Goal: Task Accomplishment & Management: Use online tool/utility

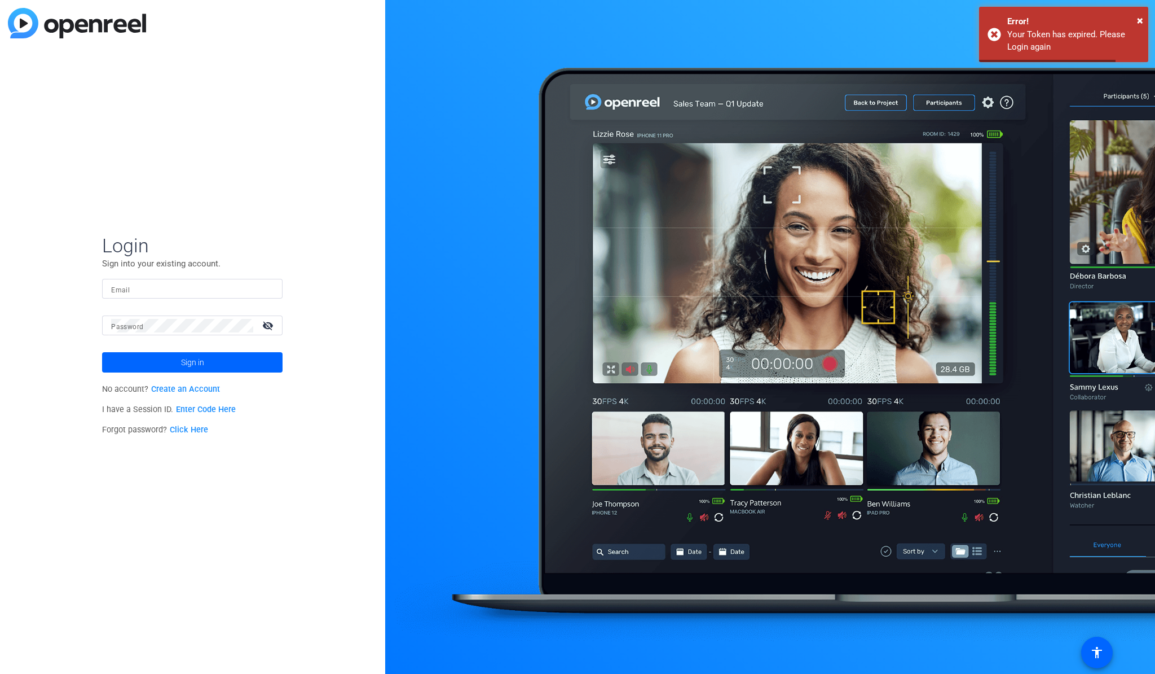
click at [165, 289] on input "Email" at bounding box center [192, 289] width 162 height 14
type input "[PERSON_NAME][EMAIL_ADDRESS][DOMAIN_NAME]"
click at [205, 289] on input "[PERSON_NAME][EMAIL_ADDRESS][DOMAIN_NAME]" at bounding box center [192, 289] width 162 height 14
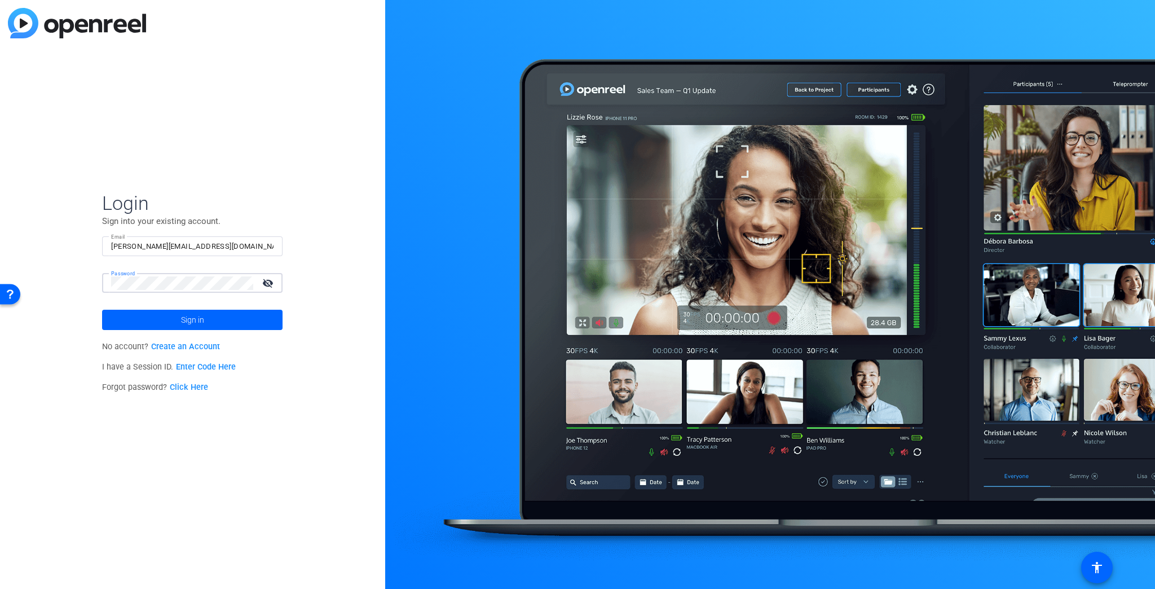
click at [168, 275] on div at bounding box center [182, 283] width 142 height 20
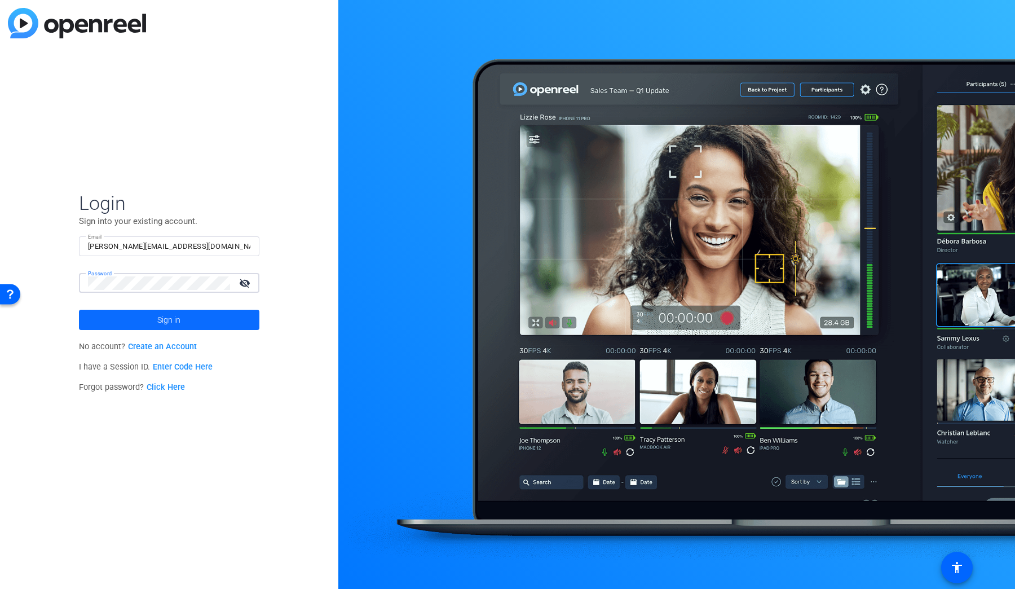
click at [180, 316] on span "Sign in" at bounding box center [168, 320] width 23 height 28
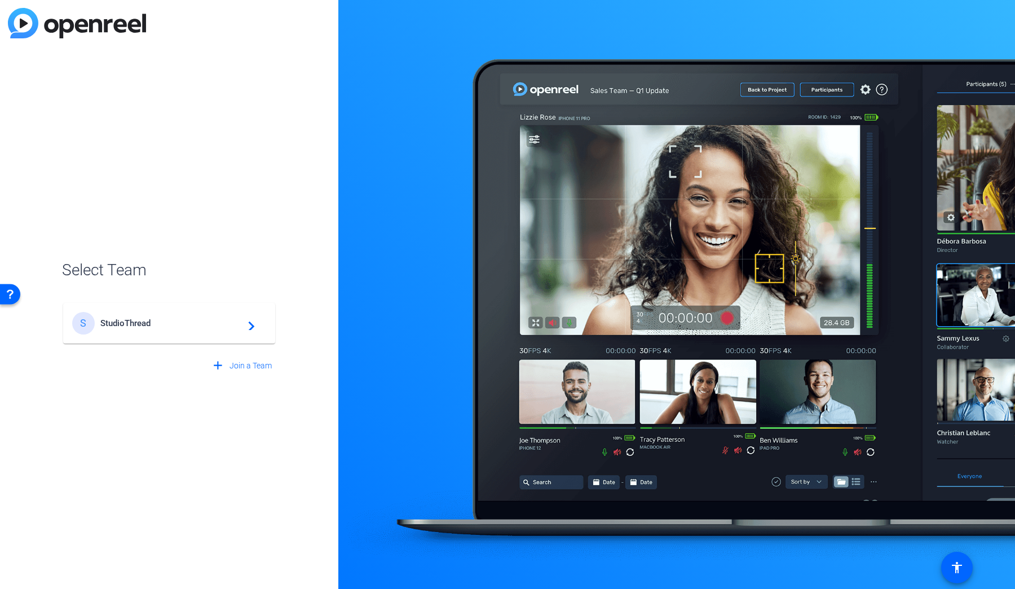
click at [180, 316] on div "S StudioThread navigate_next" at bounding box center [169, 323] width 194 height 23
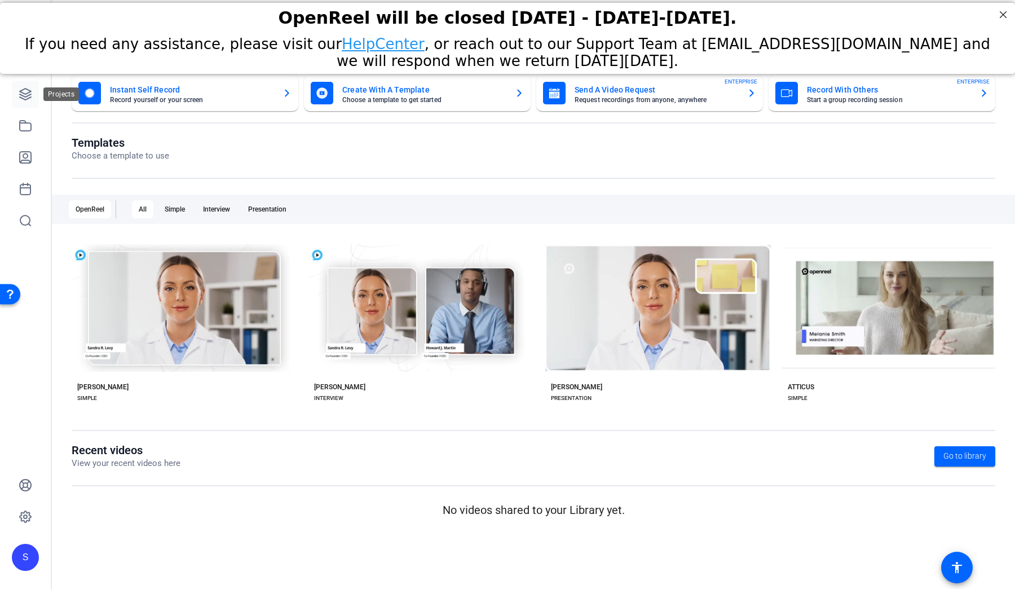
click at [19, 85] on link at bounding box center [25, 94] width 27 height 27
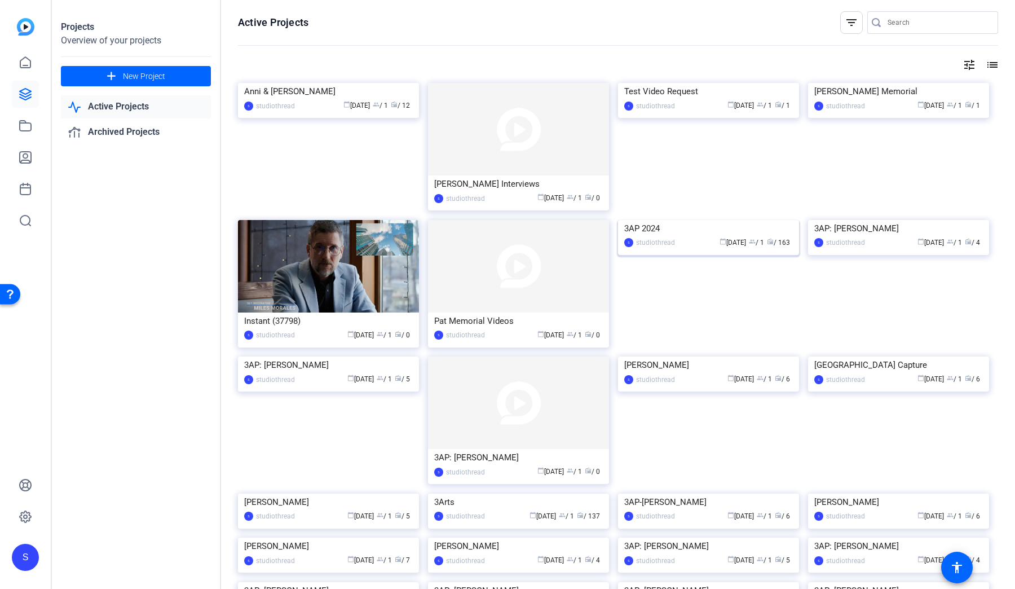
click at [669, 220] on img at bounding box center [708, 220] width 181 height 0
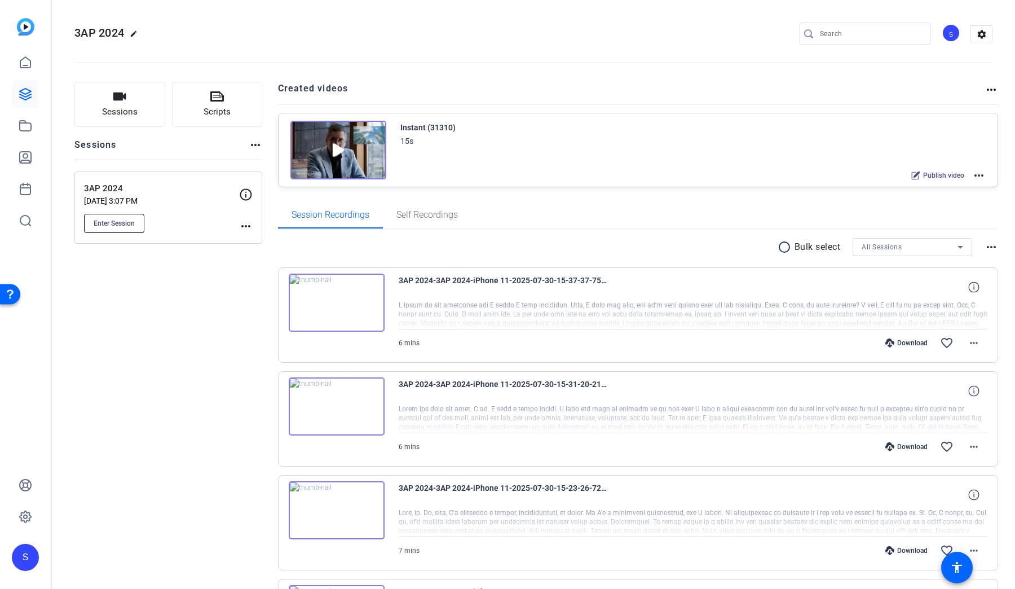
click at [111, 225] on span "Enter Session" at bounding box center [114, 223] width 41 height 9
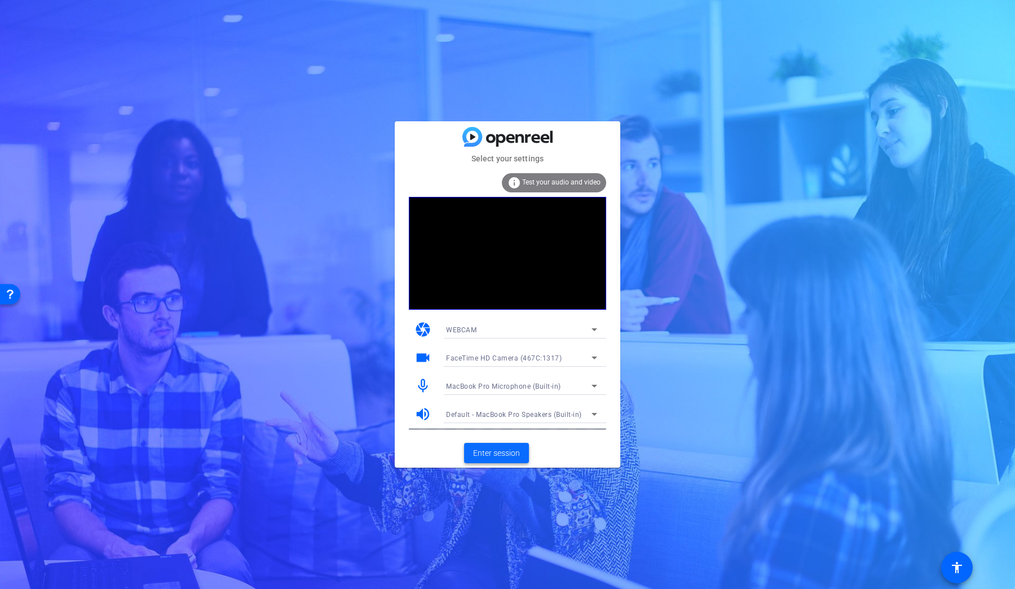
click at [518, 457] on span "Enter session" at bounding box center [496, 453] width 47 height 12
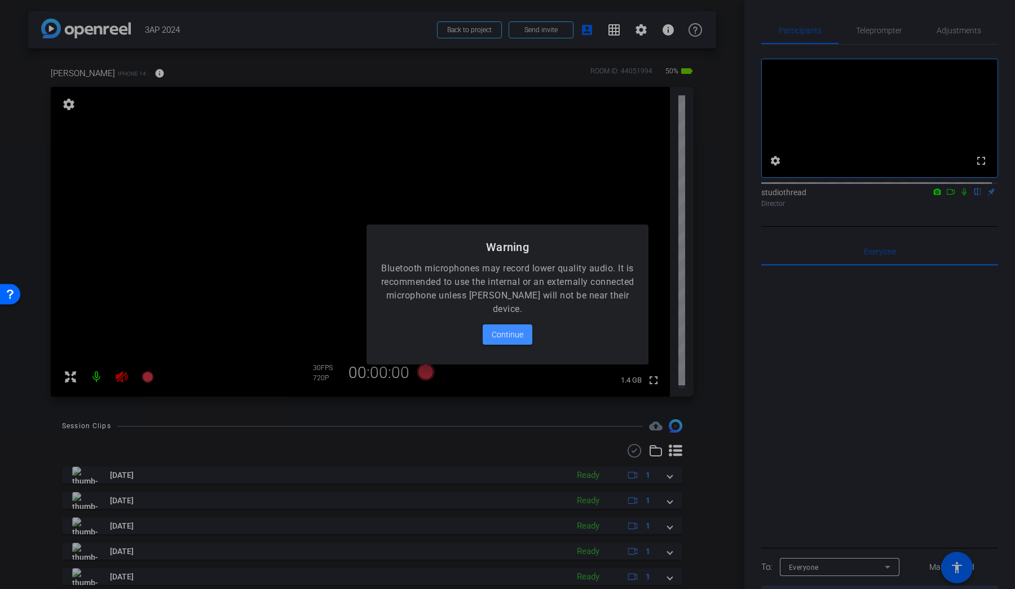
drag, startPoint x: 517, startPoint y: 333, endPoint x: 539, endPoint y: 202, distance: 133.2
click at [539, 202] on div "Warning Bluetooth microphones may record lower quality audio. It is recommended…" at bounding box center [507, 294] width 1015 height 589
click at [510, 337] on span "Continue" at bounding box center [508, 335] width 32 height 14
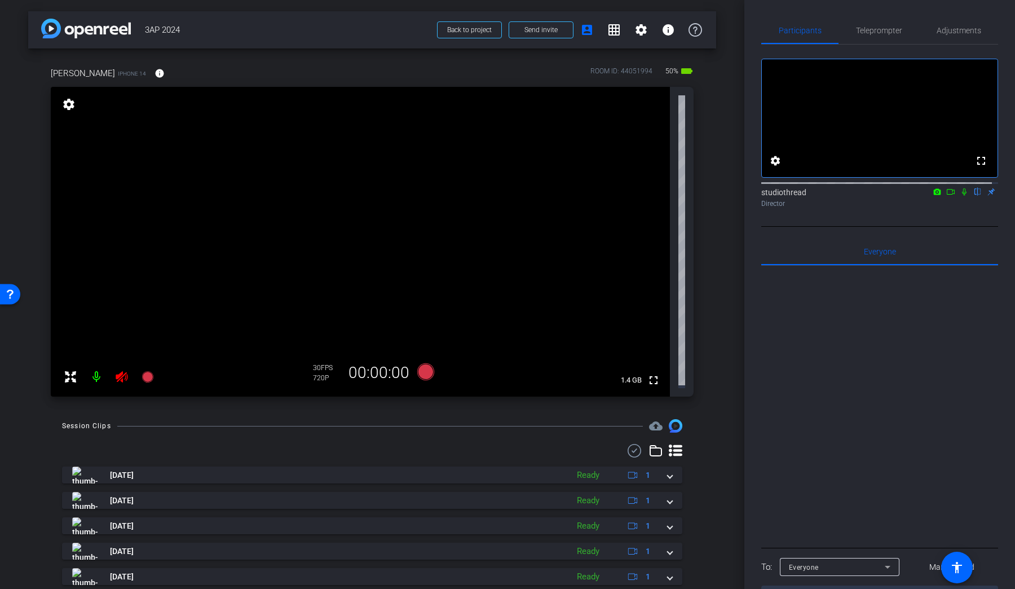
click at [127, 377] on icon at bounding box center [122, 377] width 14 height 14
click at [892, 33] on span "Teleprompter" at bounding box center [879, 31] width 46 height 8
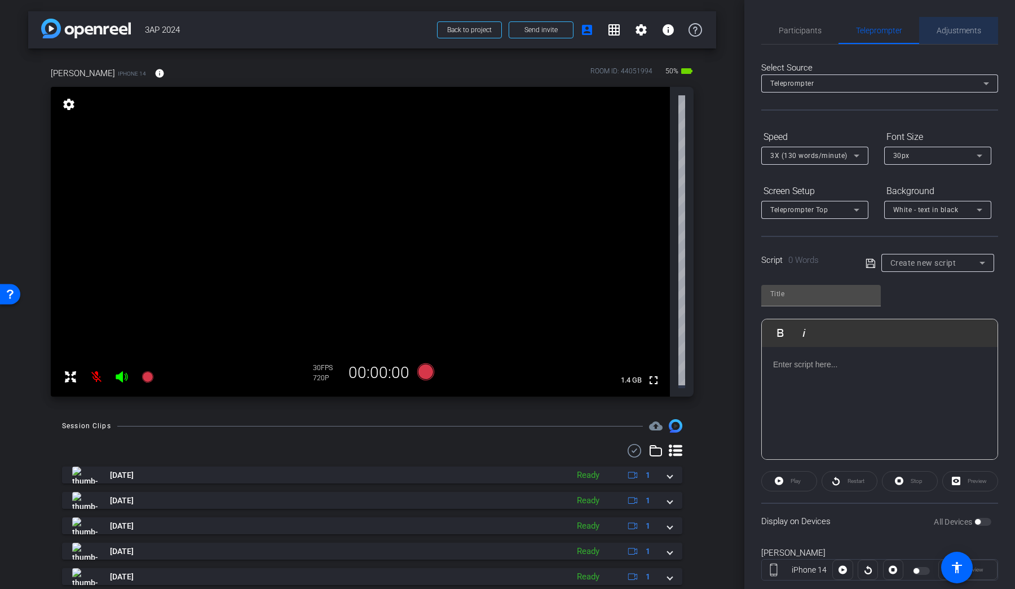
click at [978, 23] on div "Adjustments" at bounding box center [958, 30] width 79 height 27
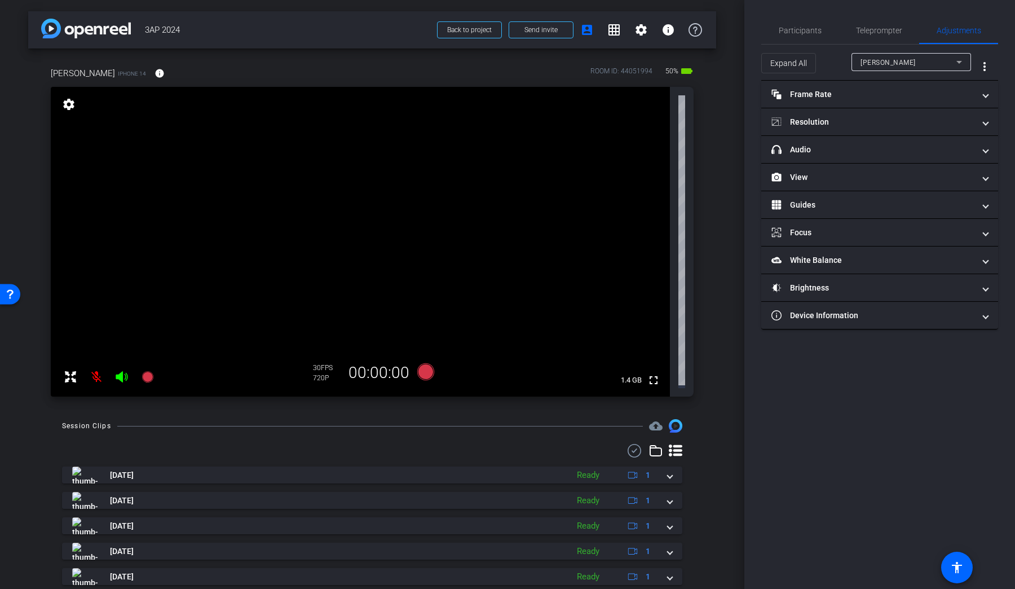
click at [900, 64] on div "elgin smith" at bounding box center [909, 62] width 96 height 14
click at [897, 66] on div at bounding box center [507, 294] width 1015 height 589
click at [835, 92] on mat-panel-title "Frame Rate Frame Rate" at bounding box center [873, 95] width 203 height 12
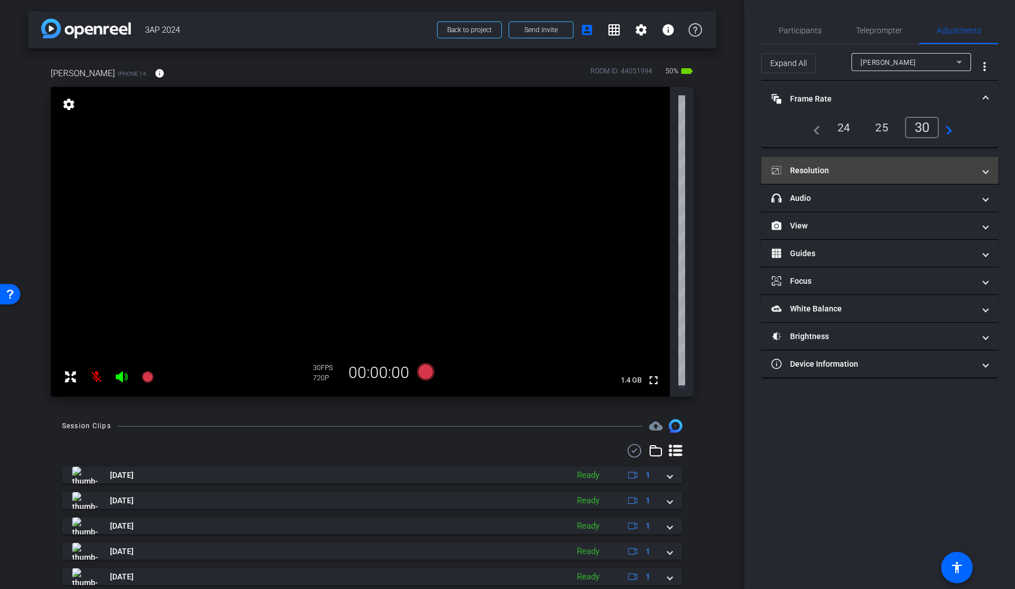
click at [837, 170] on mat-panel-title "Resolution" at bounding box center [873, 171] width 203 height 12
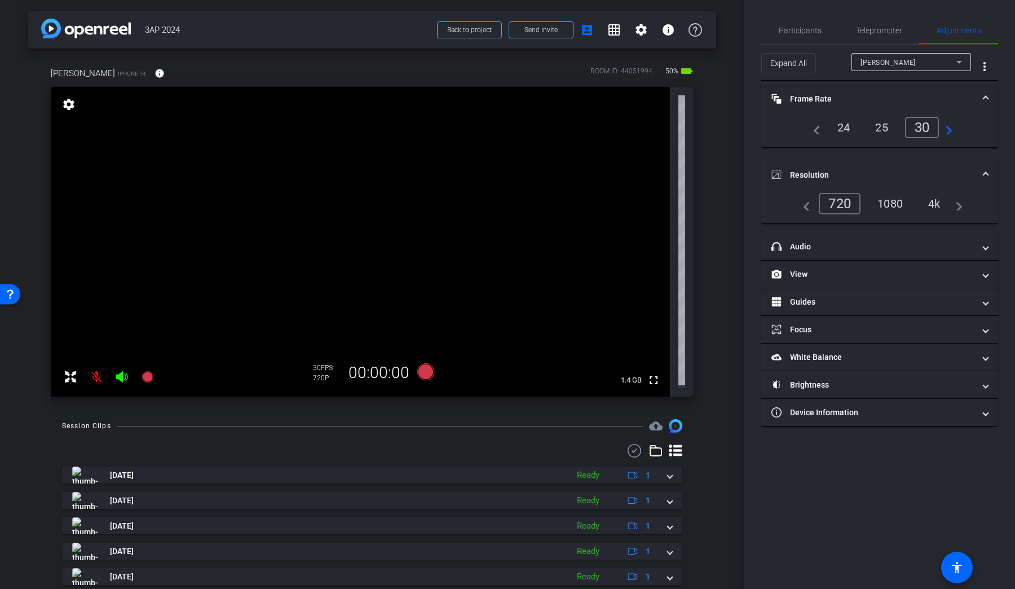
click at [888, 207] on div "1080" at bounding box center [890, 203] width 42 height 19
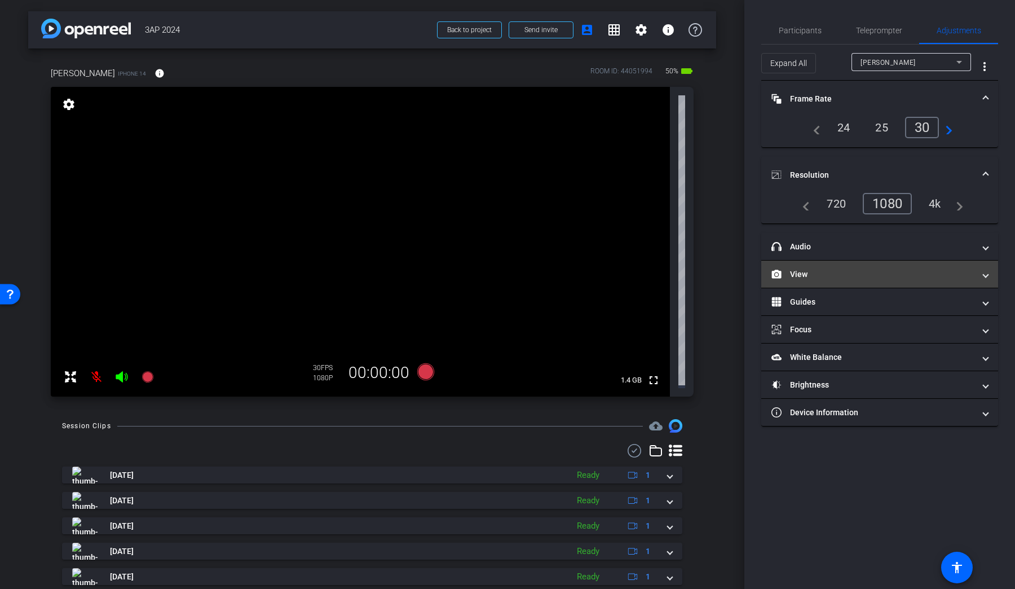
click at [841, 280] on mat-expansion-panel-header "View" at bounding box center [880, 274] width 237 height 27
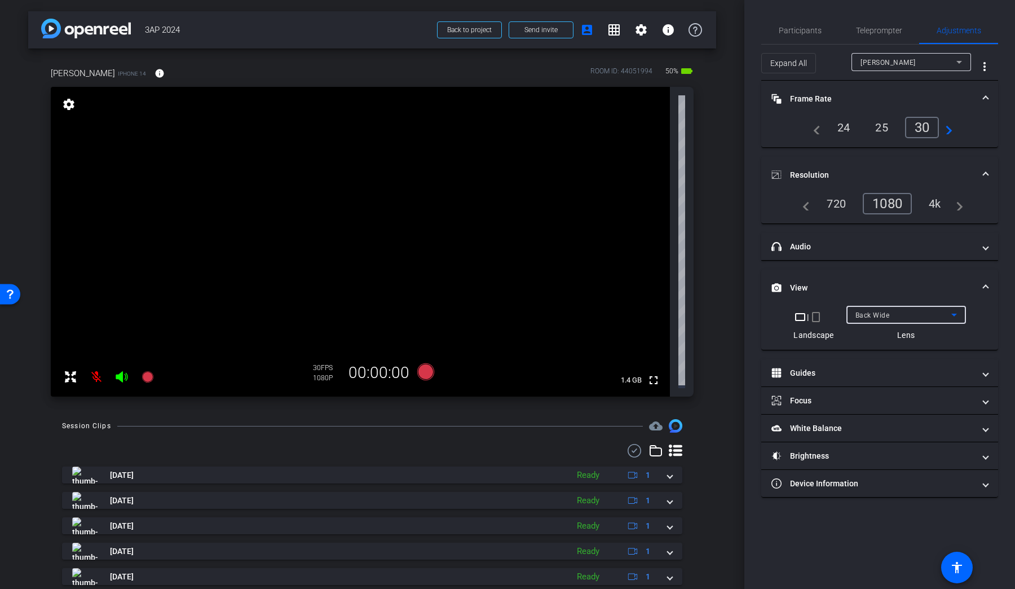
click at [885, 316] on span "Back Wide" at bounding box center [873, 315] width 34 height 8
click at [886, 360] on span "Front Wide" at bounding box center [873, 356] width 37 height 14
click at [362, 73] on div "elgin smith iPhone 14 info ROOM ID: 44051994 50% battery_std" at bounding box center [372, 73] width 643 height 27
click at [97, 374] on mat-icon at bounding box center [96, 377] width 23 height 23
click at [805, 27] on span "Participants" at bounding box center [800, 31] width 43 height 8
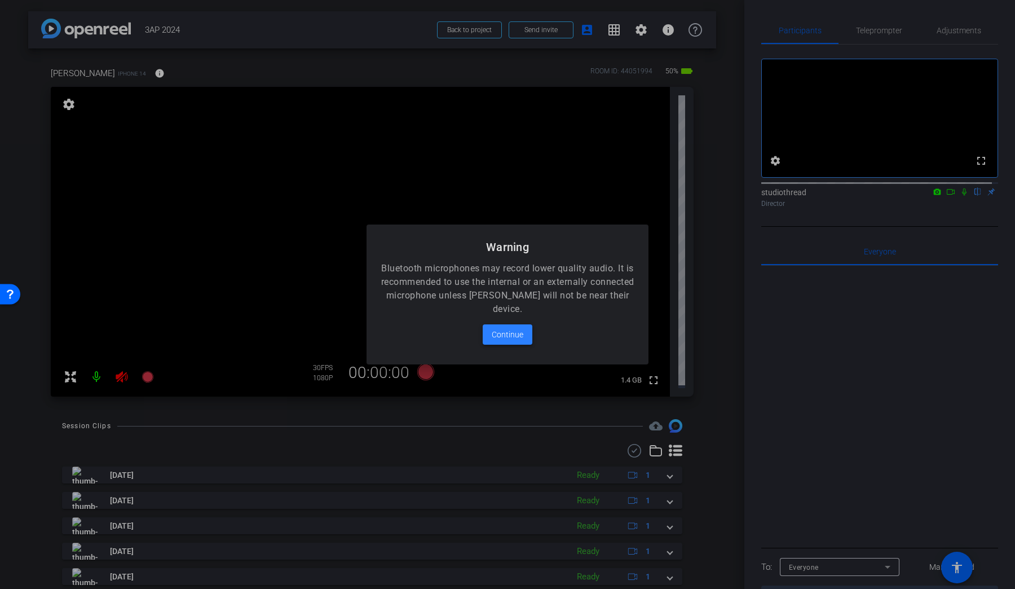
click at [514, 339] on span "Continue" at bounding box center [508, 335] width 32 height 14
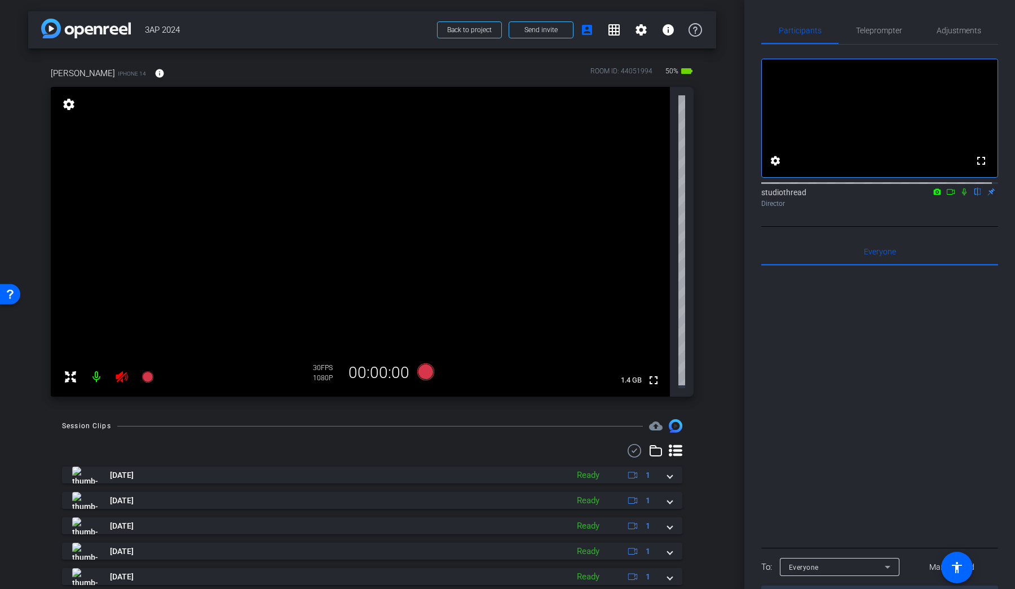
click at [119, 370] on icon at bounding box center [122, 377] width 14 height 14
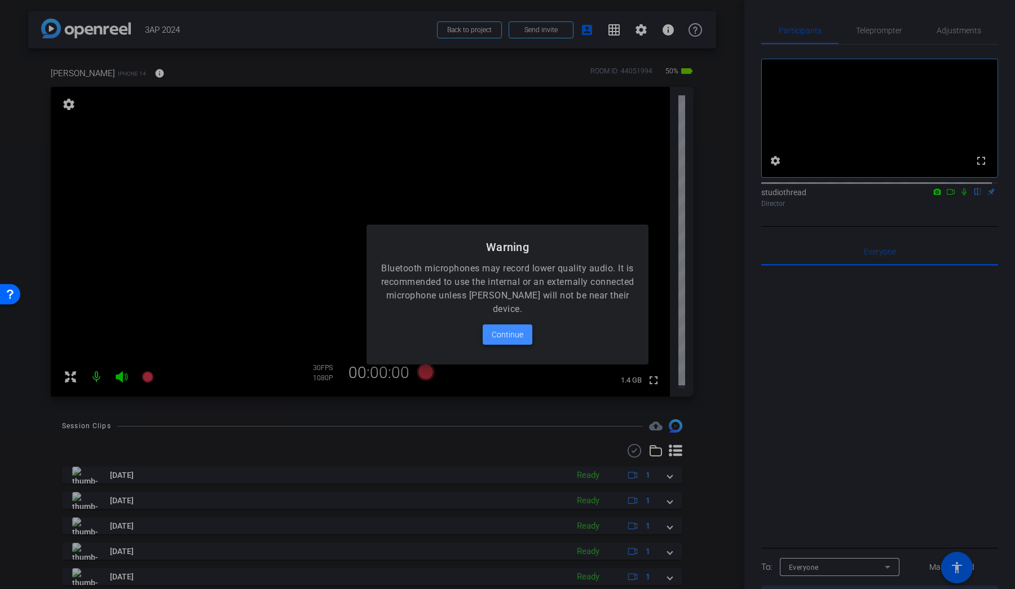
click at [511, 332] on span "Continue" at bounding box center [508, 335] width 32 height 14
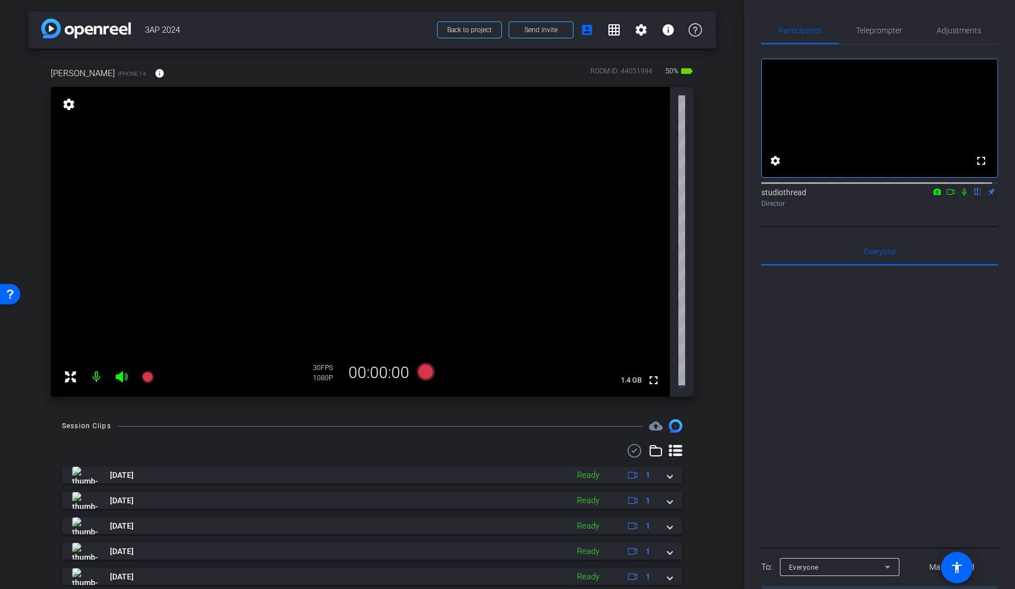
click at [69, 100] on mat-icon "settings" at bounding box center [69, 105] width 16 height 14
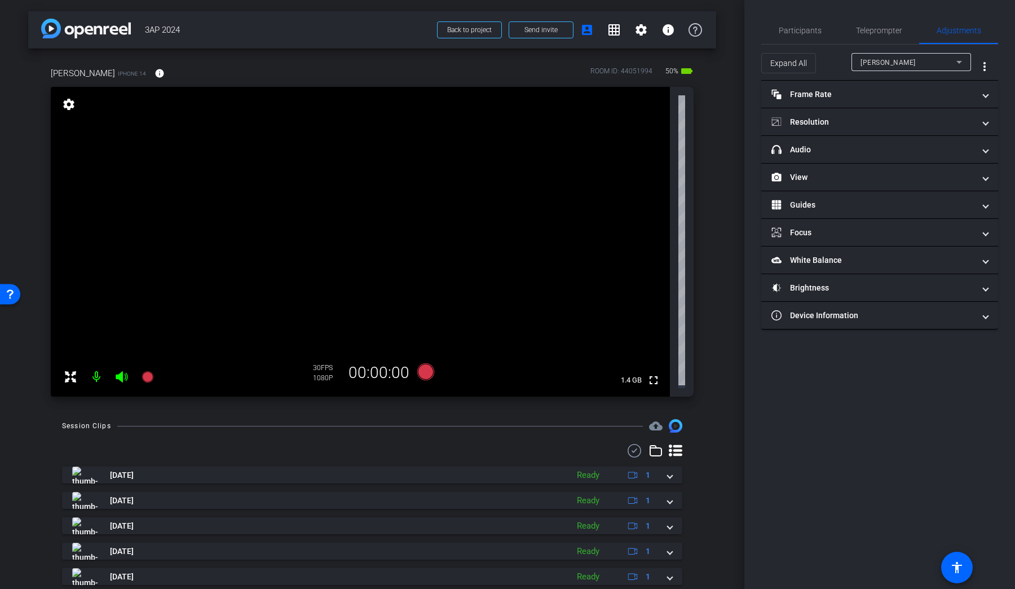
click at [69, 100] on mat-icon "settings" at bounding box center [69, 105] width 16 height 14
click at [866, 183] on mat-expansion-panel-header "View" at bounding box center [880, 177] width 237 height 27
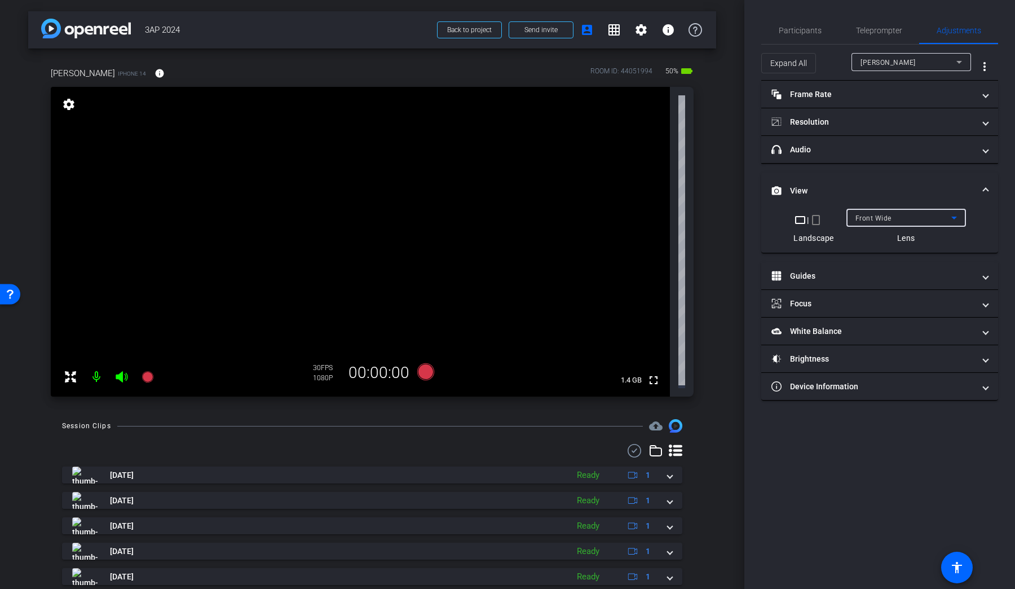
click at [914, 223] on div "Front Wide" at bounding box center [904, 218] width 96 height 14
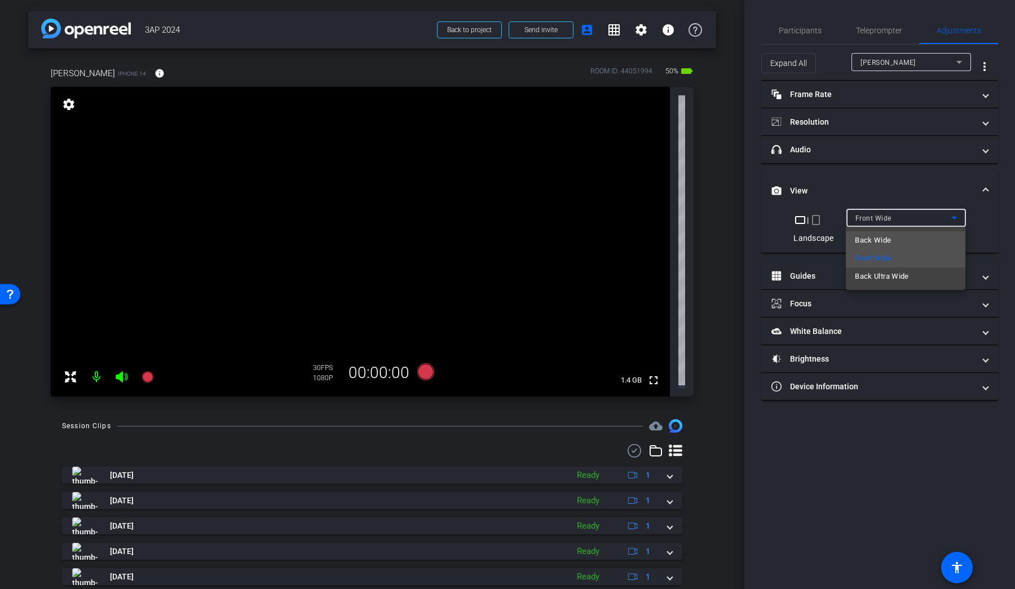
click at [910, 243] on mat-option "Back Wide" at bounding box center [906, 240] width 120 height 18
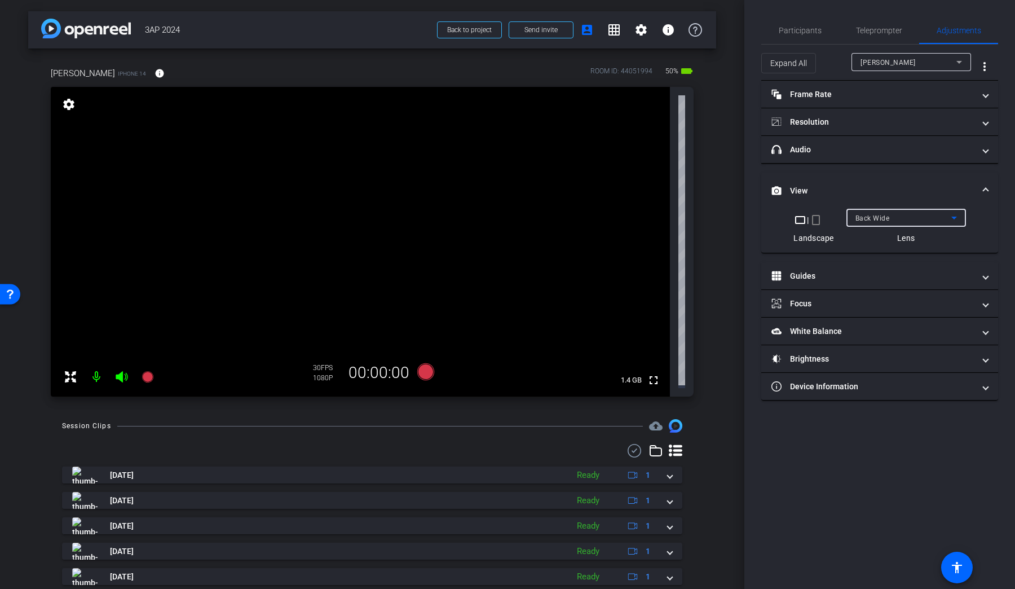
click at [921, 220] on div "Back Wide" at bounding box center [904, 218] width 96 height 14
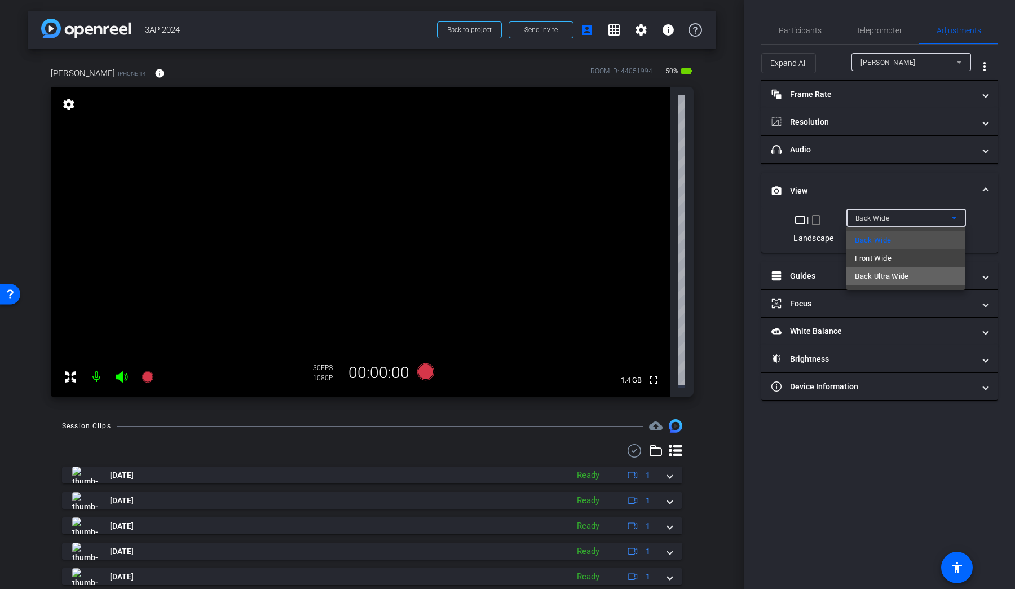
click at [912, 275] on mat-option "Back Ultra Wide" at bounding box center [906, 276] width 120 height 18
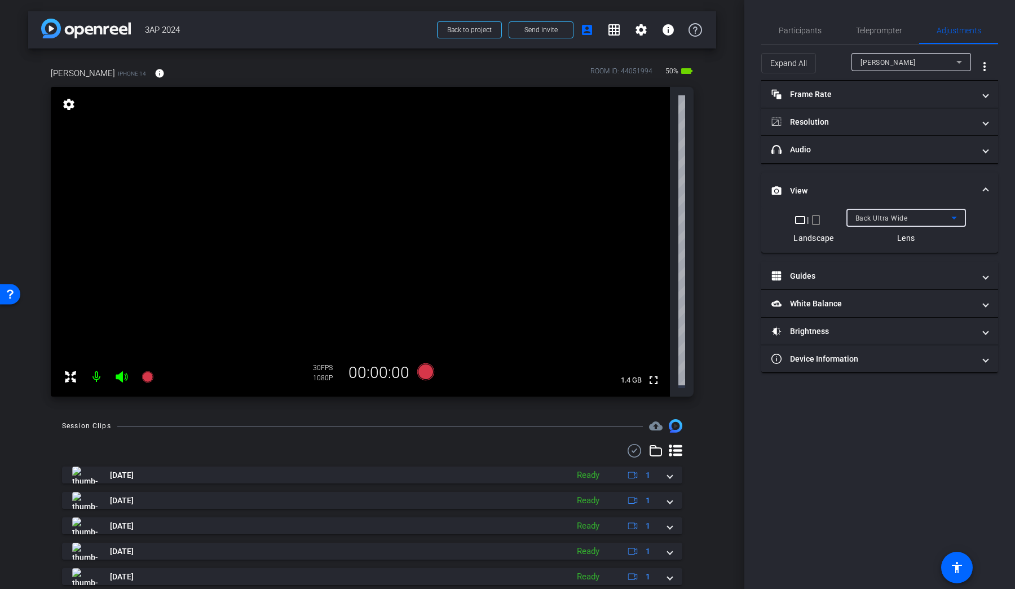
click at [919, 216] on div "Back Ultra Wide" at bounding box center [904, 218] width 96 height 14
click at [903, 265] on mat-option "Front Wide" at bounding box center [906, 258] width 120 height 18
click at [913, 214] on div "Front Wide" at bounding box center [904, 218] width 96 height 14
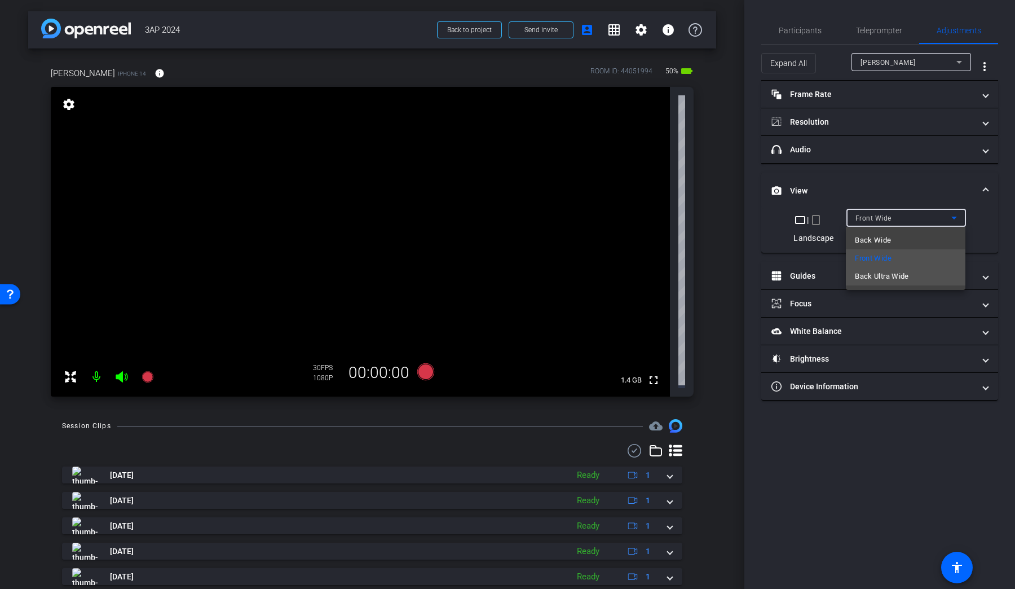
click at [898, 270] on span "Back Ultra Wide" at bounding box center [882, 277] width 54 height 14
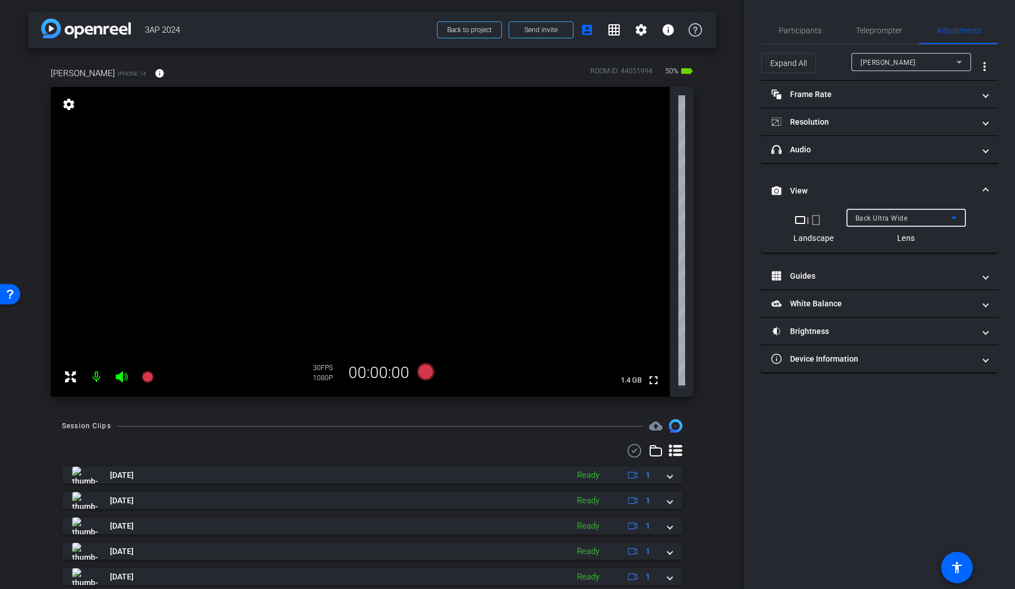
click at [926, 218] on div "Back Ultra Wide" at bounding box center [904, 218] width 96 height 14
click at [908, 278] on span "Back Ultra Wide" at bounding box center [882, 277] width 54 height 14
click at [913, 219] on div "Back Ultra Wide" at bounding box center [904, 218] width 96 height 14
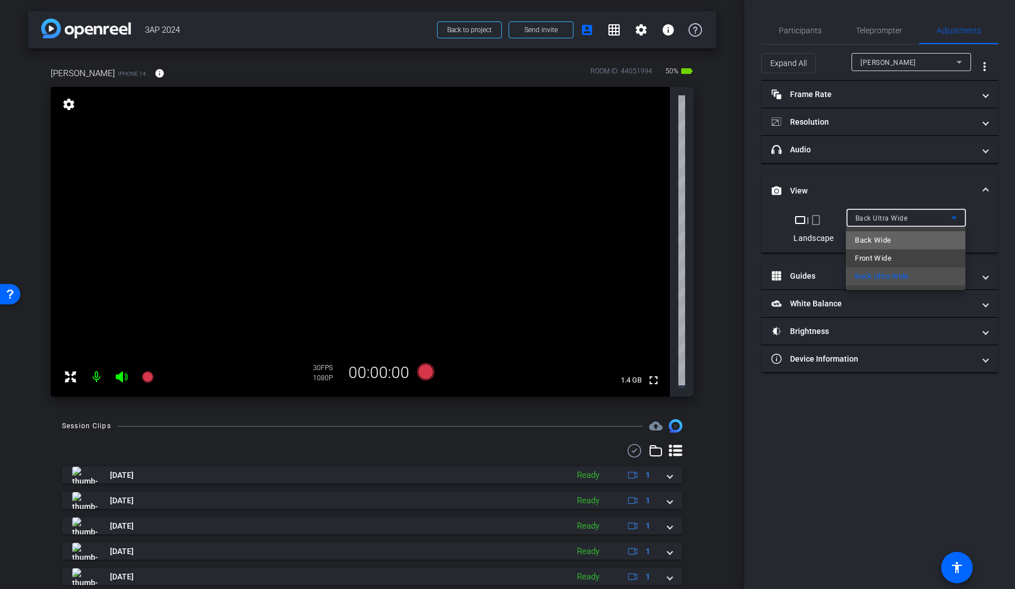
click at [873, 236] on span "Back Wide" at bounding box center [873, 241] width 36 height 14
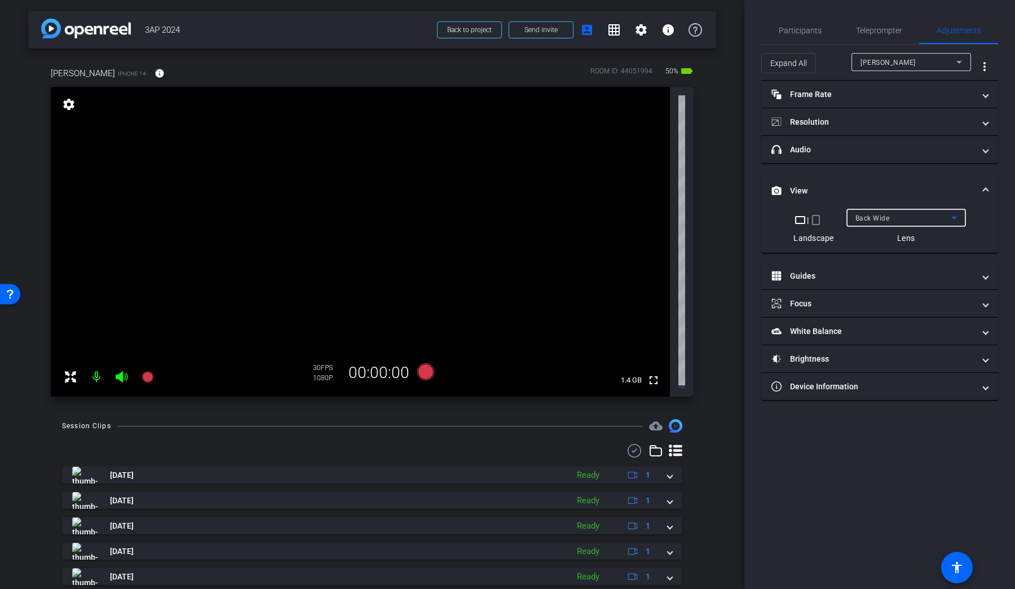
click at [908, 217] on div "Back Wide" at bounding box center [904, 218] width 96 height 14
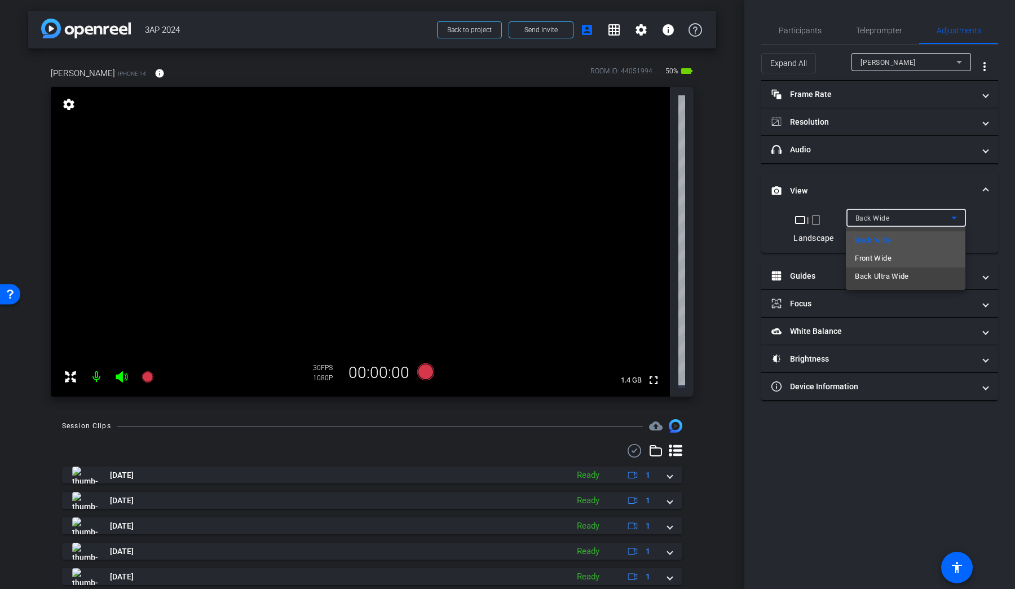
click at [887, 262] on span "Front Wide" at bounding box center [873, 259] width 37 height 14
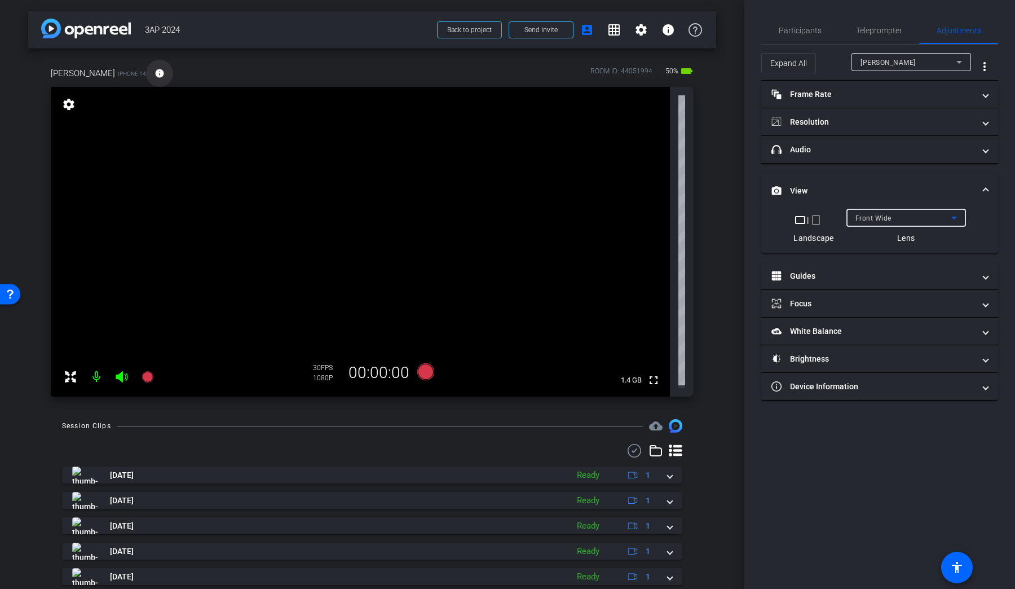
click at [155, 73] on mat-icon "info" at bounding box center [160, 73] width 10 height 10
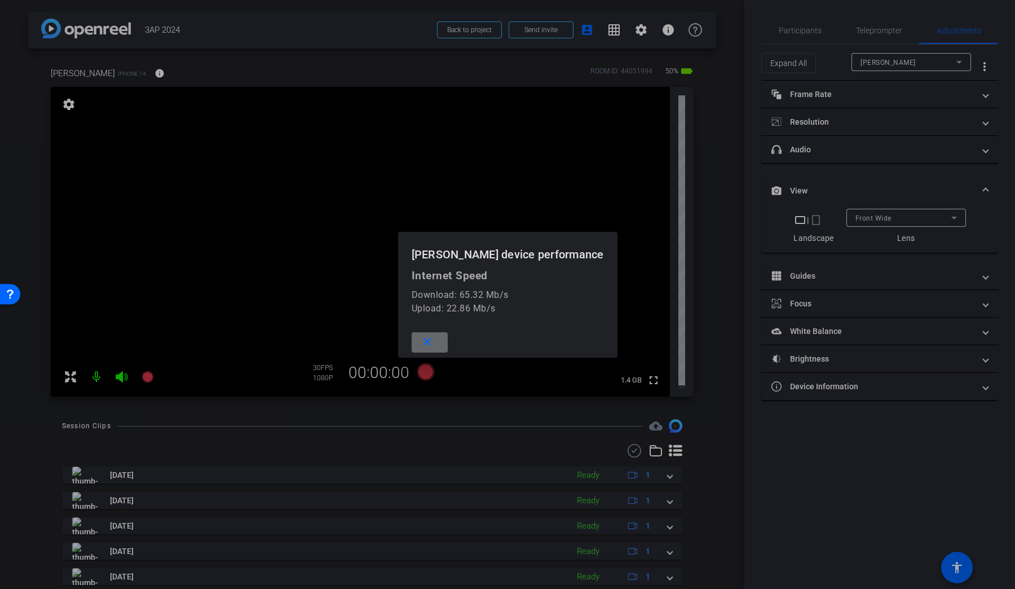
click at [434, 342] on mat-icon "close" at bounding box center [427, 342] width 14 height 14
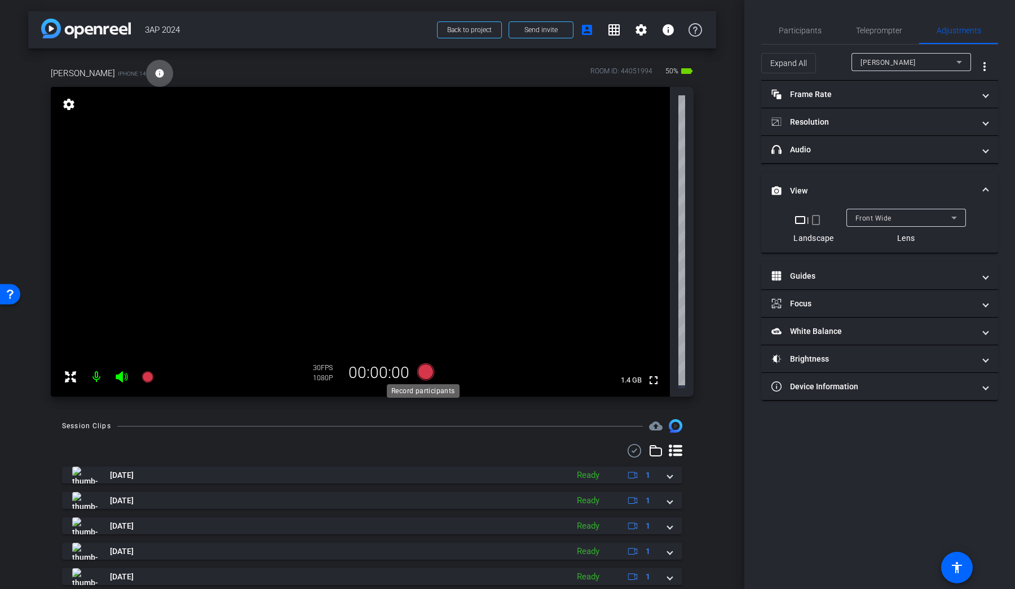
click at [423, 367] on icon at bounding box center [425, 371] width 17 height 17
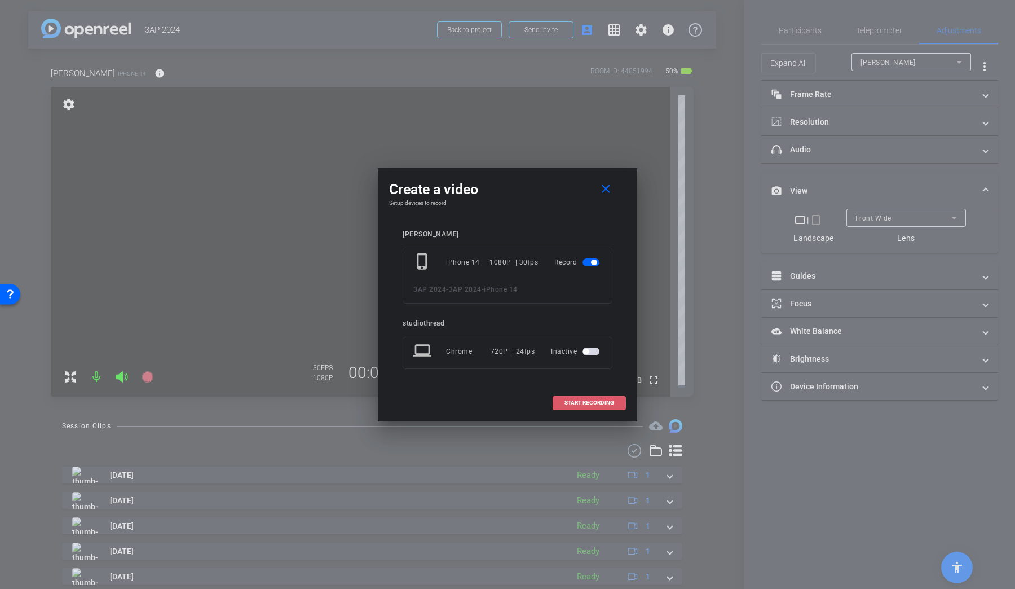
click at [608, 403] on span "START RECORDING" at bounding box center [590, 403] width 50 height 6
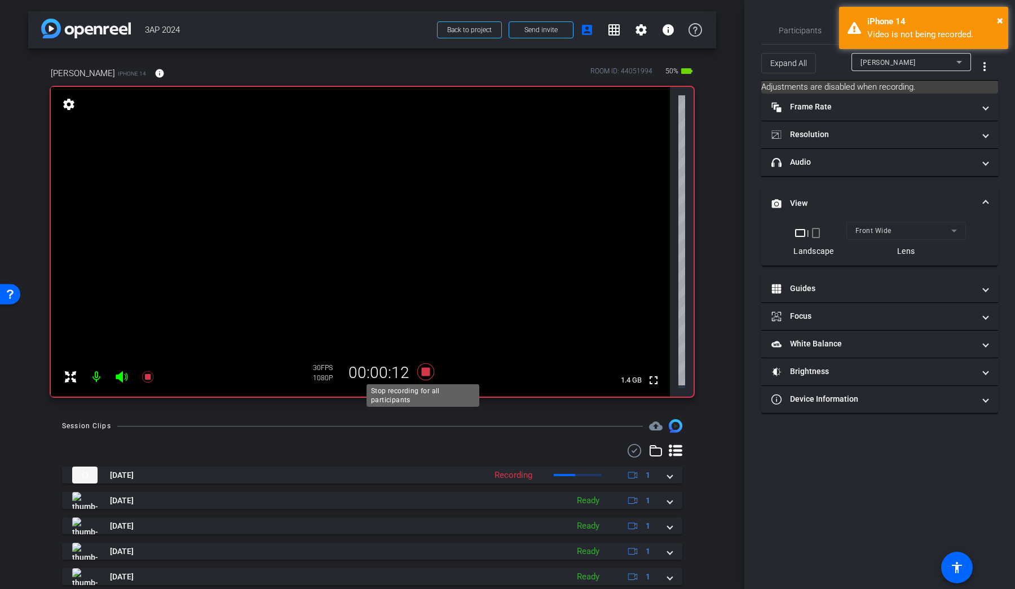
click at [425, 371] on icon at bounding box center [425, 371] width 17 height 17
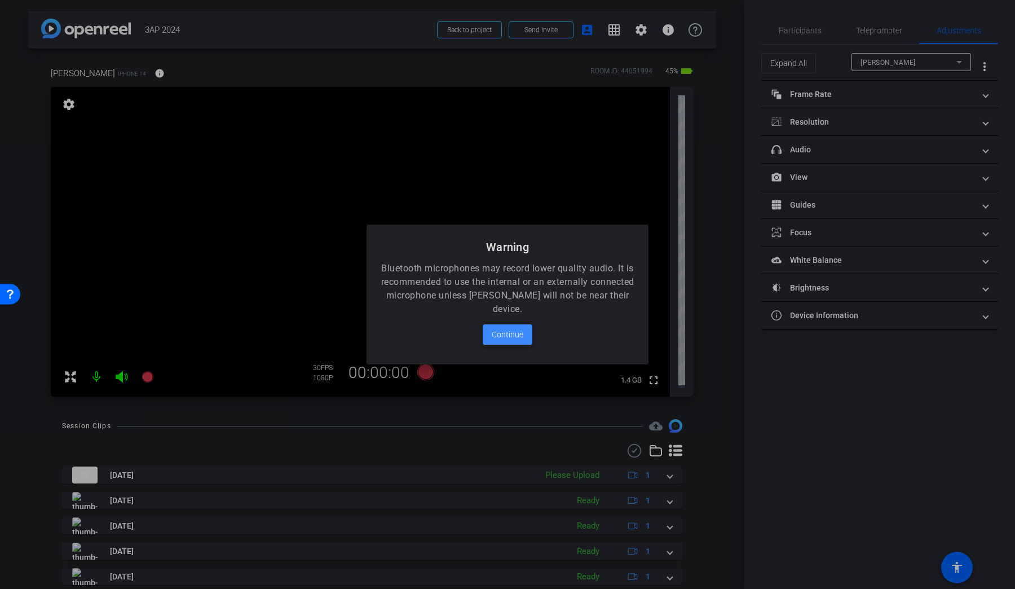
click at [513, 339] on span "Continue" at bounding box center [508, 335] width 32 height 14
click at [507, 335] on span "Continue" at bounding box center [508, 335] width 32 height 14
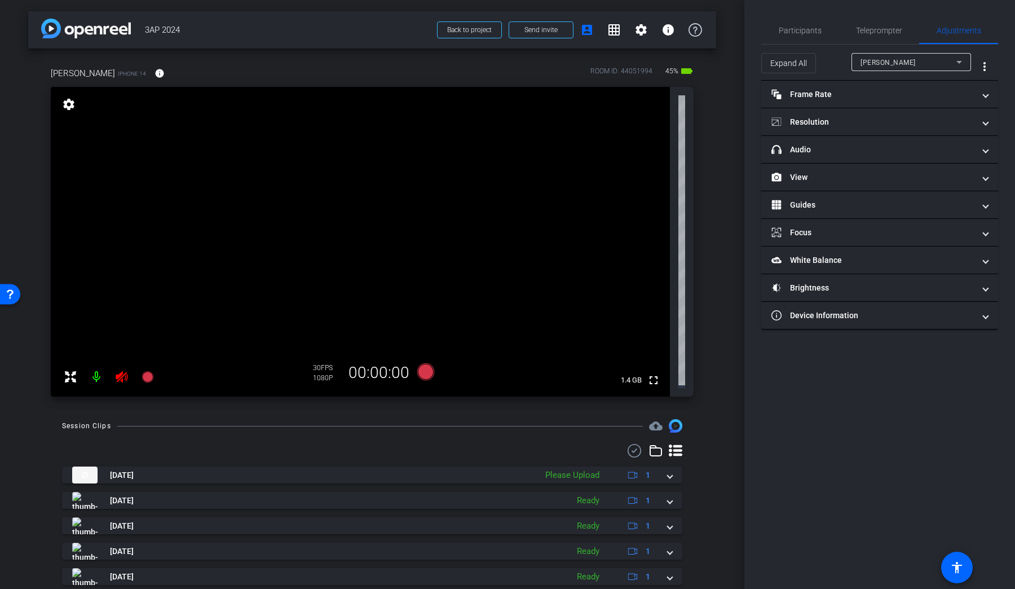
click at [125, 370] on icon at bounding box center [122, 377] width 14 height 14
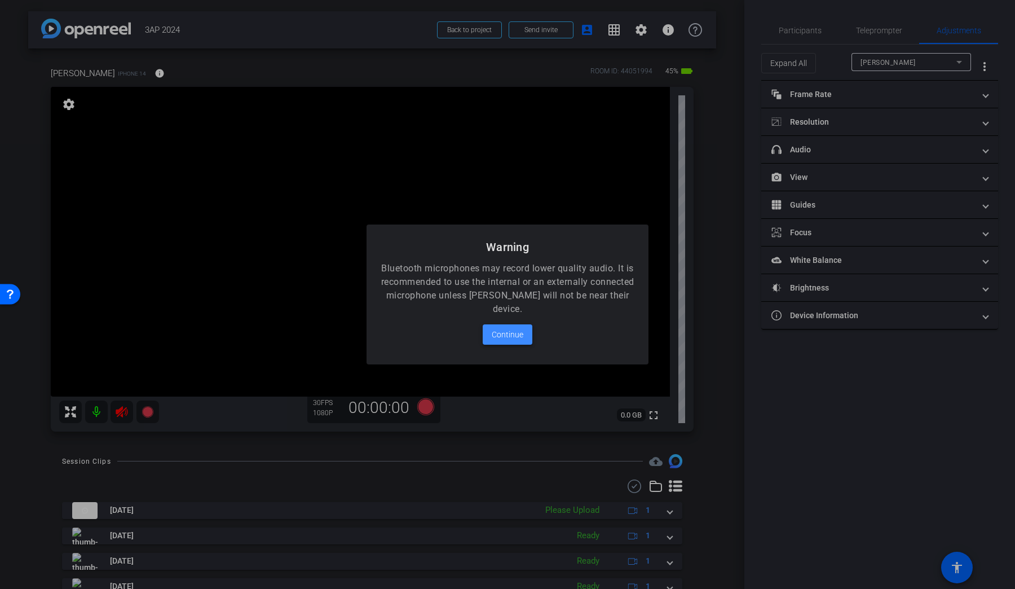
click at [502, 336] on span "Continue" at bounding box center [508, 335] width 32 height 14
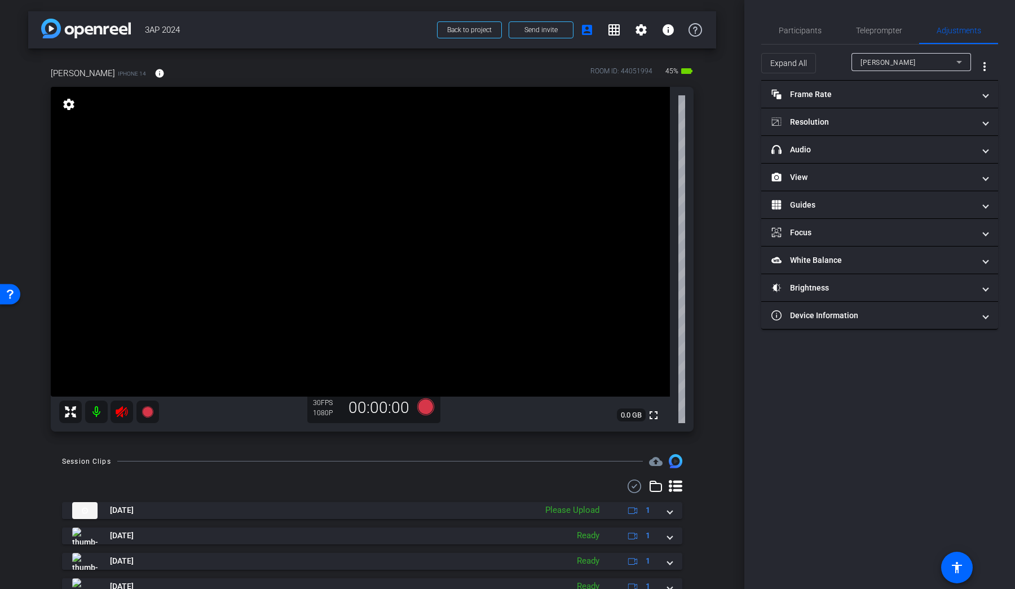
click at [123, 419] on mat-icon at bounding box center [122, 412] width 23 height 23
click at [793, 21] on span "Participants" at bounding box center [800, 30] width 43 height 27
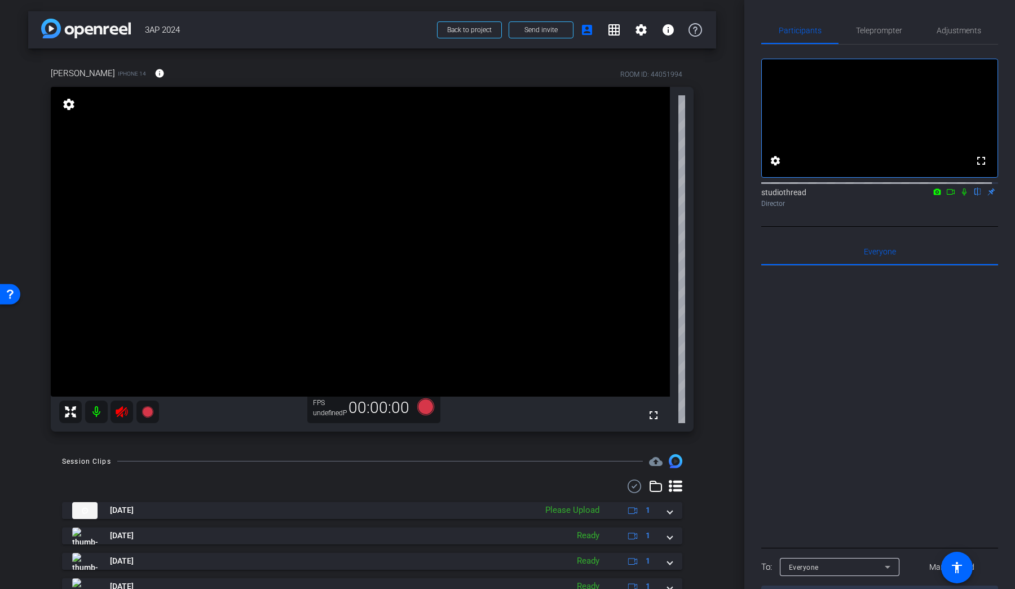
click at [118, 411] on icon at bounding box center [122, 412] width 12 height 11
click at [123, 411] on div at bounding box center [109, 412] width 100 height 23
click at [123, 413] on div at bounding box center [109, 412] width 100 height 23
click at [121, 415] on div at bounding box center [109, 412] width 100 height 23
click at [124, 411] on div at bounding box center [109, 412] width 100 height 23
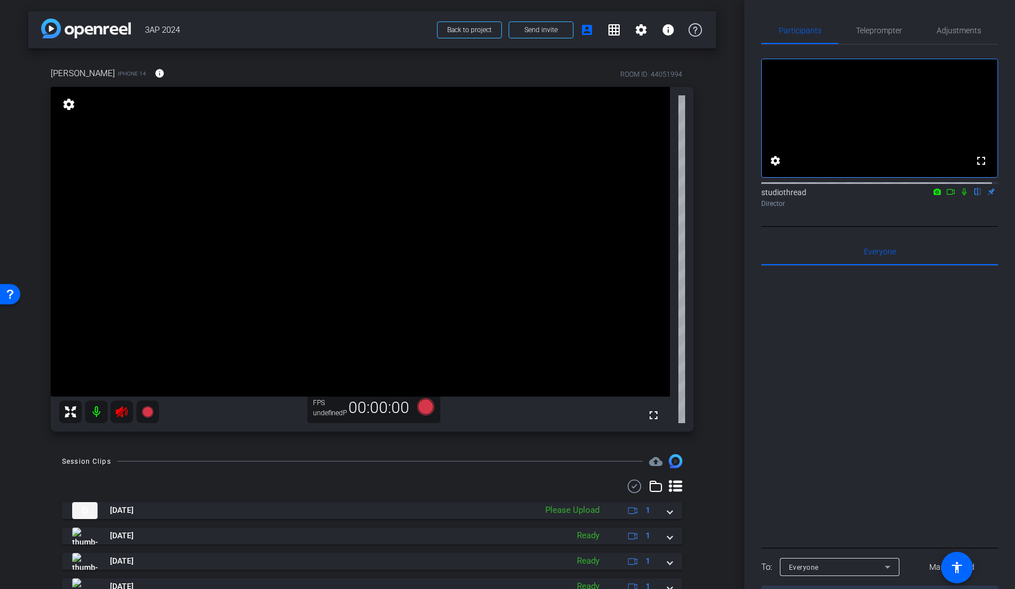
click at [123, 434] on div "elgin smith iPhone 14 info ROOM ID: 44051994 fullscreen settings FPS undefinedP…" at bounding box center [372, 246] width 688 height 394
click at [118, 412] on icon at bounding box center [122, 412] width 12 height 11
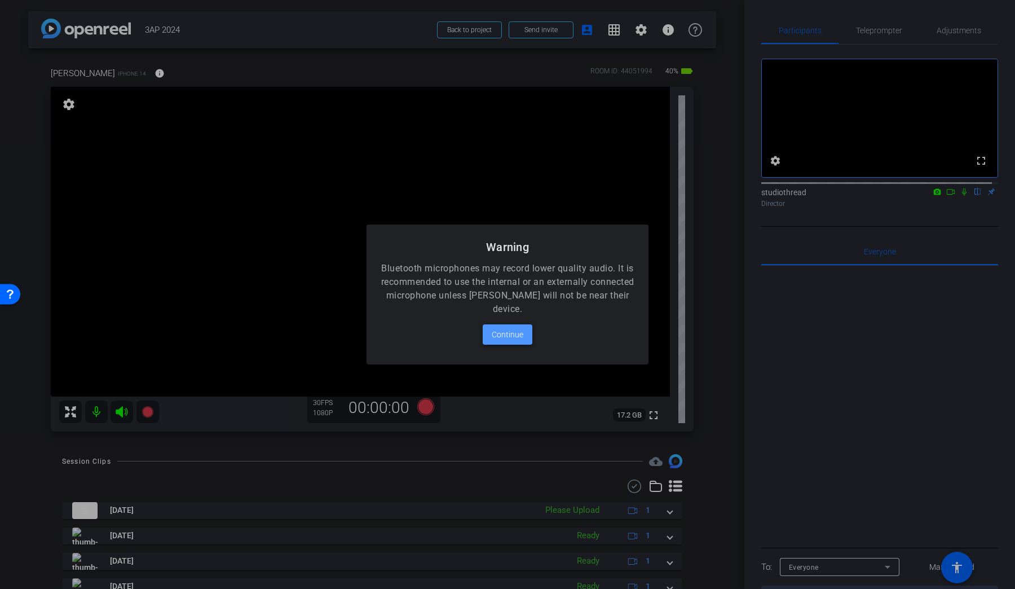
click at [517, 335] on span "Continue" at bounding box center [508, 335] width 32 height 14
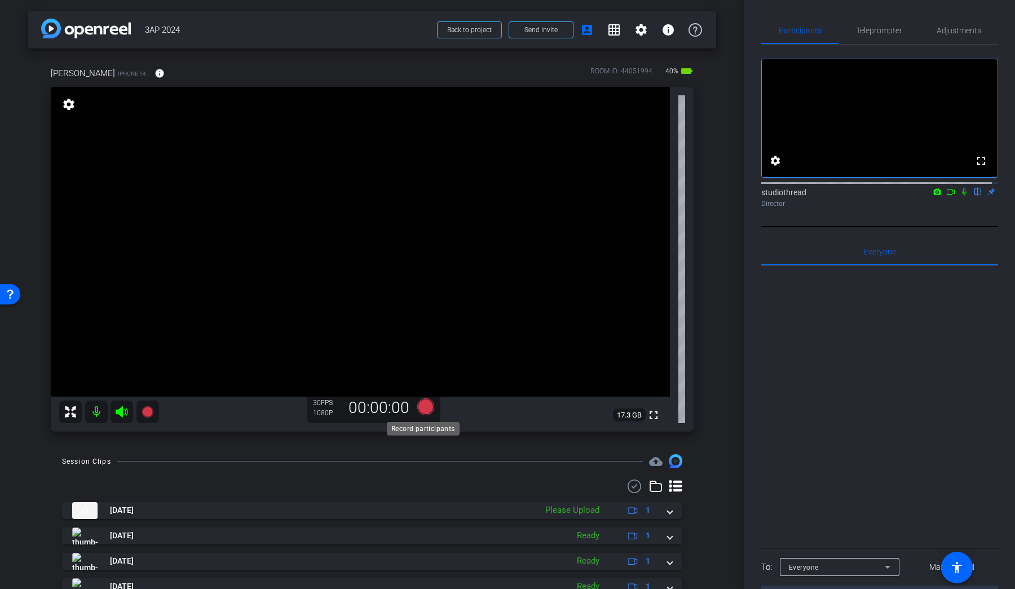
click at [429, 406] on icon at bounding box center [425, 406] width 17 height 17
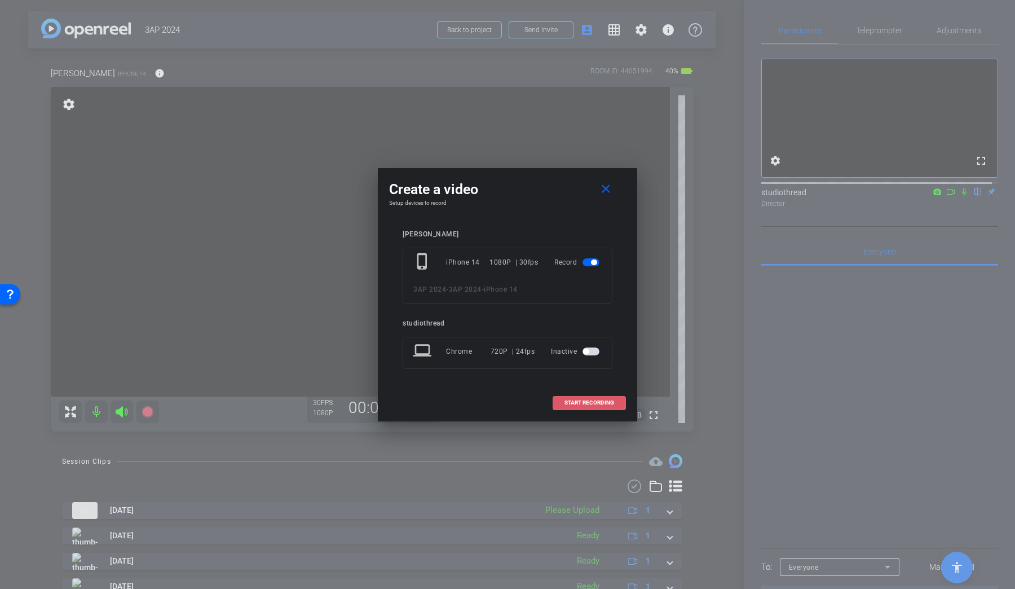
click at [613, 402] on span "START RECORDING" at bounding box center [590, 403] width 50 height 6
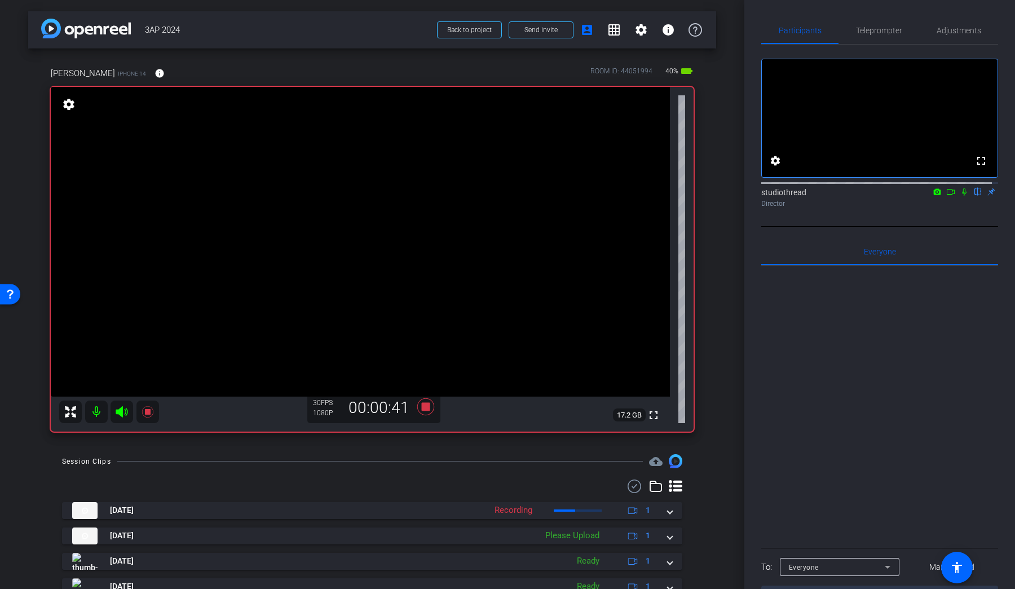
click at [962, 196] on icon at bounding box center [964, 191] width 5 height 7
click at [960, 196] on icon at bounding box center [964, 192] width 9 height 8
click at [962, 196] on icon at bounding box center [964, 191] width 5 height 7
click at [425, 410] on icon at bounding box center [425, 406] width 17 height 17
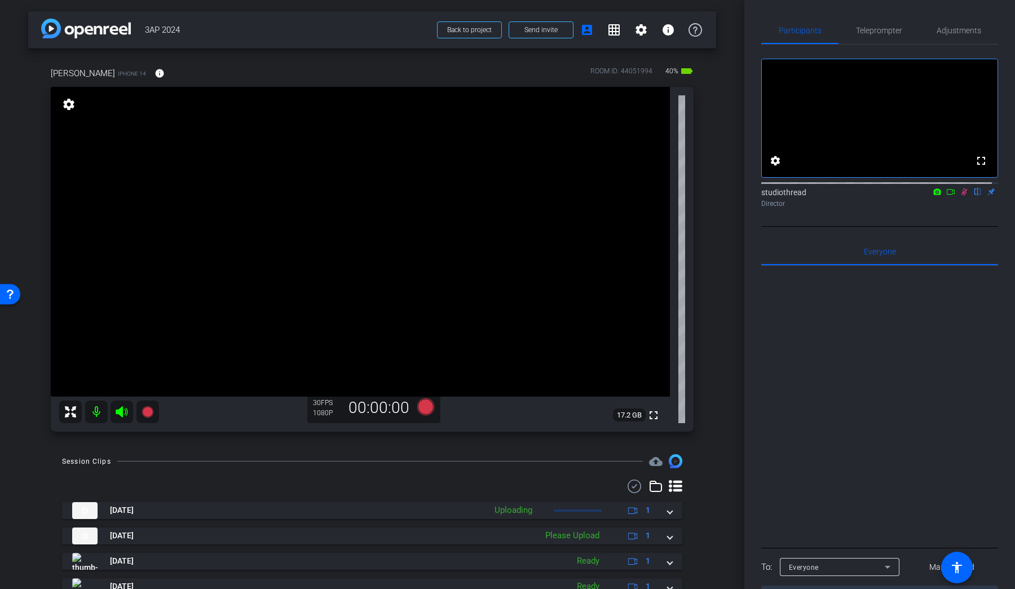
click at [960, 196] on icon at bounding box center [964, 192] width 9 height 8
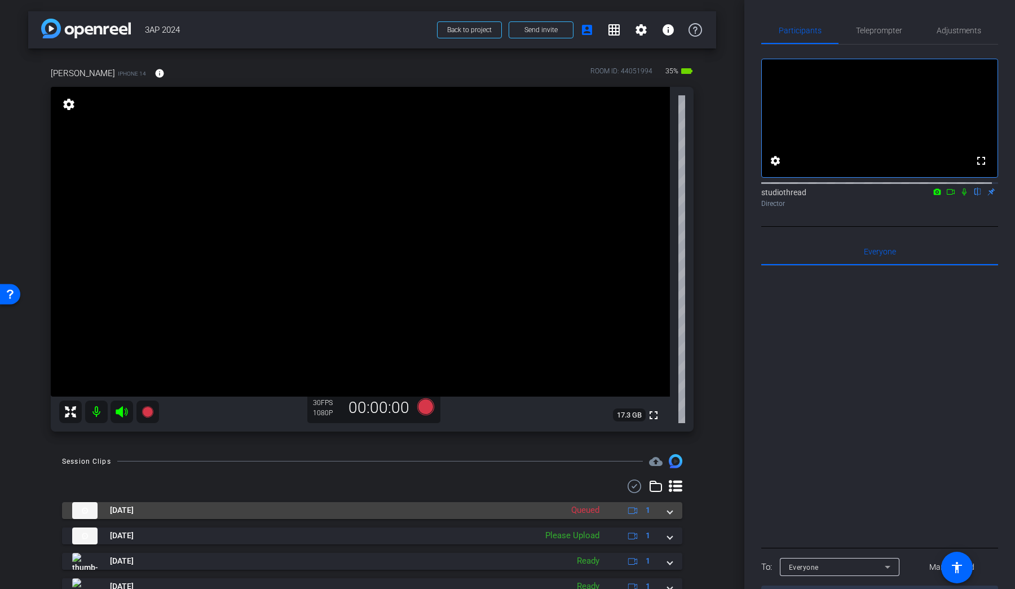
click at [577, 512] on div "Queued" at bounding box center [585, 510] width 39 height 13
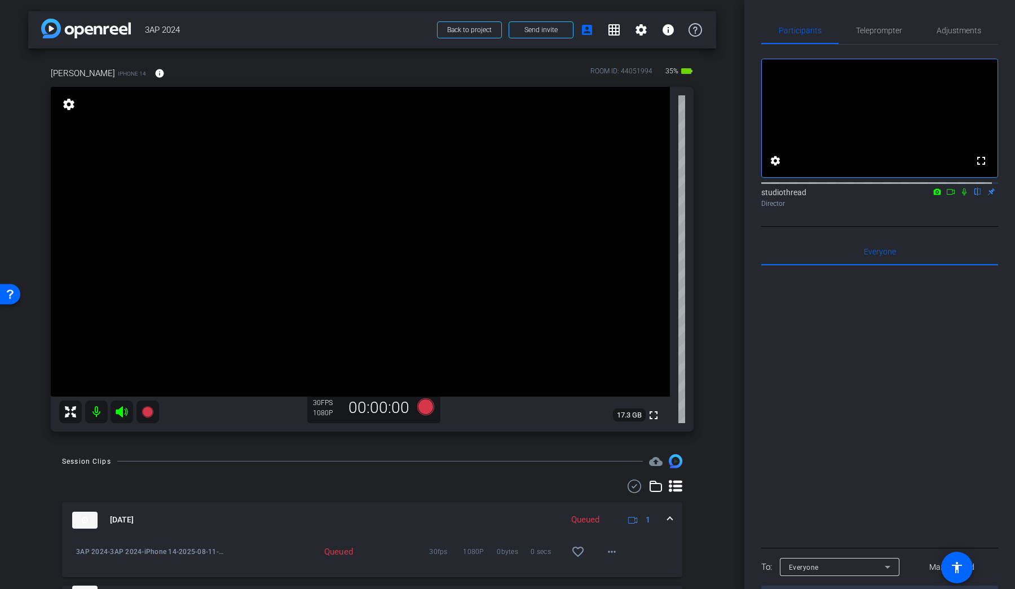
click at [588, 521] on div "Queued" at bounding box center [585, 519] width 39 height 13
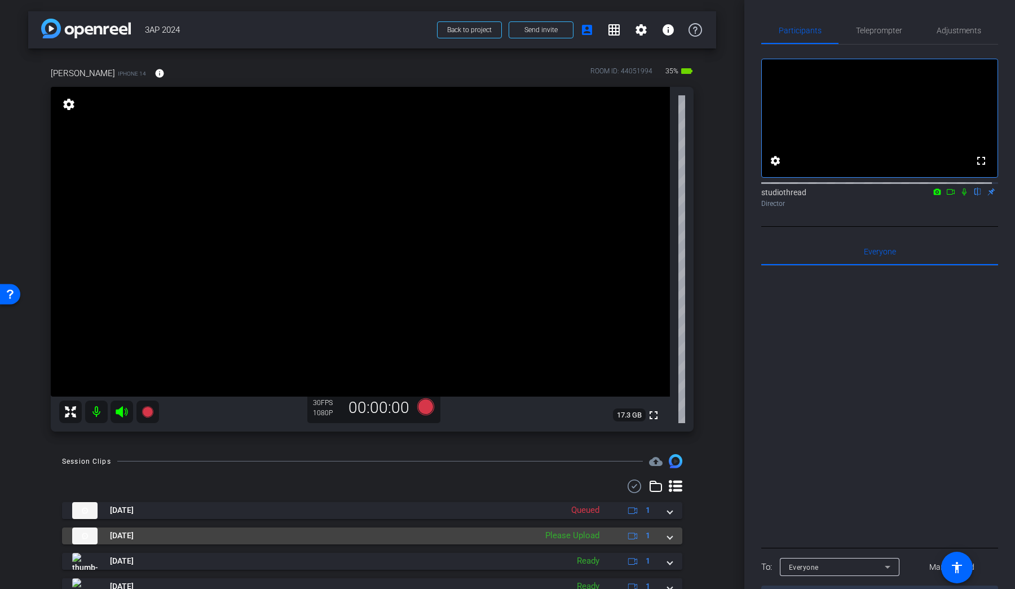
click at [580, 534] on div "Please Upload" at bounding box center [572, 535] width 65 height 13
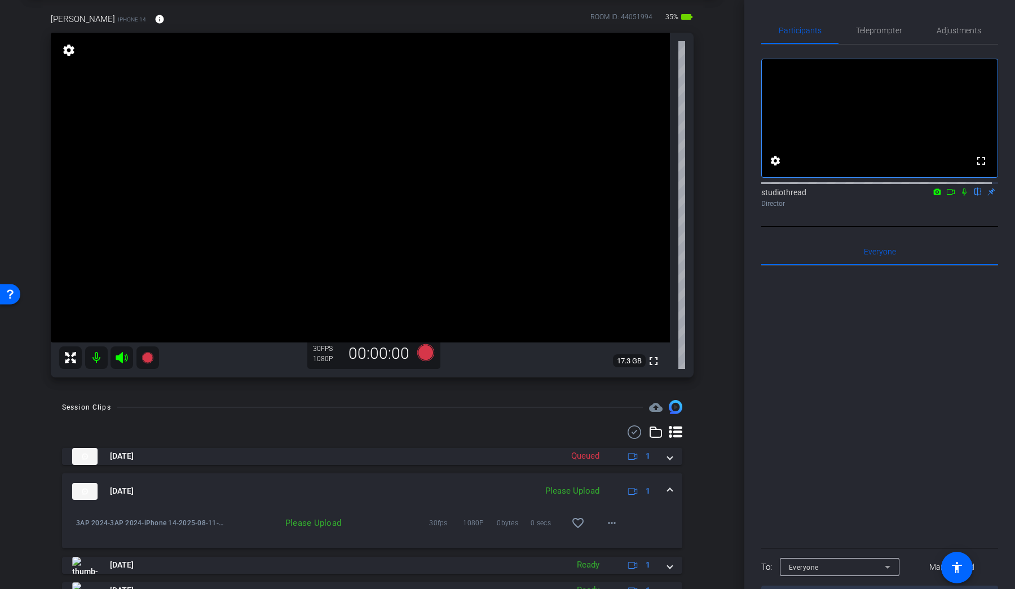
scroll to position [55, 0]
click at [309, 522] on div "Please Upload" at bounding box center [287, 521] width 120 height 11
click at [605, 523] on mat-icon "more_horiz" at bounding box center [612, 522] width 14 height 14
click at [610, 543] on span "Upload" at bounding box center [624, 545] width 45 height 14
click at [606, 528] on mat-icon "more_horiz" at bounding box center [612, 522] width 14 height 14
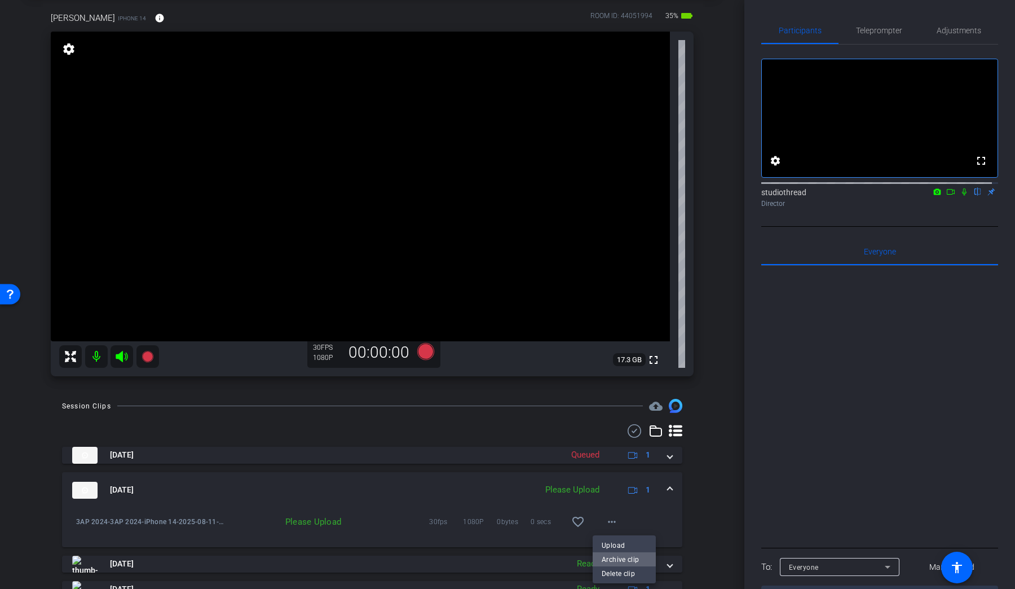
click at [615, 558] on span "Archive clip" at bounding box center [624, 559] width 45 height 14
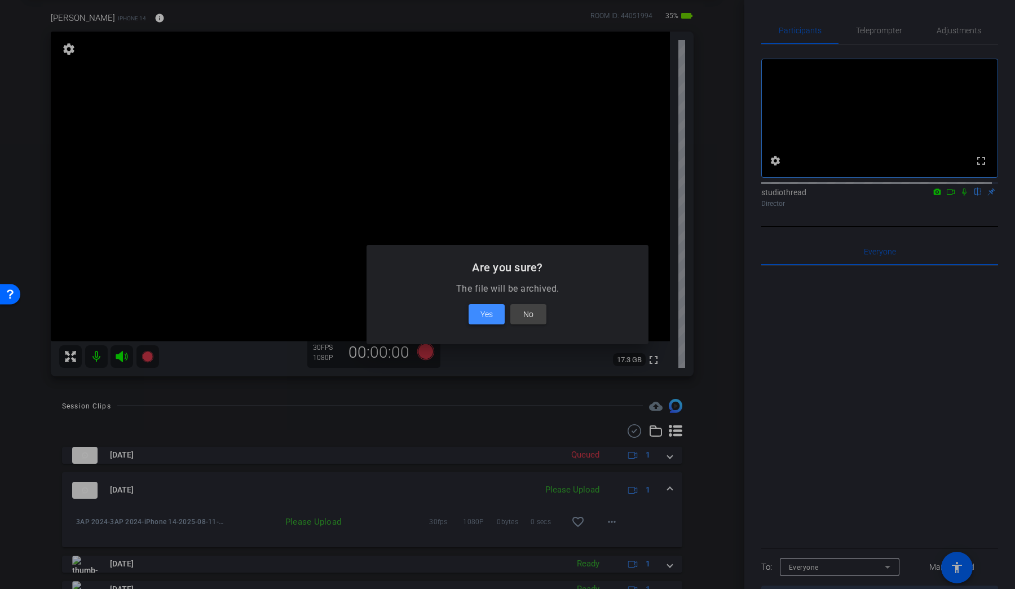
click at [491, 315] on span "Yes" at bounding box center [487, 314] width 12 height 14
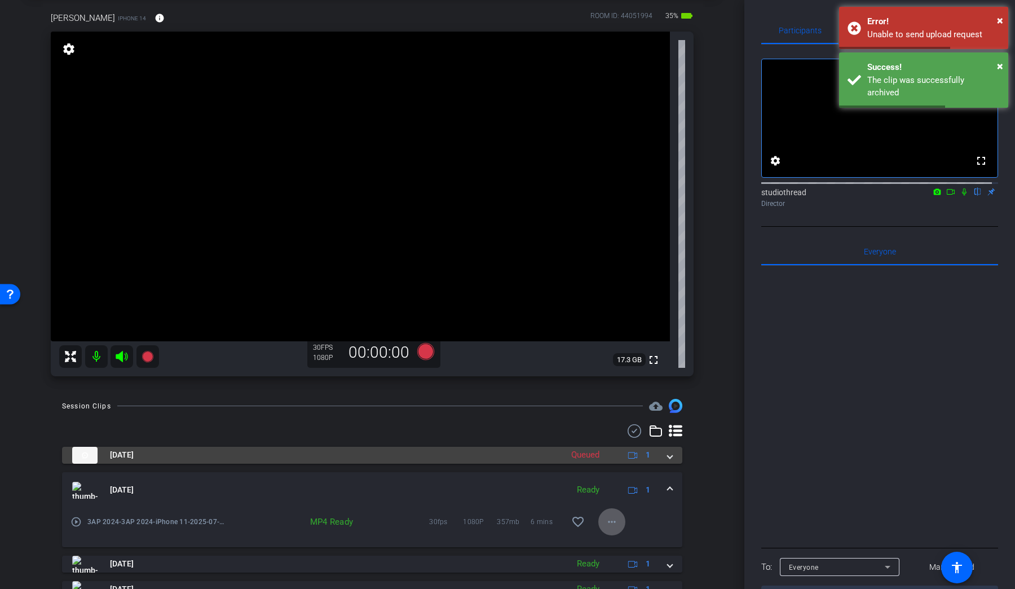
click at [592, 454] on div "Queued" at bounding box center [585, 454] width 39 height 13
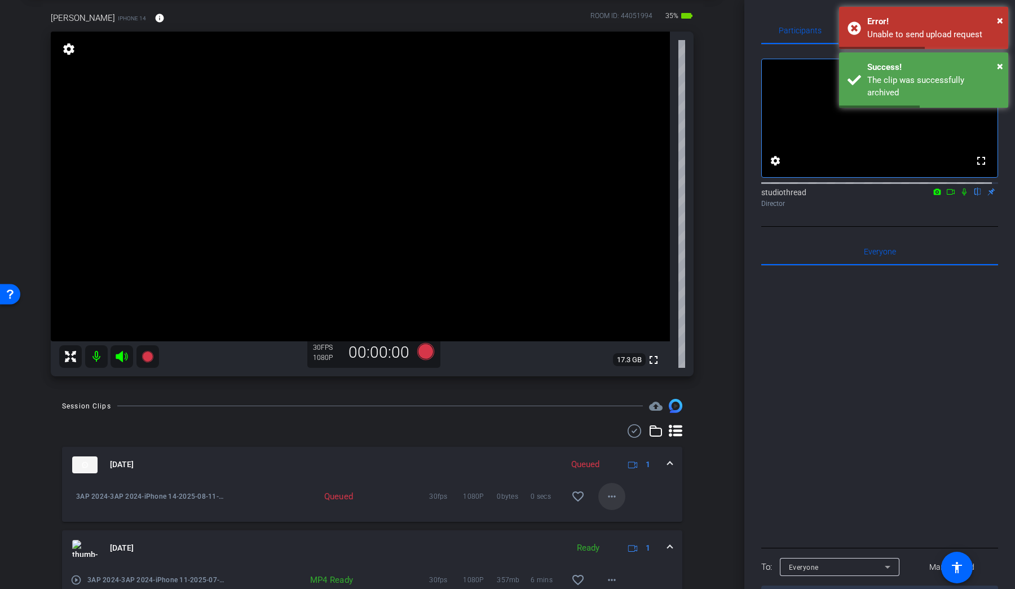
click at [606, 498] on mat-icon "more_horiz" at bounding box center [612, 497] width 14 height 14
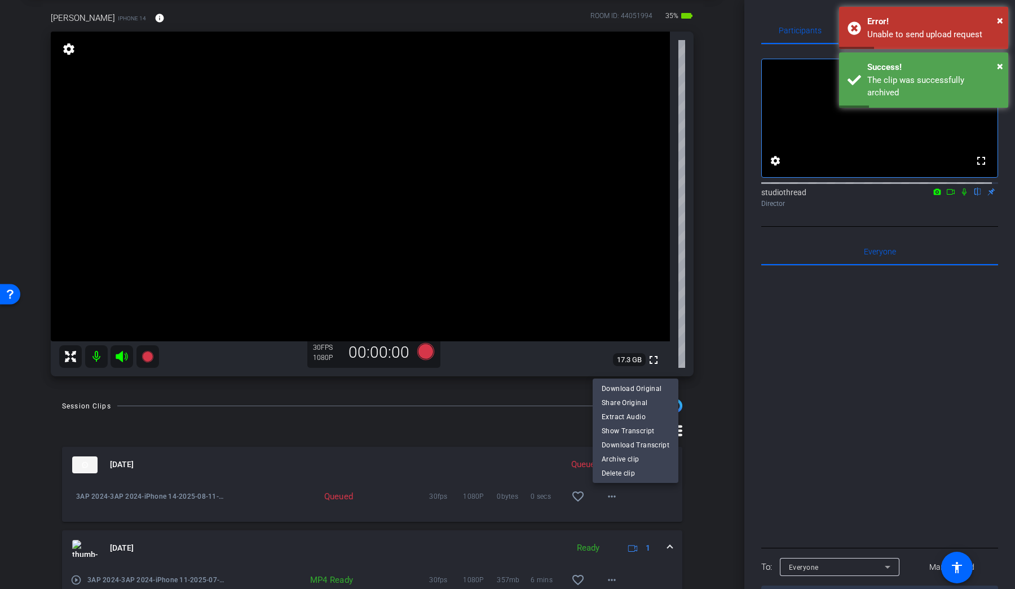
click at [490, 447] on div at bounding box center [507, 294] width 1015 height 589
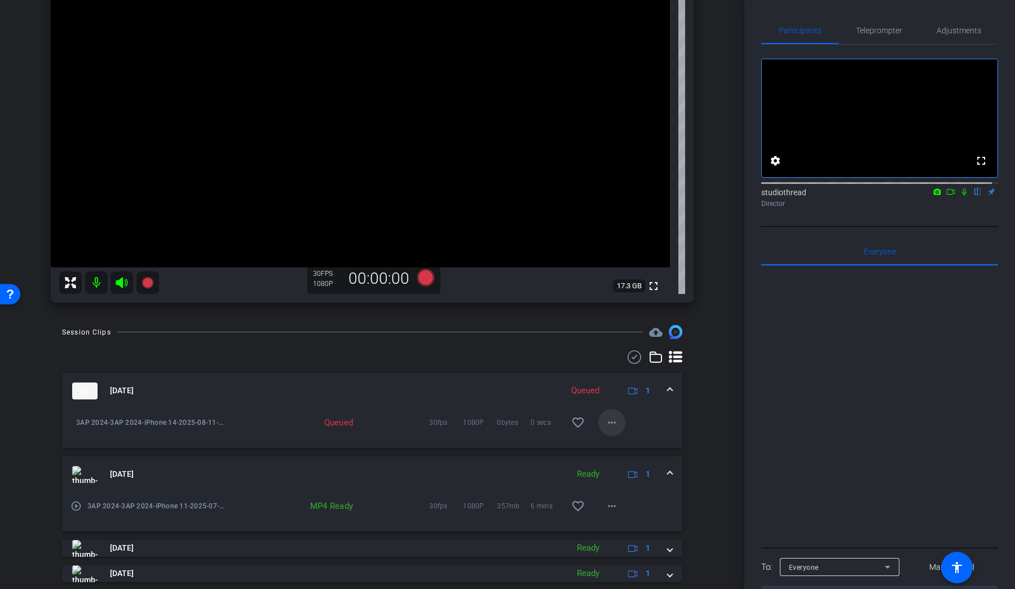
scroll to position [131, 0]
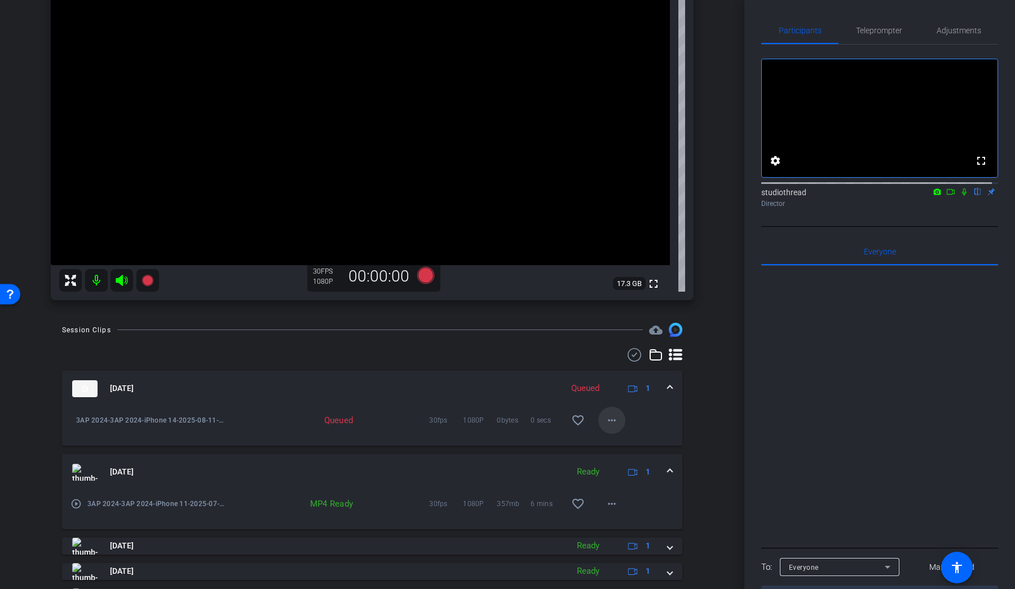
click at [605, 417] on mat-icon "more_horiz" at bounding box center [612, 420] width 14 height 14
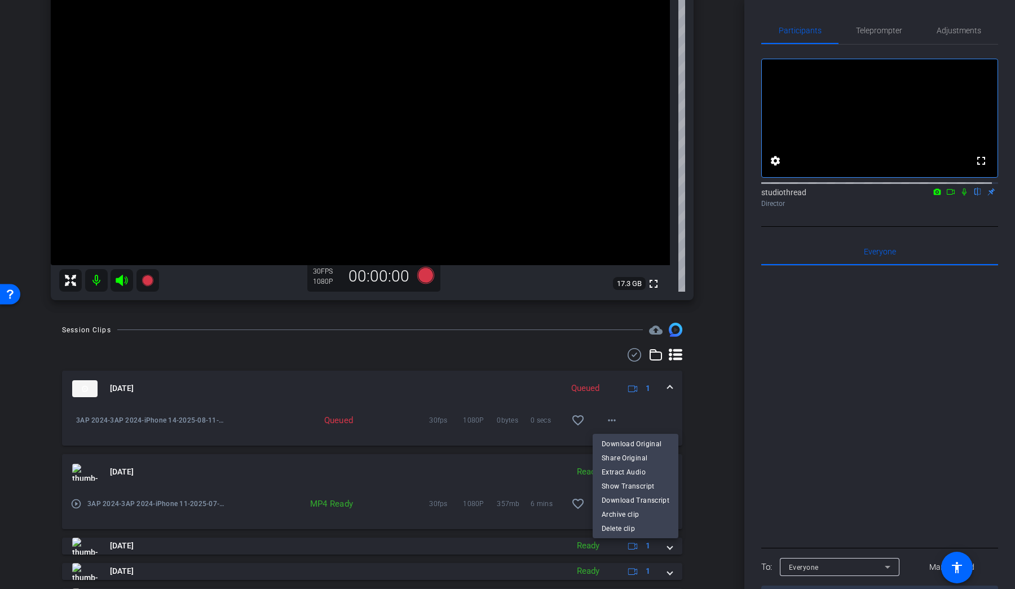
click at [516, 495] on div at bounding box center [507, 294] width 1015 height 589
click at [608, 501] on mat-icon "more_horiz" at bounding box center [612, 504] width 14 height 14
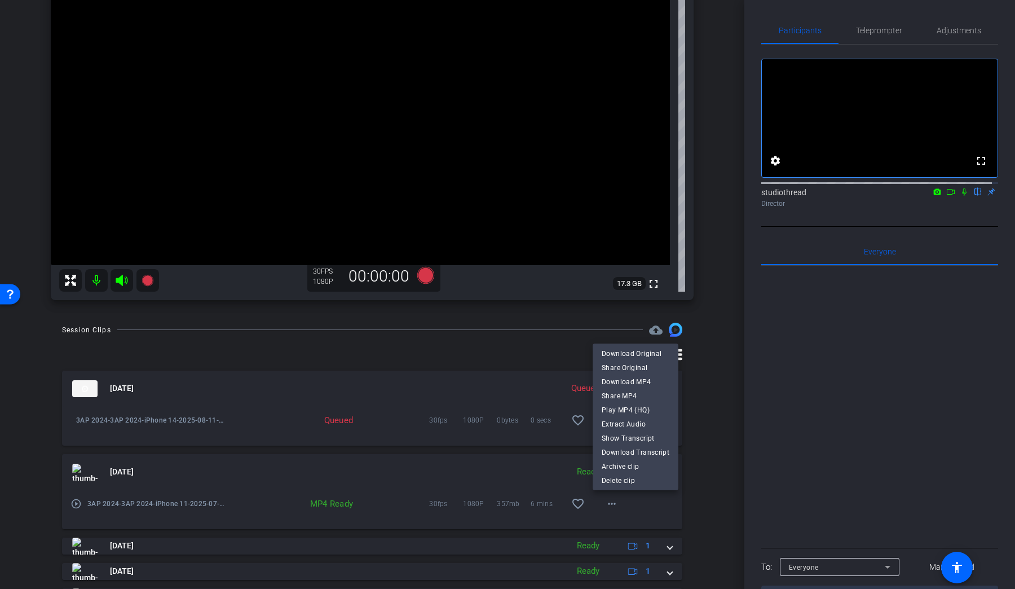
click at [463, 385] on div at bounding box center [507, 294] width 1015 height 589
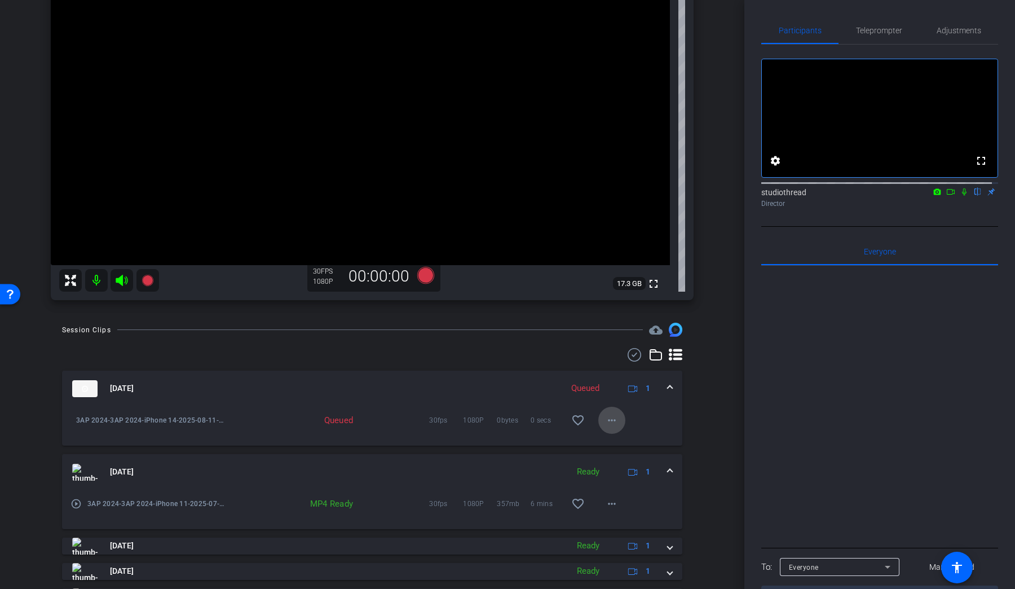
click at [609, 424] on mat-icon "more_horiz" at bounding box center [612, 420] width 14 height 14
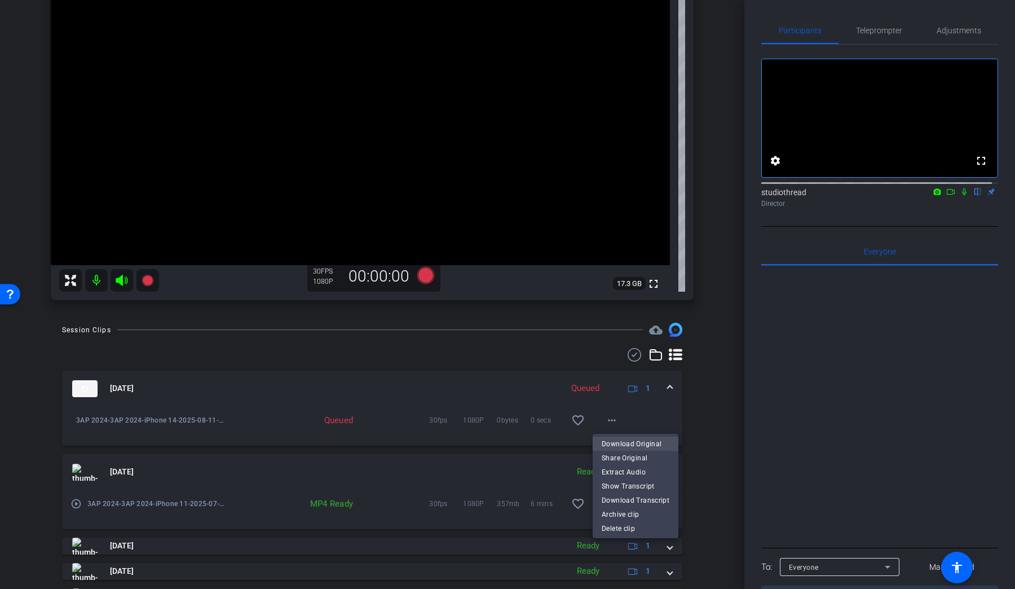
click at [613, 439] on span "Download Original" at bounding box center [636, 444] width 68 height 14
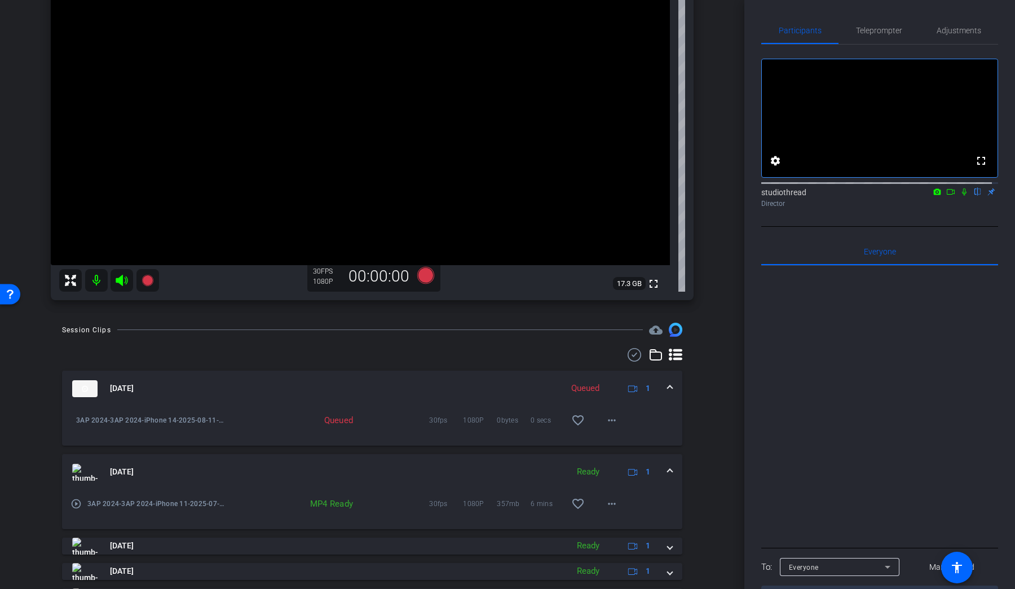
click at [962, 196] on icon at bounding box center [964, 191] width 5 height 7
click at [948, 195] on icon at bounding box center [951, 192] width 8 height 6
click at [975, 196] on icon at bounding box center [978, 191] width 6 height 7
click at [960, 196] on icon at bounding box center [964, 192] width 9 height 8
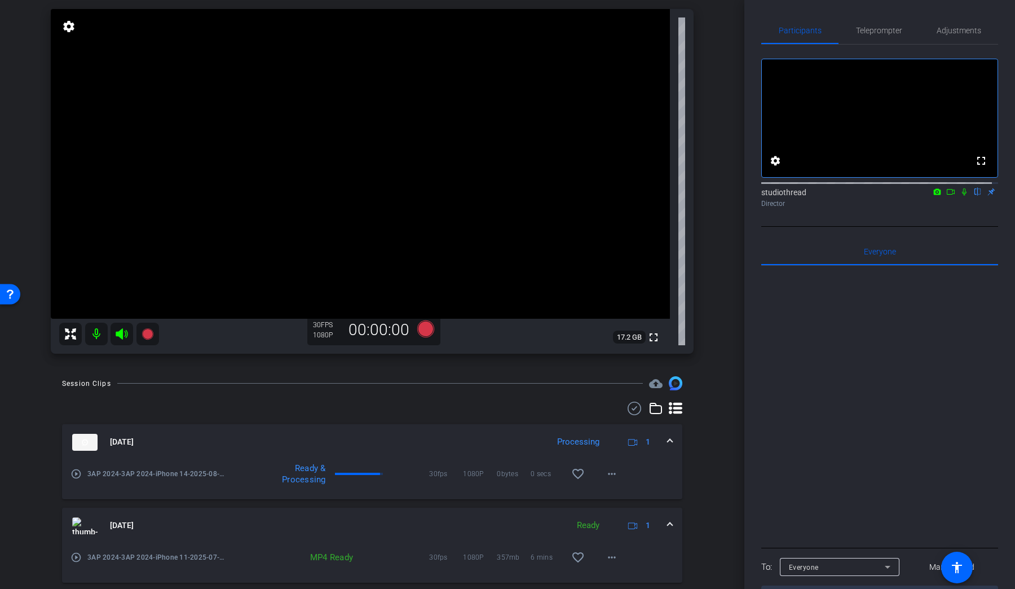
scroll to position [79, 0]
click at [387, 245] on video at bounding box center [360, 163] width 619 height 310
click at [402, 177] on video at bounding box center [360, 163] width 619 height 310
click at [883, 27] on span "Teleprompter" at bounding box center [879, 31] width 46 height 8
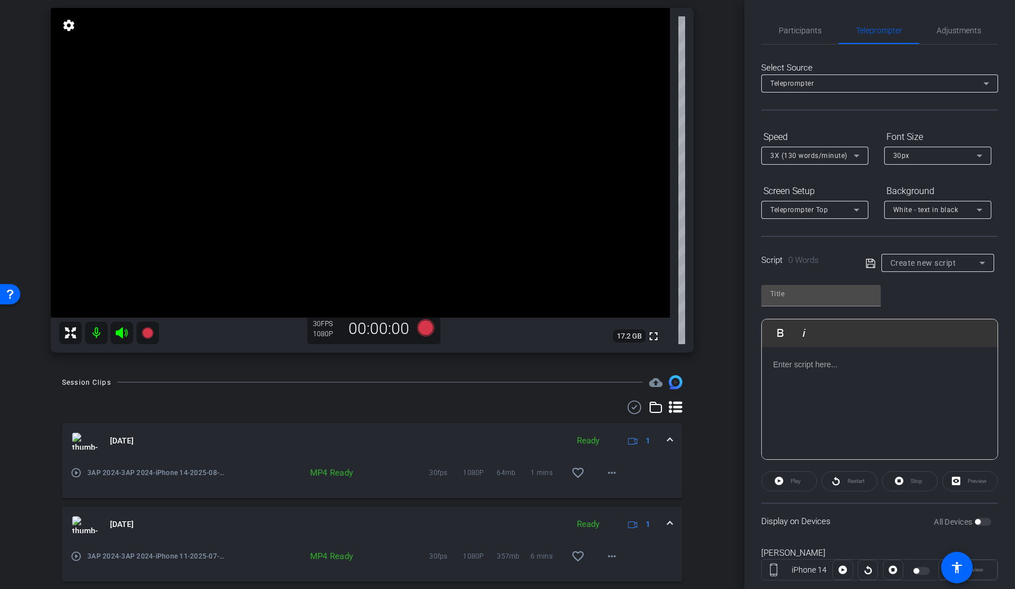
click at [855, 369] on p at bounding box center [879, 364] width 213 height 12
click at [952, 364] on p "Unlocked Voices: A Fall Creative Arts Campaign" at bounding box center [879, 364] width 213 height 12
drag, startPoint x: 835, startPoint y: 364, endPoint x: 944, endPoint y: 376, distance: 109.0
click at [944, 376] on div "Unlocked Voices: A Fall Creative Arts Campaign" at bounding box center [880, 403] width 236 height 113
click at [952, 365] on p "Unlocked Voices: A Fall Creative Arts Campaign" at bounding box center [879, 364] width 213 height 12
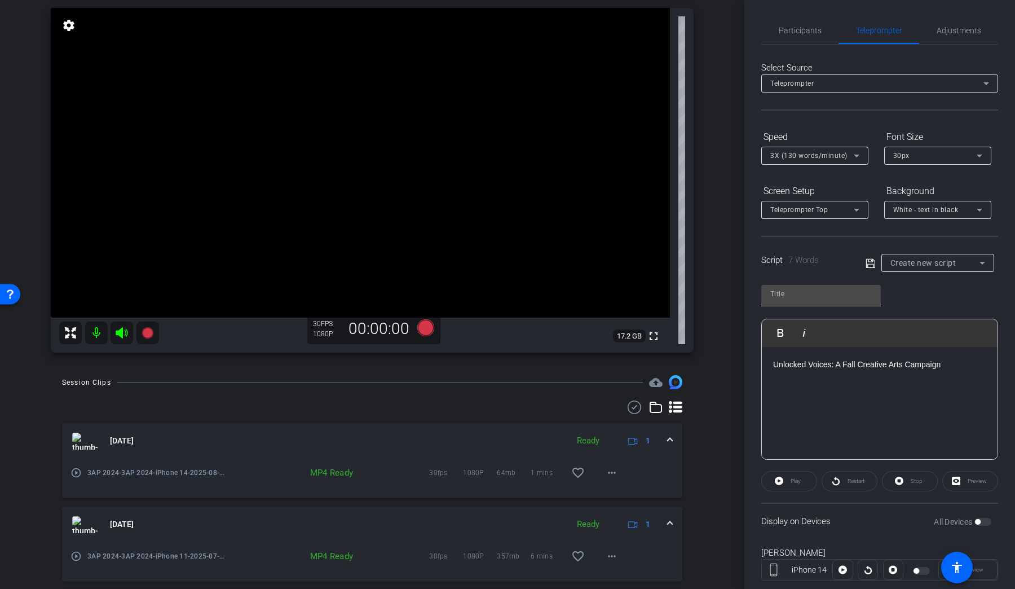
drag, startPoint x: 950, startPoint y: 363, endPoint x: 909, endPoint y: 384, distance: 45.9
click at [904, 382] on div "Unlocked Voices: A Fall Creative Arts Campaign" at bounding box center [880, 403] width 236 height 113
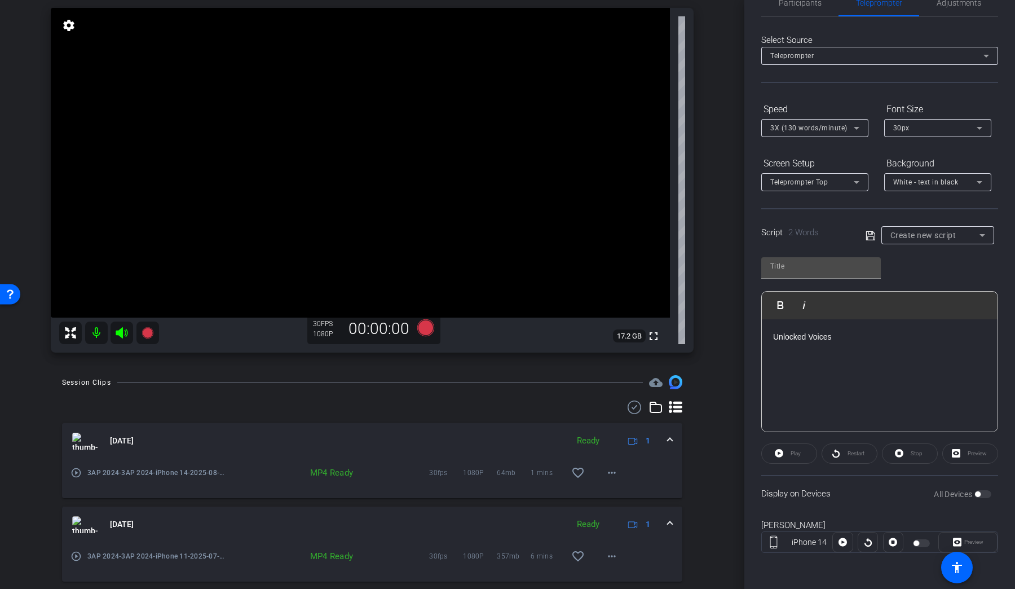
click at [782, 454] on div "Play" at bounding box center [790, 453] width 56 height 20
click at [779, 451] on div "Play" at bounding box center [790, 453] width 56 height 20
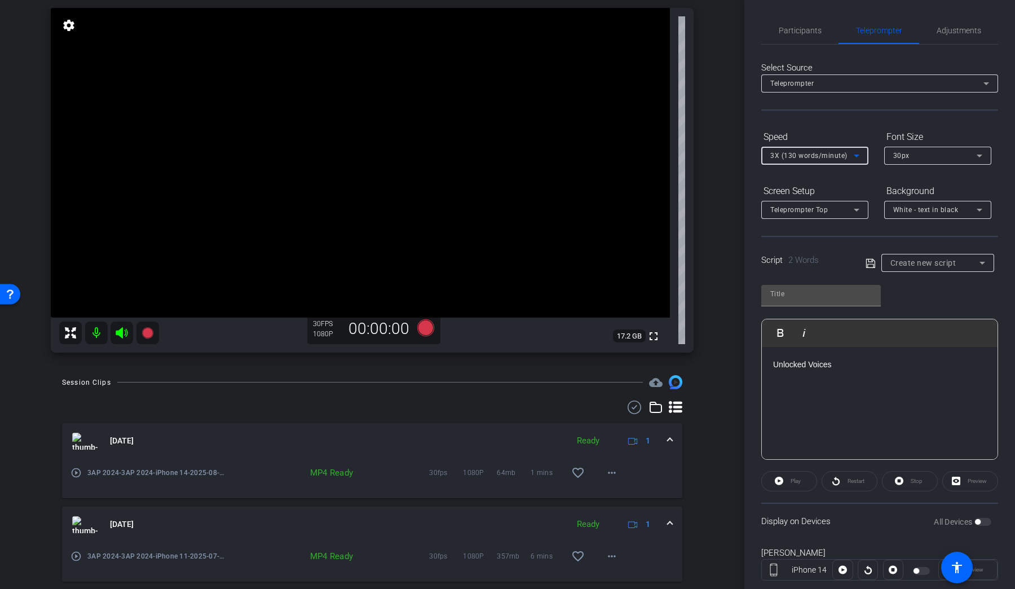
click at [851, 153] on icon at bounding box center [857, 156] width 14 height 14
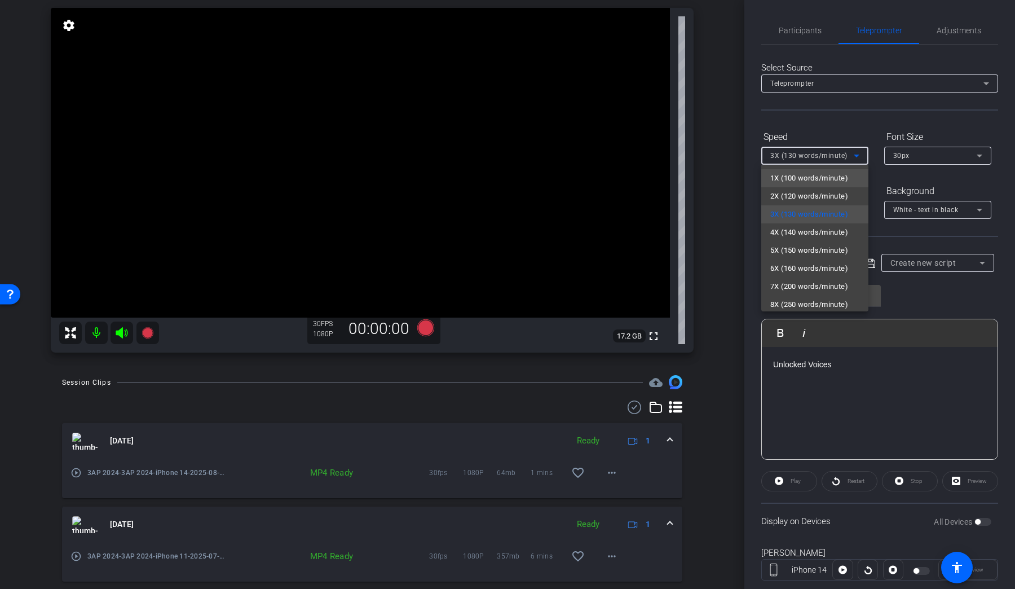
click at [826, 175] on span "1X (100 words/minute)" at bounding box center [810, 178] width 78 height 14
type input "Default title 5817"
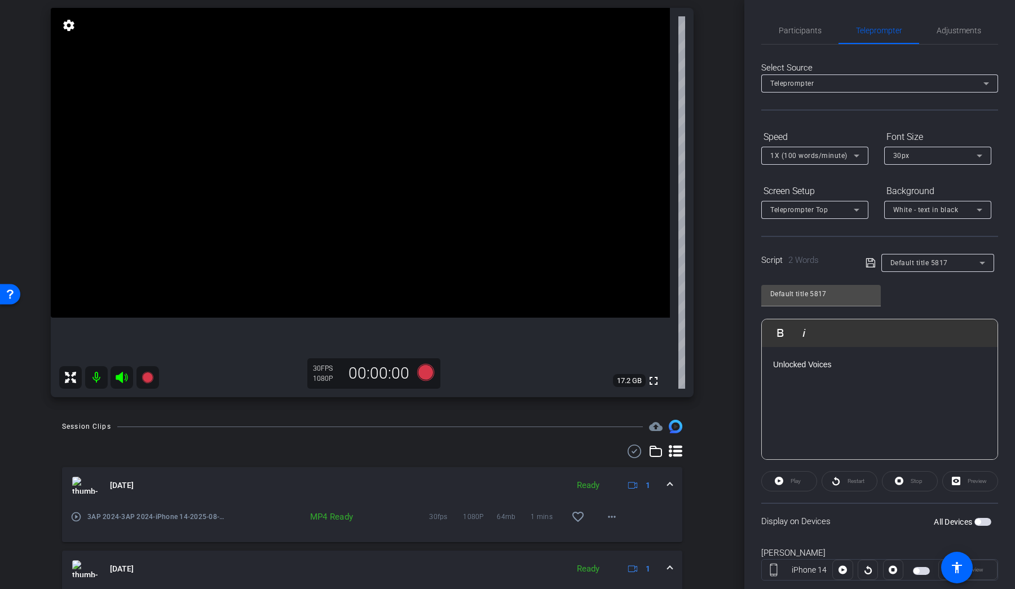
click at [781, 482] on div "Play" at bounding box center [790, 481] width 56 height 20
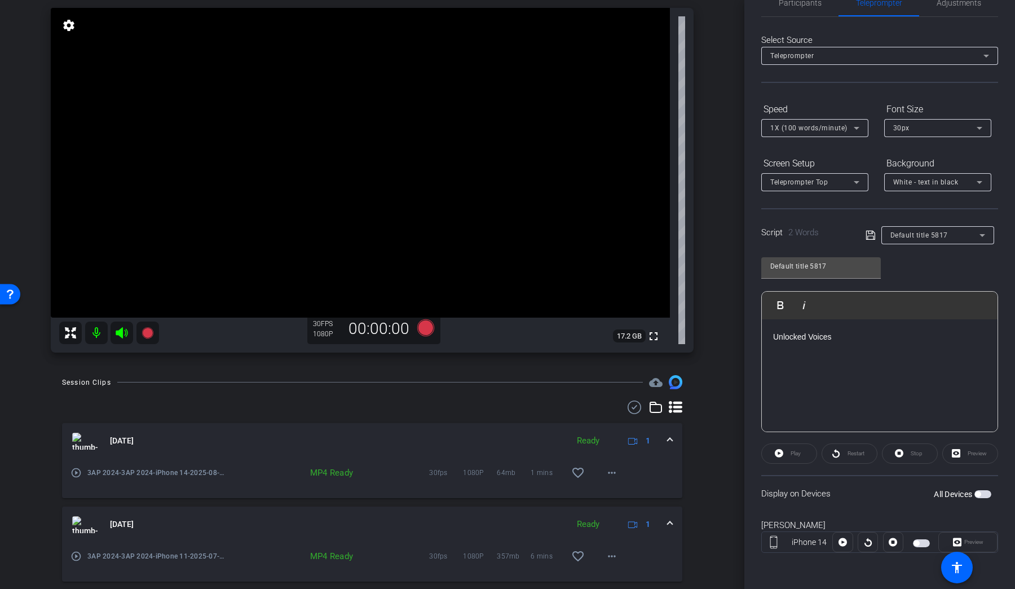
click at [982, 494] on span "button" at bounding box center [983, 494] width 17 height 8
click at [778, 463] on openreel-capture-teleprompter "Speed 1X (100 words/minute) Font Size 30px Screen Setup Teleprompter Top Backgr…" at bounding box center [880, 336] width 237 height 473
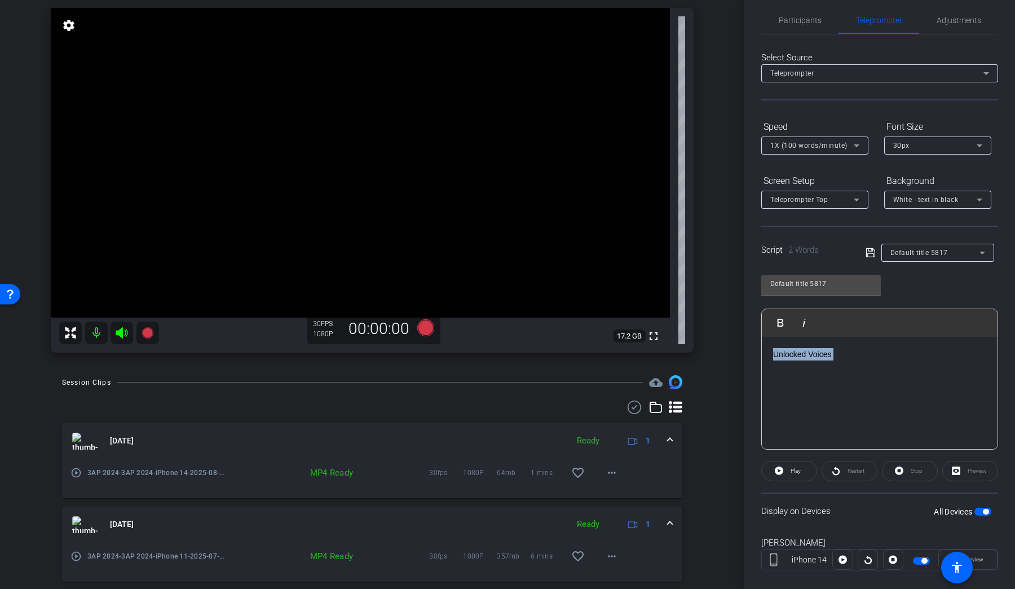
scroll to position [0, 0]
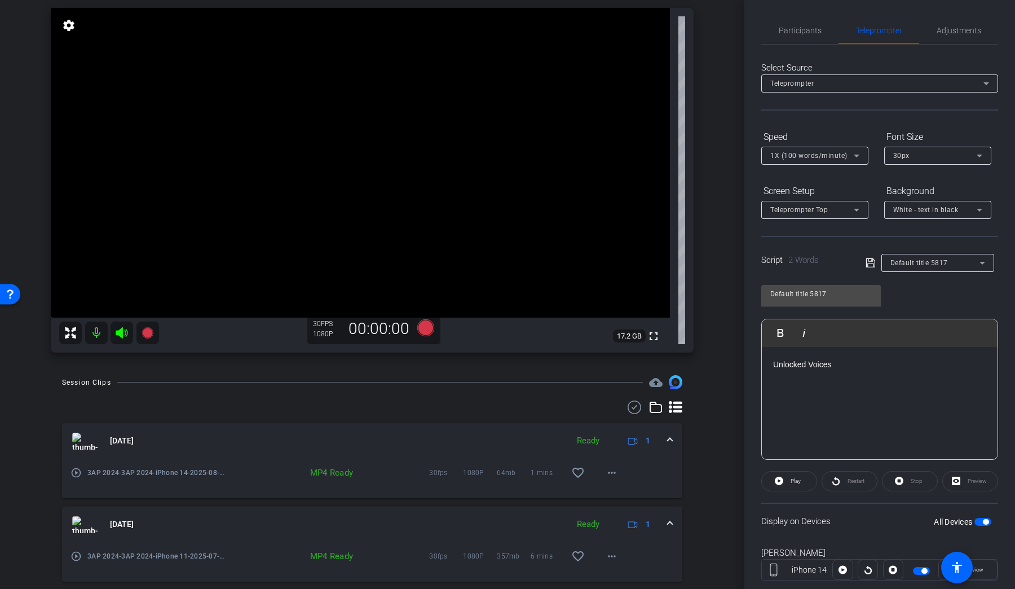
click at [899, 373] on div "Unlocked Voices" at bounding box center [880, 403] width 236 height 113
click at [794, 478] on span "Play" at bounding box center [796, 481] width 10 height 6
click at [147, 336] on icon at bounding box center [147, 332] width 11 height 11
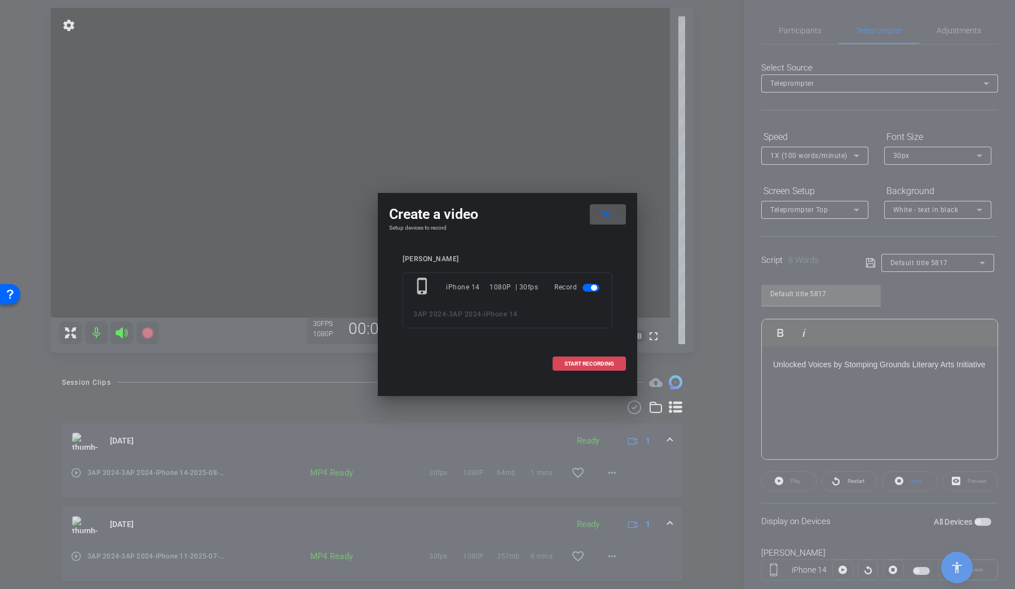
click at [603, 367] on span at bounding box center [589, 363] width 72 height 27
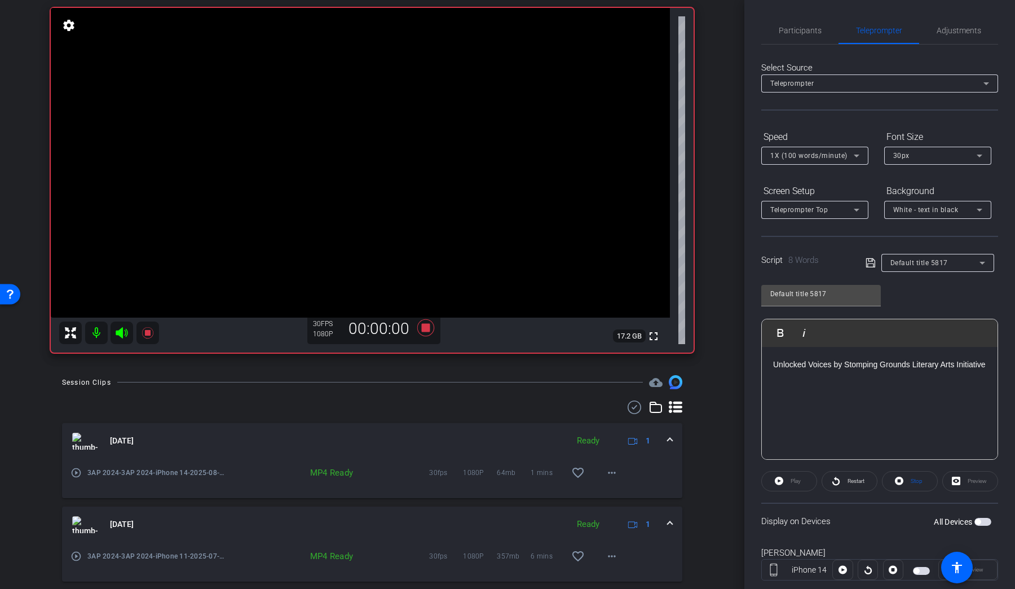
scroll to position [39, 0]
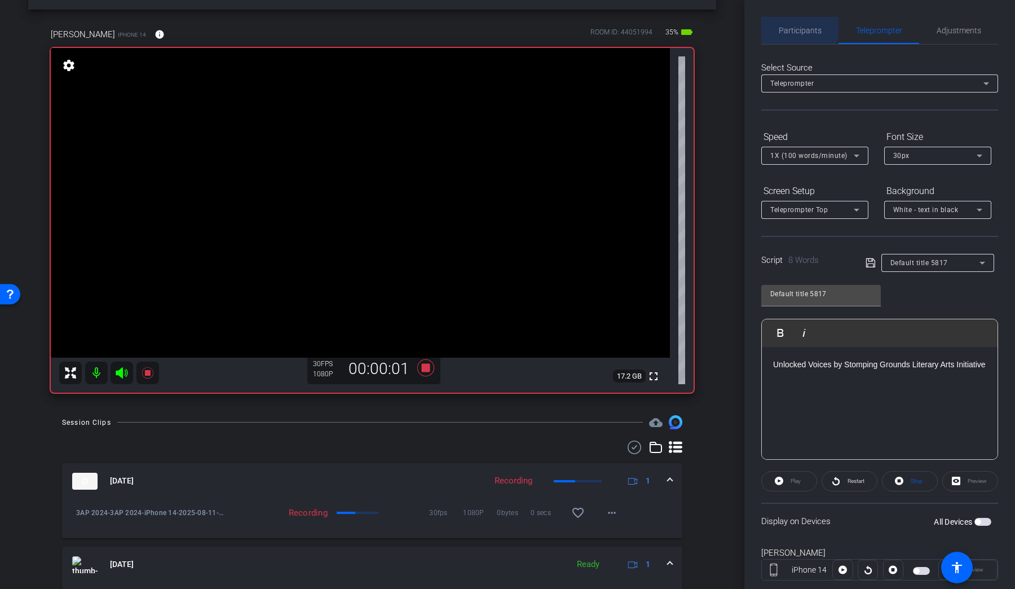
click at [792, 27] on span "Participants" at bounding box center [800, 31] width 43 height 8
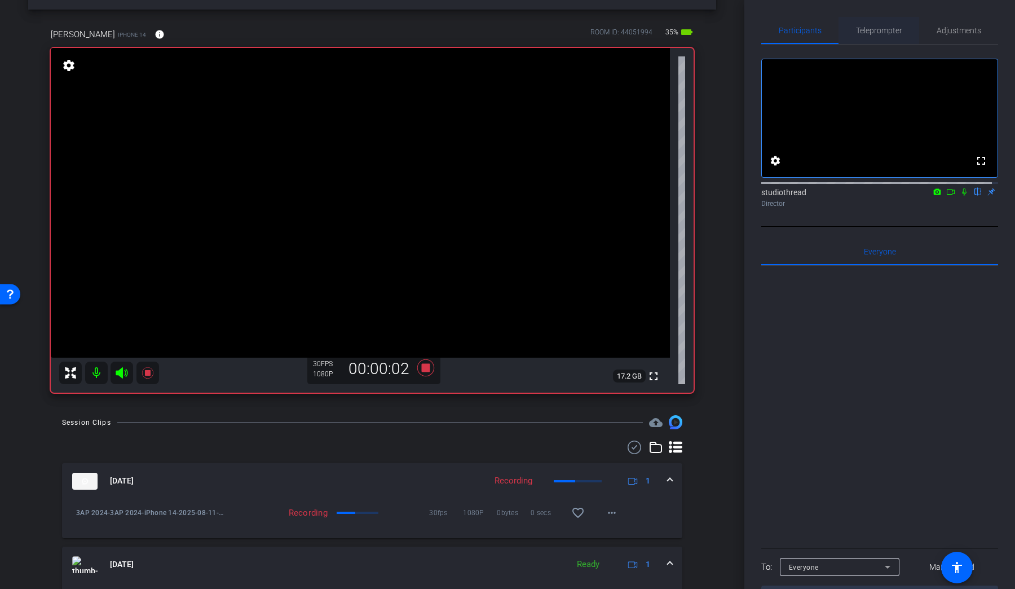
click at [864, 27] on span "Teleprompter" at bounding box center [879, 31] width 46 height 8
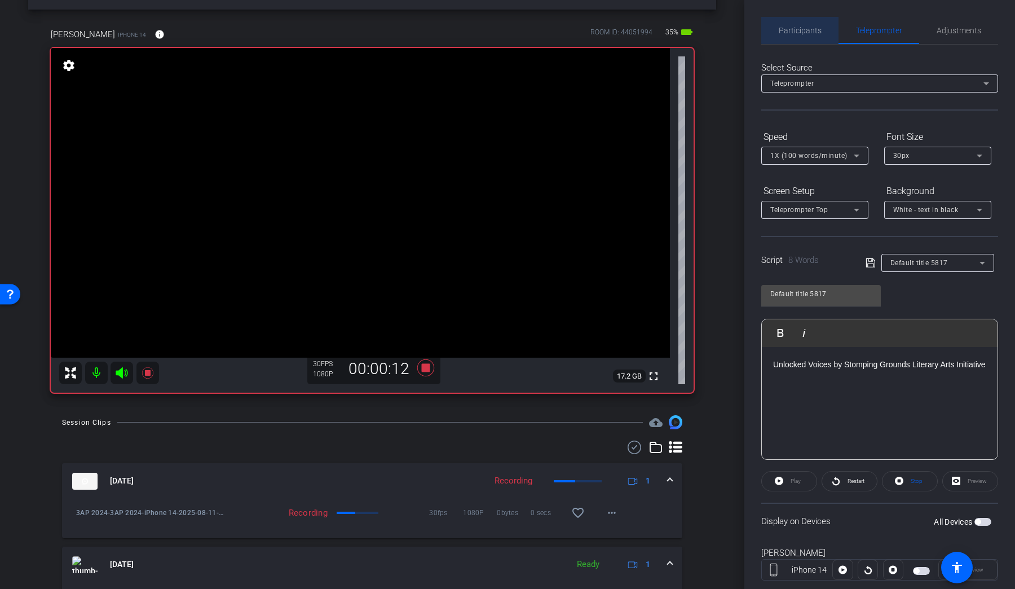
click at [804, 29] on span "Participants" at bounding box center [800, 31] width 43 height 8
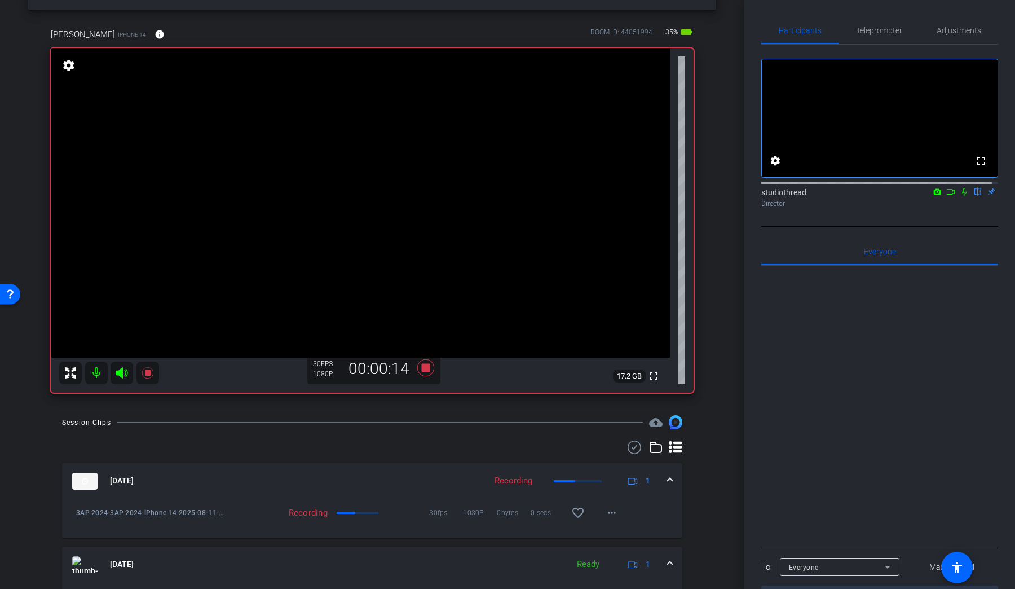
click at [960, 196] on icon at bounding box center [964, 192] width 9 height 8
click at [962, 196] on icon at bounding box center [965, 191] width 6 height 7
click at [420, 371] on icon at bounding box center [425, 367] width 17 height 17
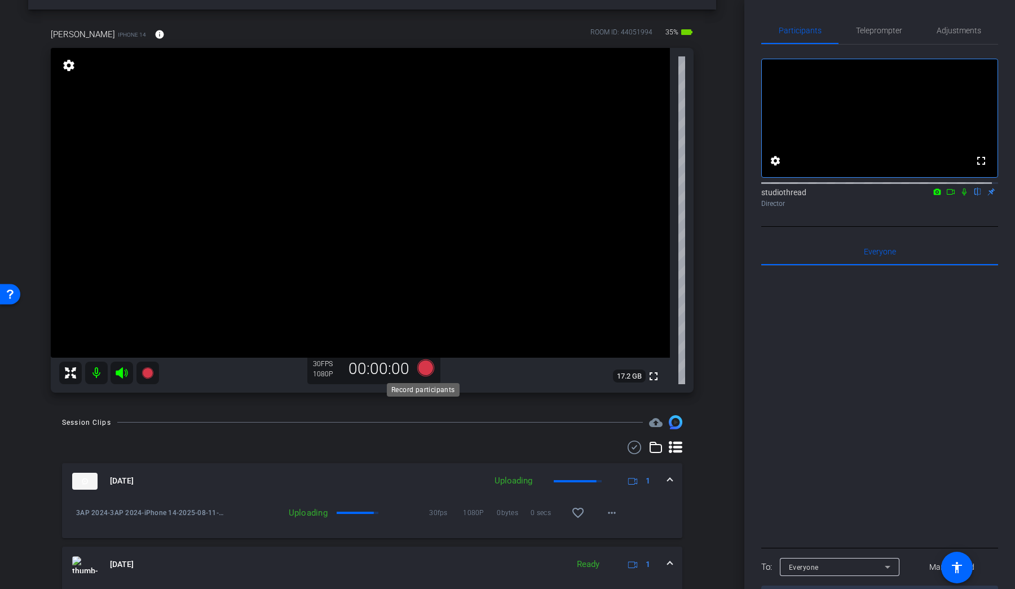
click at [426, 364] on icon at bounding box center [425, 367] width 17 height 17
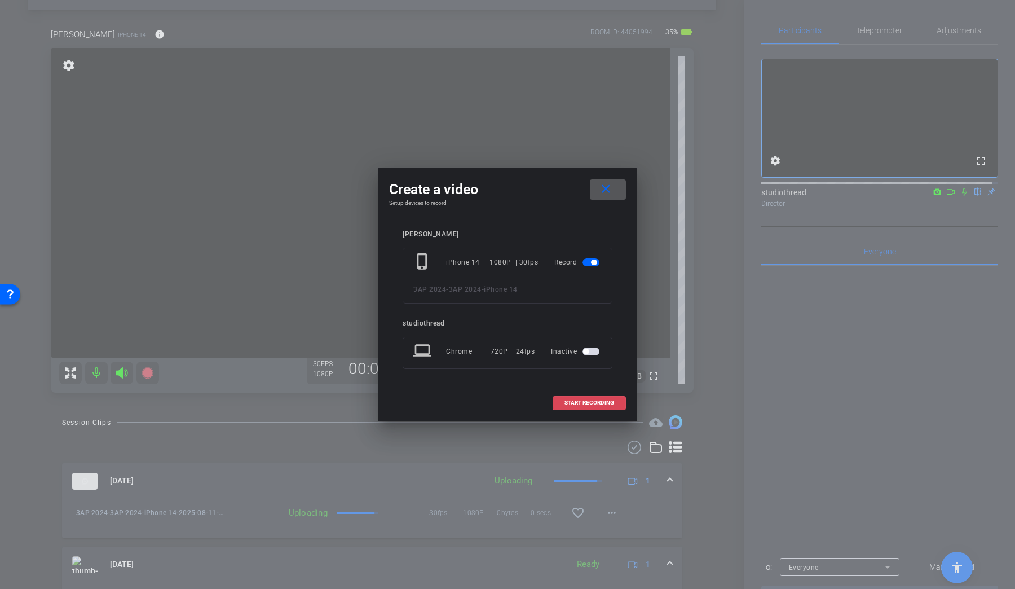
click at [596, 401] on span "START RECORDING" at bounding box center [590, 403] width 50 height 6
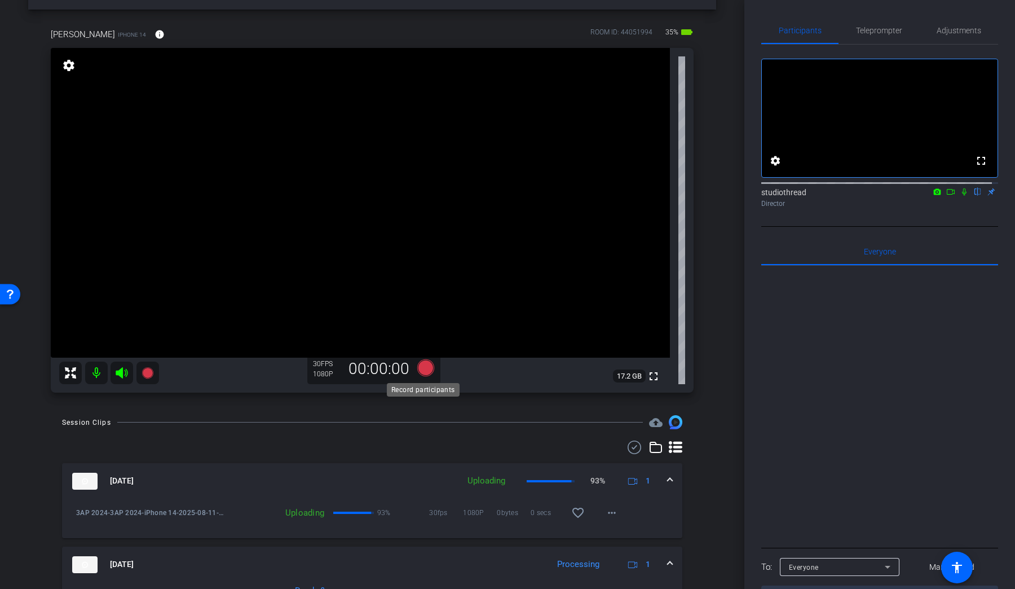
click at [420, 366] on icon at bounding box center [425, 367] width 17 height 17
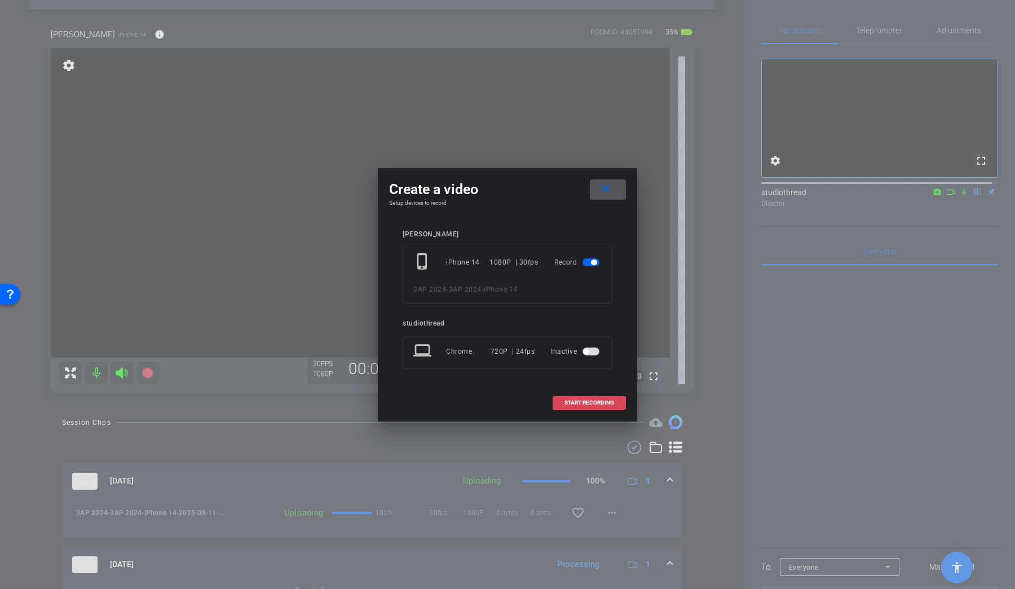
click at [606, 402] on span "START RECORDING" at bounding box center [590, 403] width 50 height 6
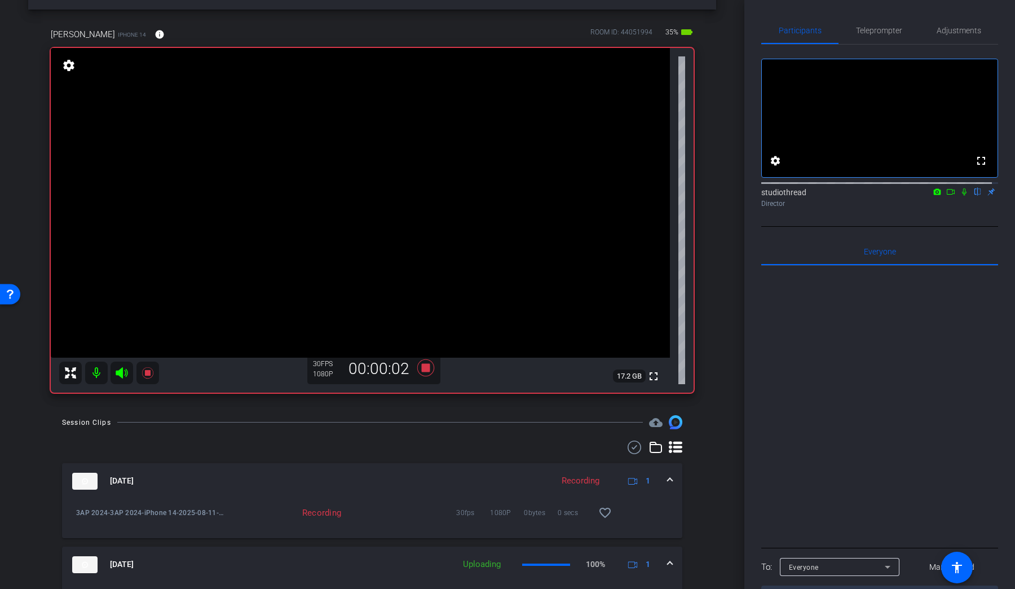
click at [960, 196] on icon at bounding box center [964, 192] width 9 height 8
click at [962, 196] on icon at bounding box center [965, 191] width 6 height 7
click at [962, 196] on icon at bounding box center [964, 191] width 5 height 7
click at [958, 197] on mat-icon at bounding box center [965, 192] width 14 height 10
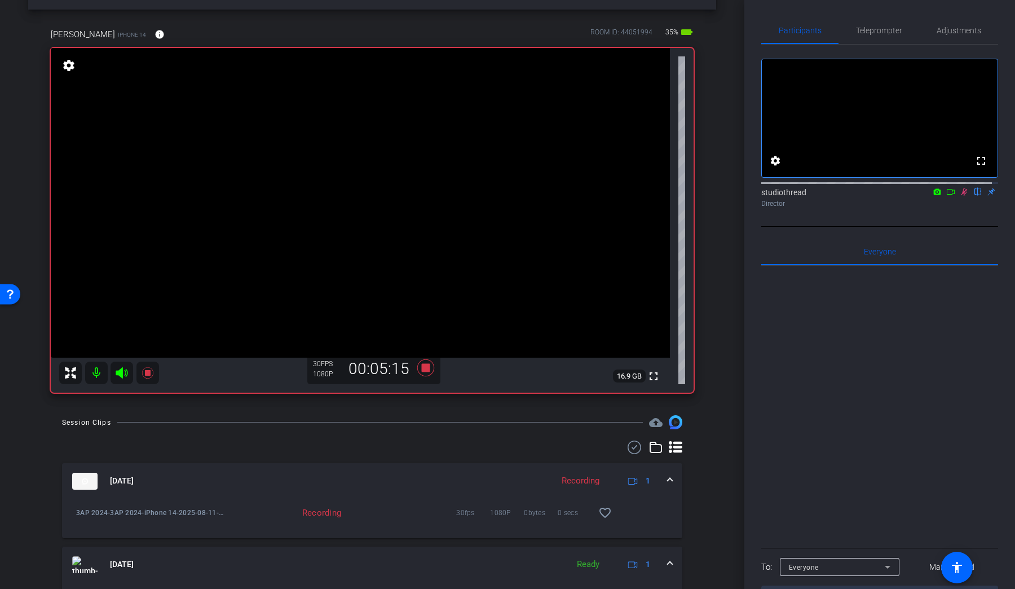
click at [960, 196] on icon at bounding box center [964, 192] width 9 height 8
click at [425, 365] on icon at bounding box center [425, 367] width 17 height 17
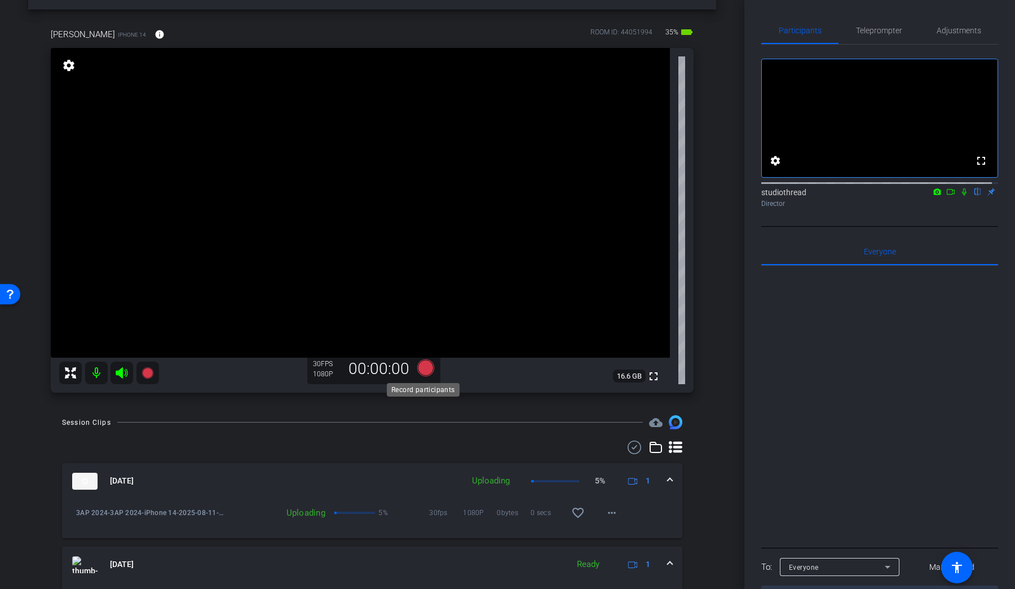
click at [425, 369] on icon at bounding box center [425, 367] width 17 height 17
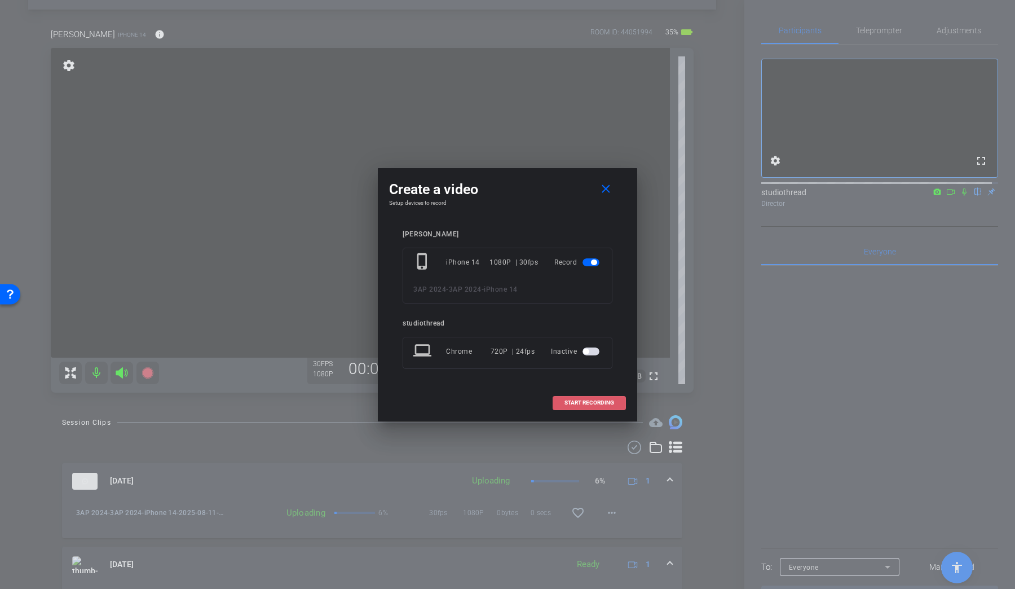
click at [577, 401] on span "START RECORDING" at bounding box center [590, 403] width 50 height 6
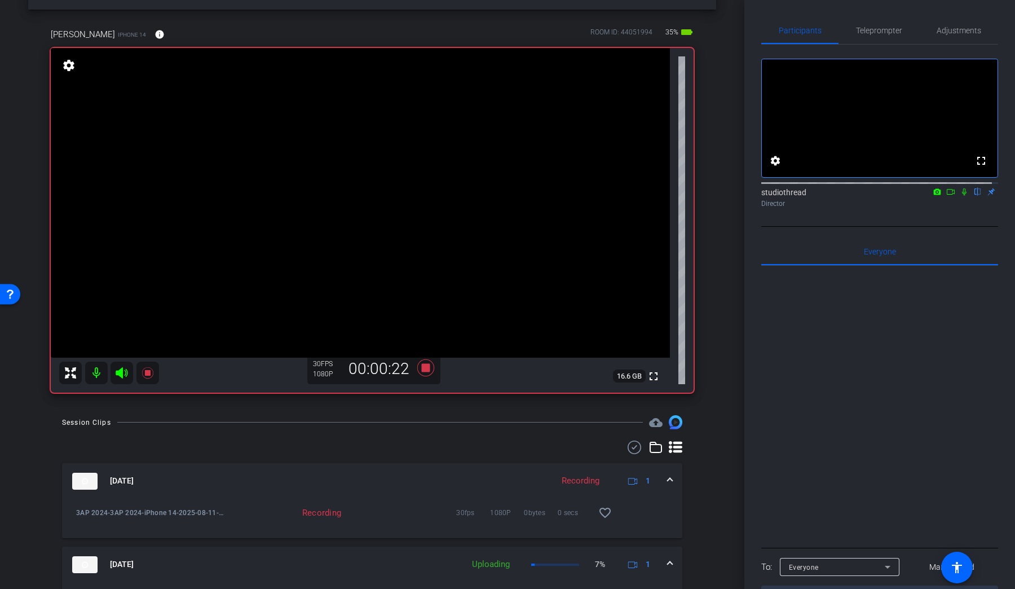
click at [962, 196] on icon at bounding box center [964, 191] width 5 height 7
click at [960, 196] on icon at bounding box center [964, 192] width 9 height 8
click at [962, 196] on icon at bounding box center [964, 192] width 9 height 8
click at [962, 196] on icon at bounding box center [964, 191] width 5 height 7
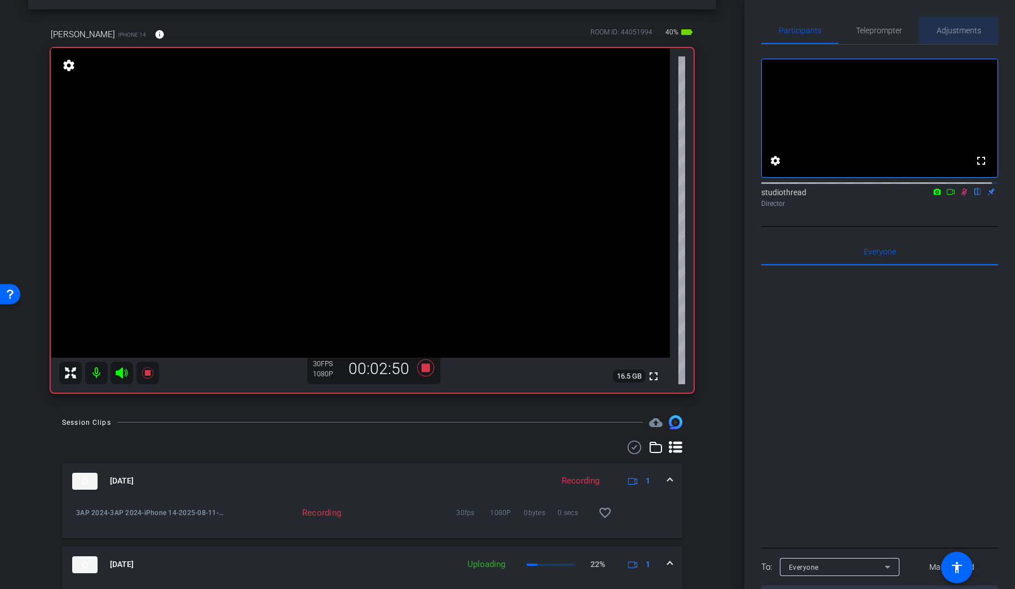
click at [956, 29] on span "Adjustments" at bounding box center [959, 31] width 45 height 8
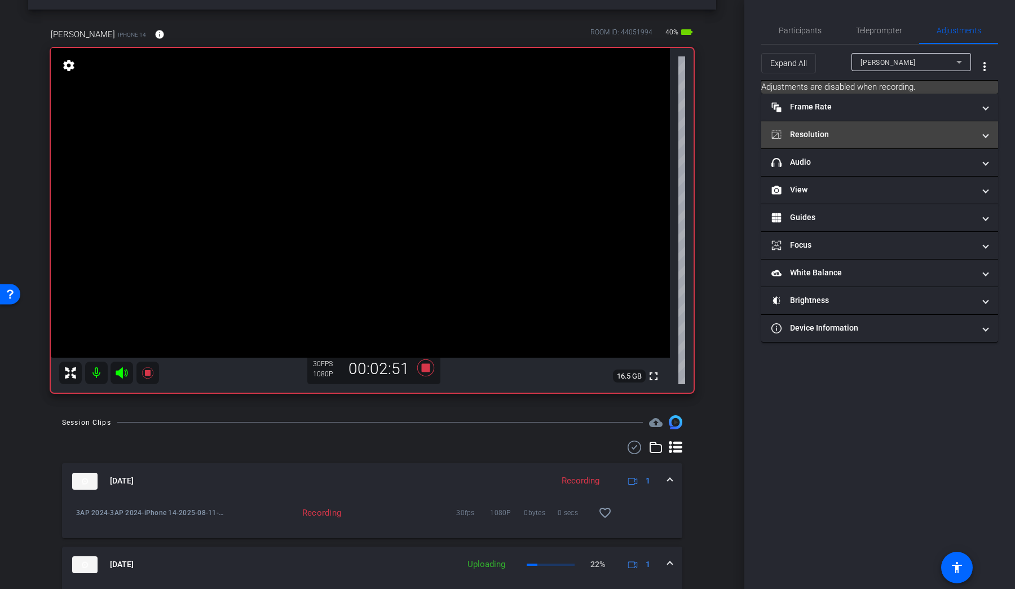
click at [857, 137] on mat-panel-title "Resolution" at bounding box center [873, 135] width 203 height 12
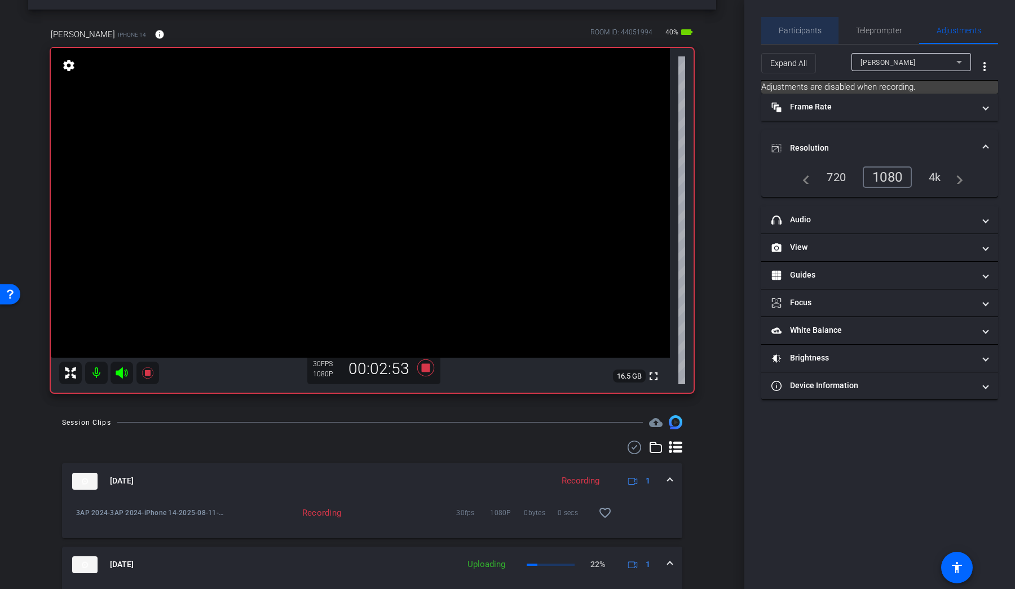
click at [805, 36] on span "Participants" at bounding box center [800, 30] width 43 height 27
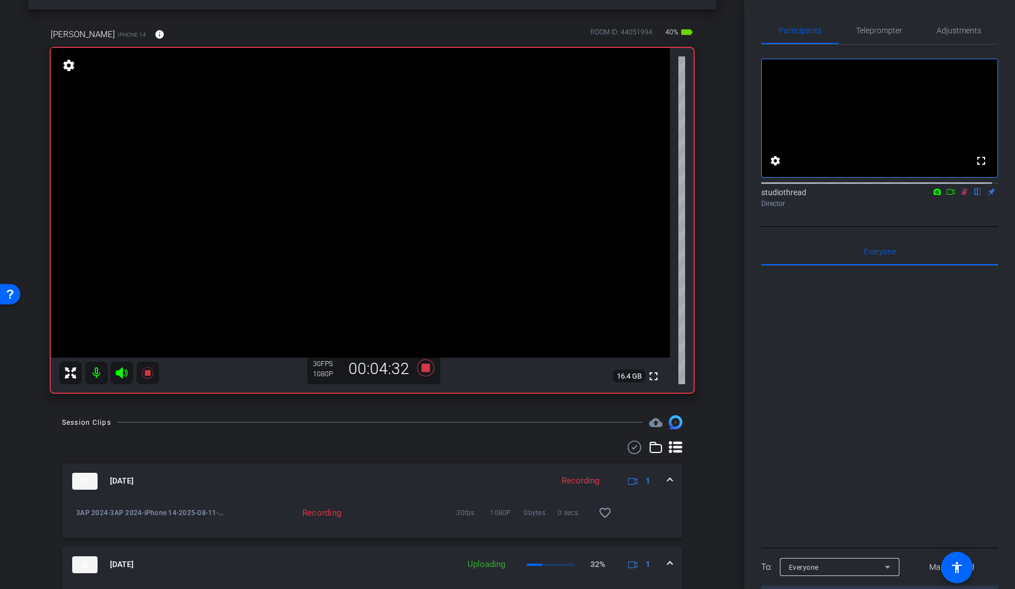
click at [962, 196] on icon at bounding box center [965, 191] width 6 height 7
click at [424, 365] on icon at bounding box center [425, 367] width 17 height 17
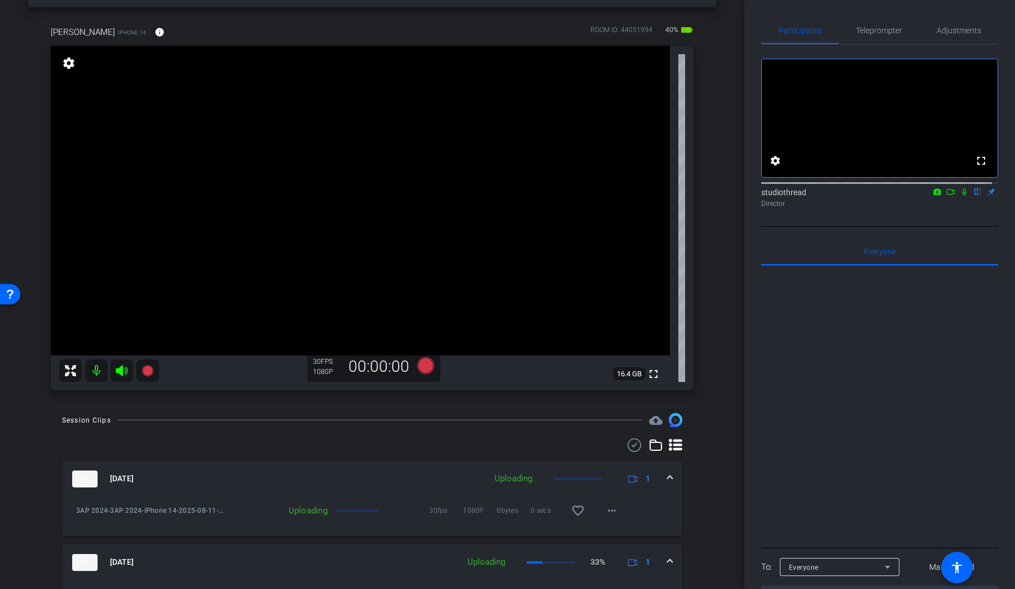
scroll to position [43, 0]
click at [428, 365] on icon at bounding box center [425, 363] width 17 height 17
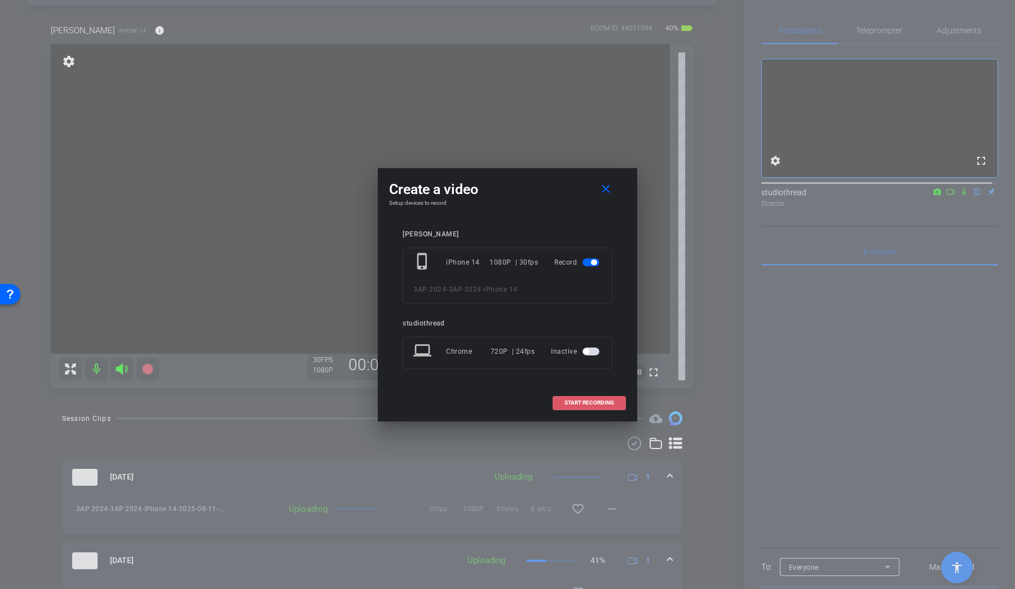
click at [589, 405] on span "START RECORDING" at bounding box center [590, 403] width 50 height 6
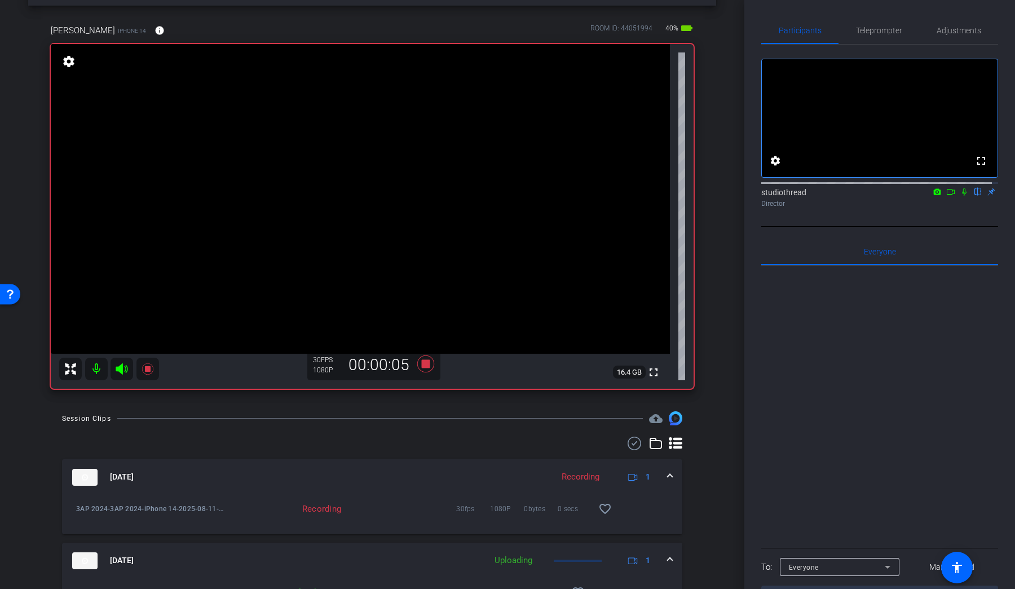
click at [961, 196] on icon at bounding box center [964, 192] width 9 height 8
click at [960, 196] on icon at bounding box center [964, 192] width 9 height 8
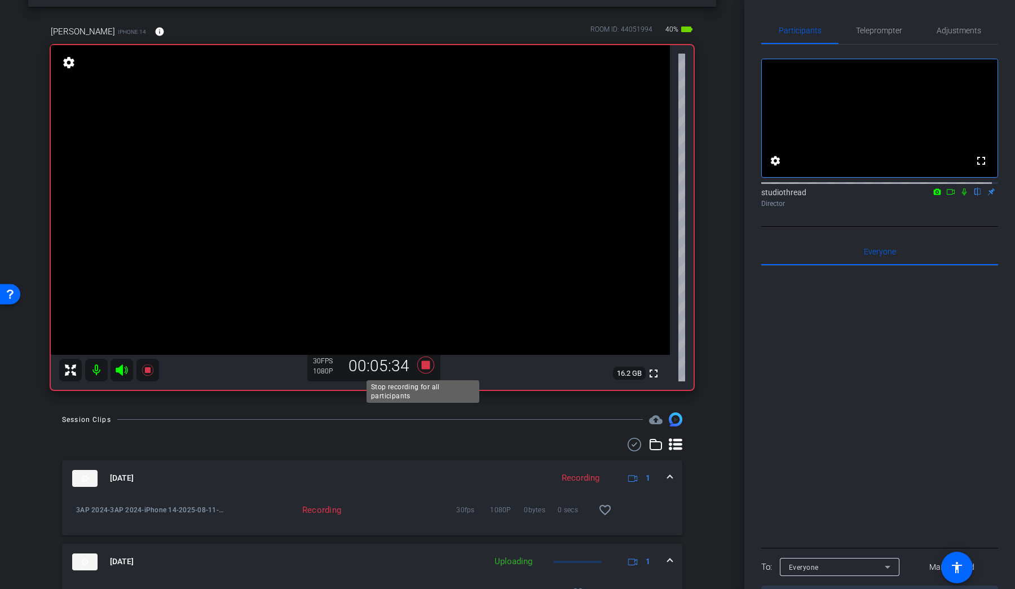
click at [429, 358] on icon at bounding box center [425, 365] width 27 height 20
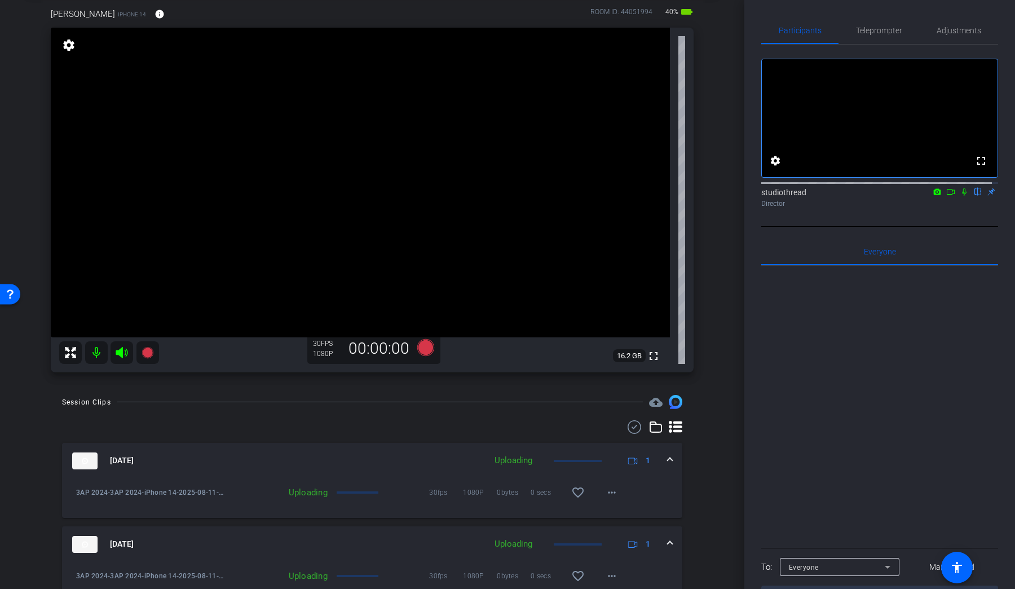
scroll to position [57, 0]
click at [426, 356] on icon at bounding box center [425, 349] width 17 height 17
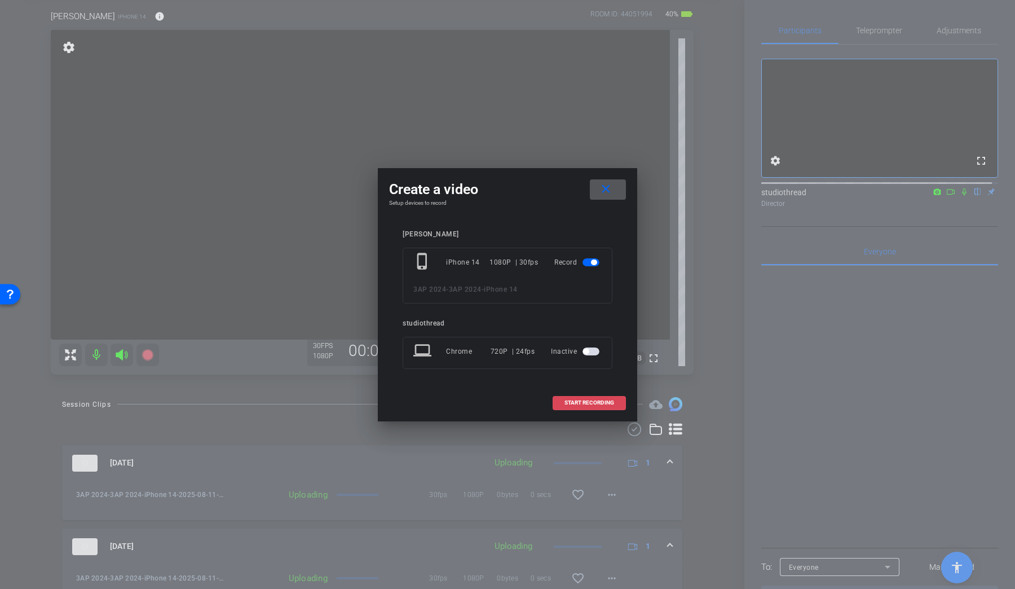
click at [576, 407] on span at bounding box center [589, 402] width 72 height 27
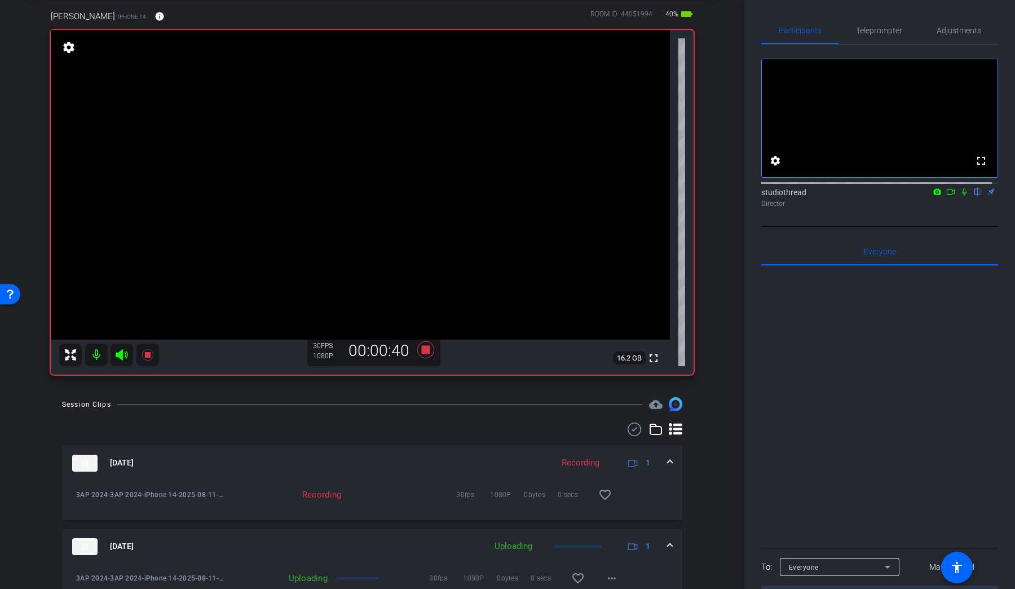
click at [960, 196] on icon at bounding box center [964, 192] width 9 height 8
click at [962, 196] on icon at bounding box center [965, 191] width 6 height 7
click at [962, 196] on icon at bounding box center [964, 191] width 5 height 7
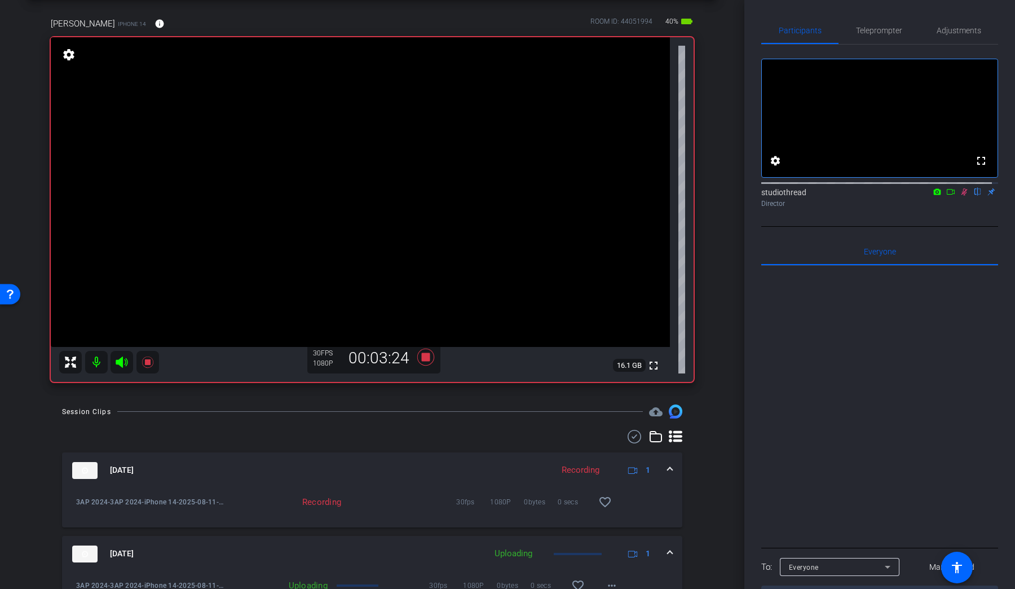
scroll to position [0, 0]
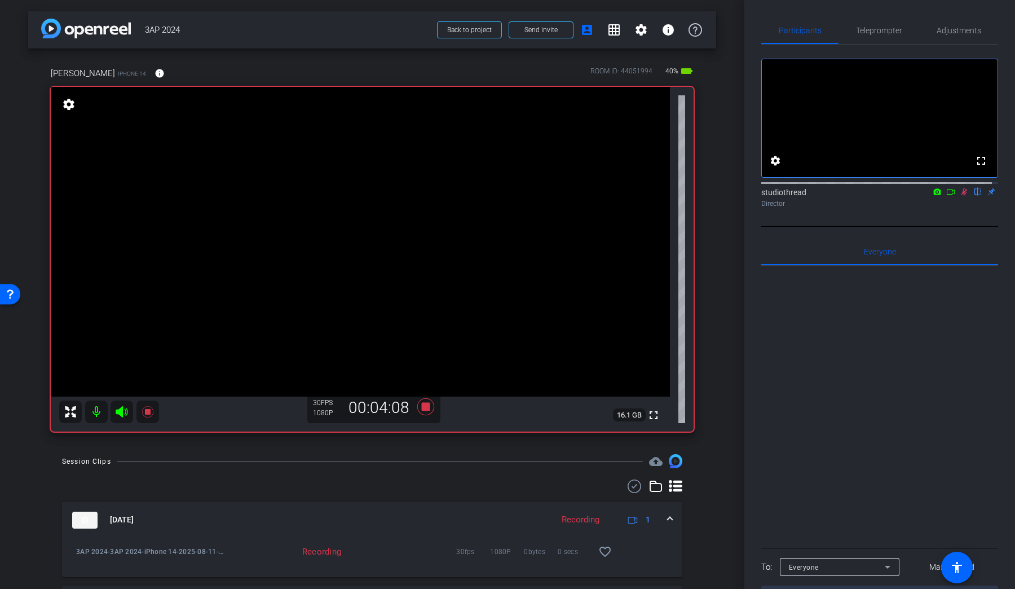
click at [962, 196] on icon at bounding box center [965, 191] width 6 height 7
click at [425, 406] on icon at bounding box center [425, 406] width 17 height 17
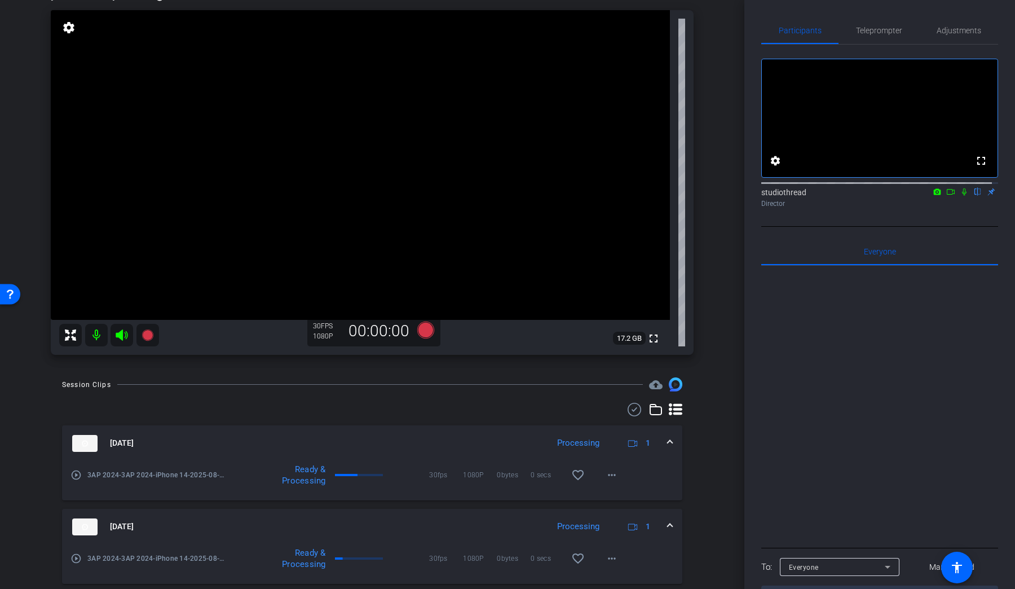
scroll to position [76, 0]
click at [605, 477] on mat-icon "more_horiz" at bounding box center [612, 476] width 14 height 14
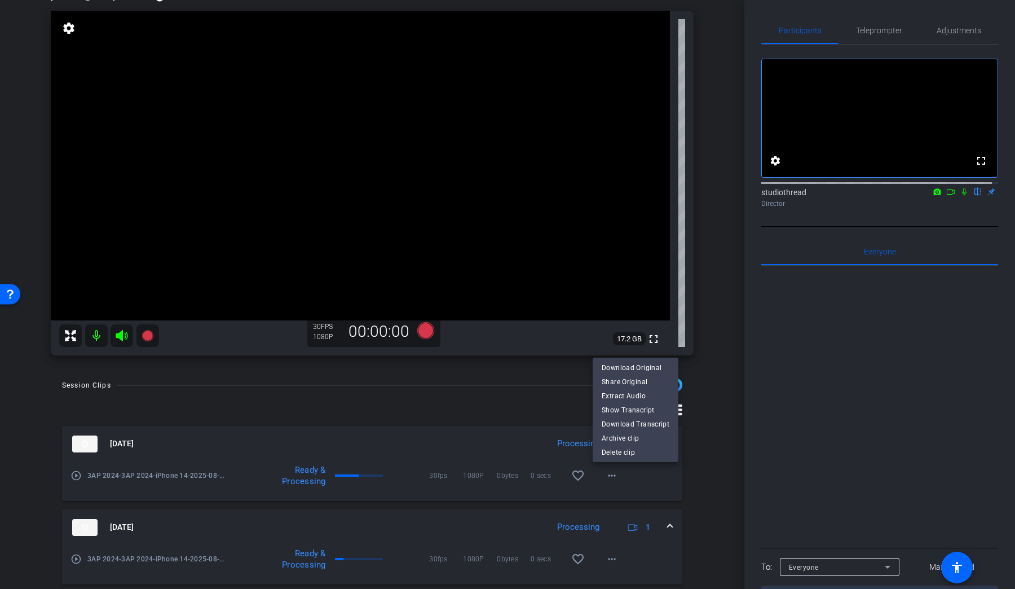
click at [726, 479] on div at bounding box center [507, 294] width 1015 height 589
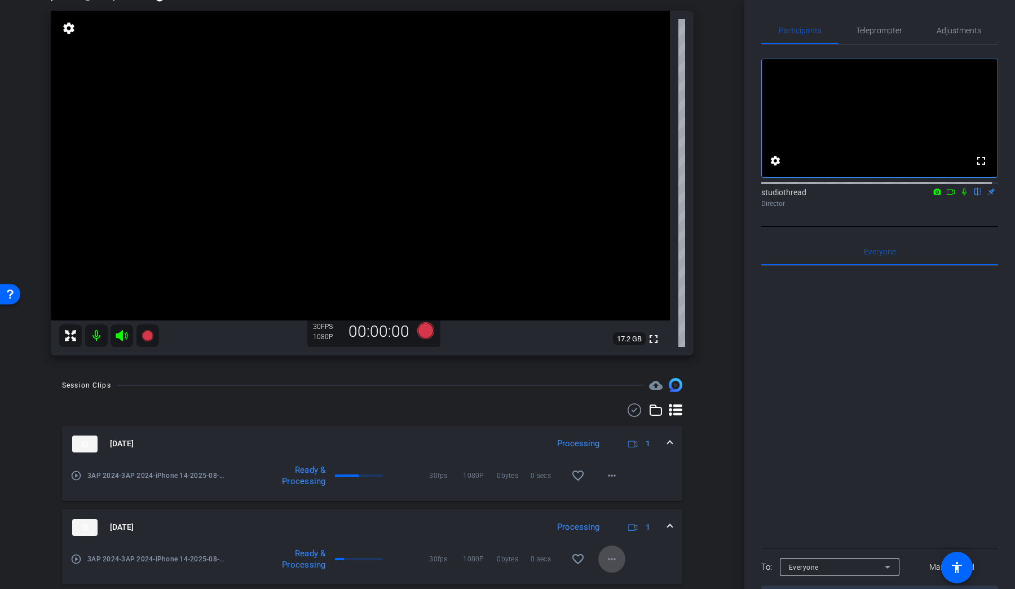
click at [609, 559] on mat-icon "more_horiz" at bounding box center [612, 559] width 14 height 14
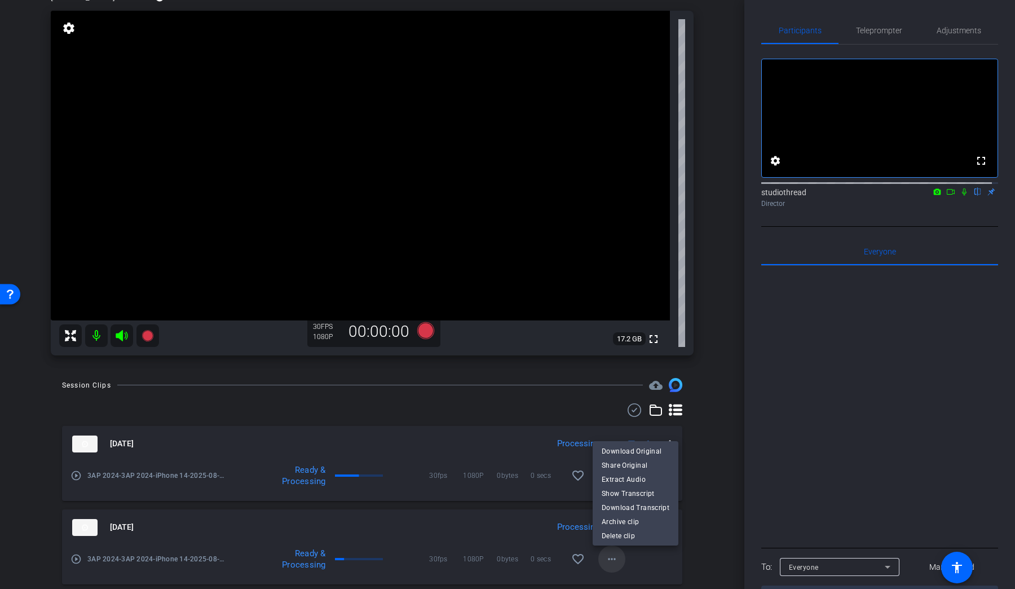
click at [609, 559] on div at bounding box center [507, 294] width 1015 height 589
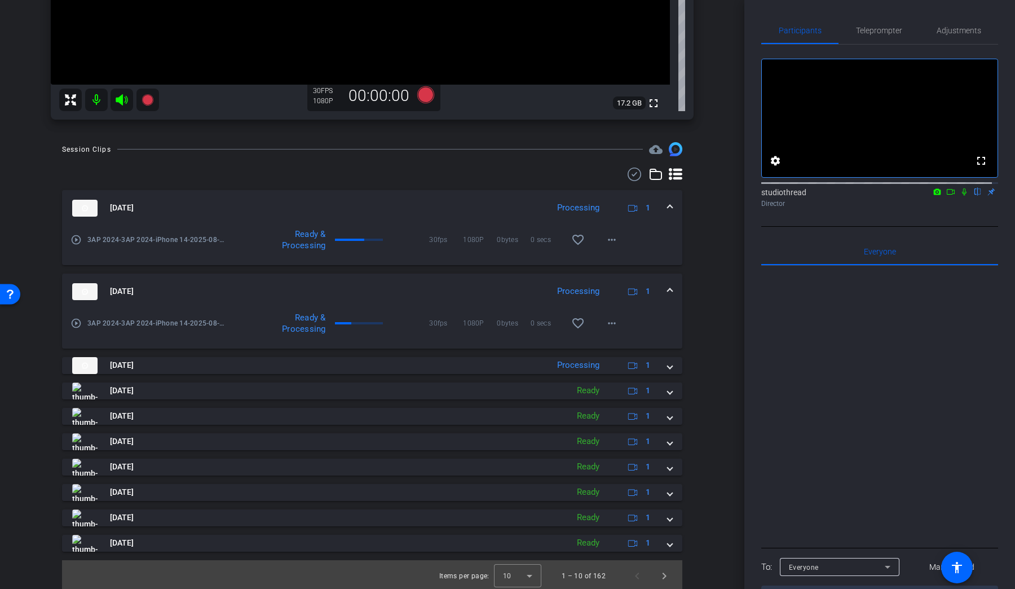
scroll to position [315, 0]
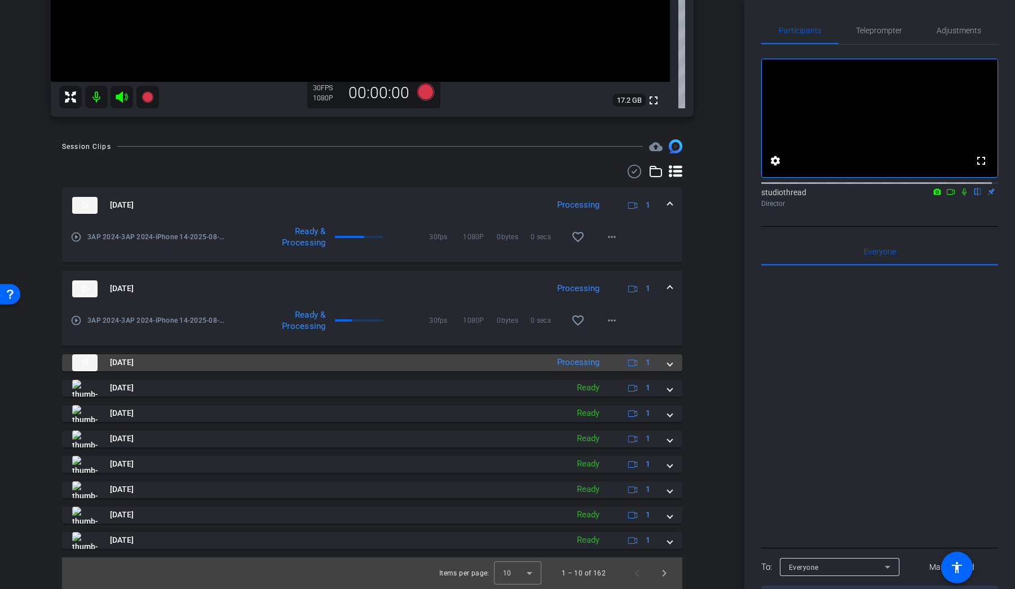
click at [659, 358] on div "Aug 11, 2025 Processing 1" at bounding box center [370, 362] width 596 height 17
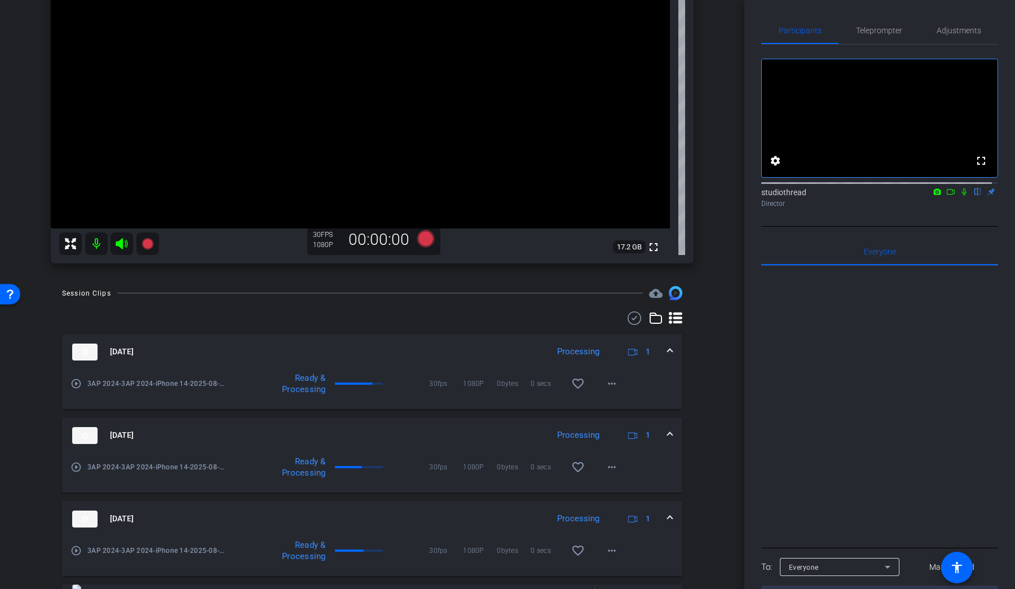
scroll to position [0, 0]
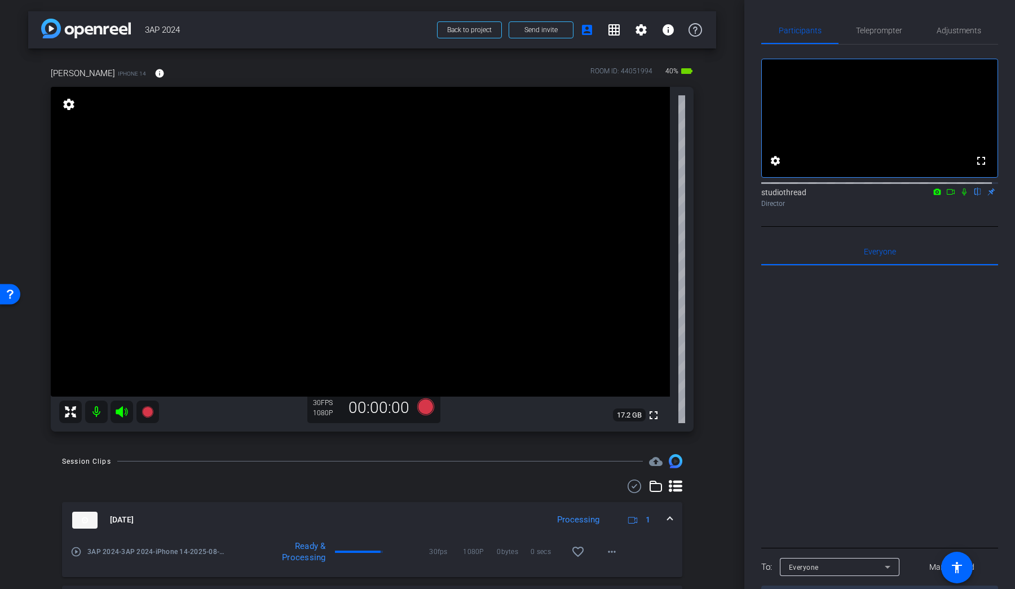
click at [293, 56] on div "elgin smith iPhone 14 info ROOM ID: 44051994 40% battery_std fullscreen setting…" at bounding box center [372, 246] width 688 height 394
